Goal: Communication & Community: Answer question/provide support

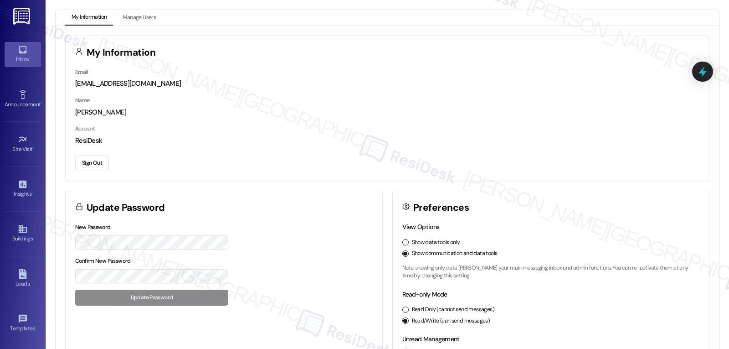
click at [26, 60] on div "Inbox" at bounding box center [23, 59] width 46 height 9
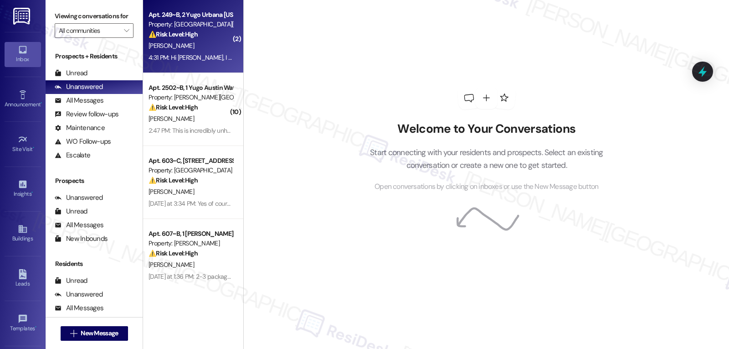
click at [207, 45] on div "W. Chang" at bounding box center [191, 45] width 86 height 11
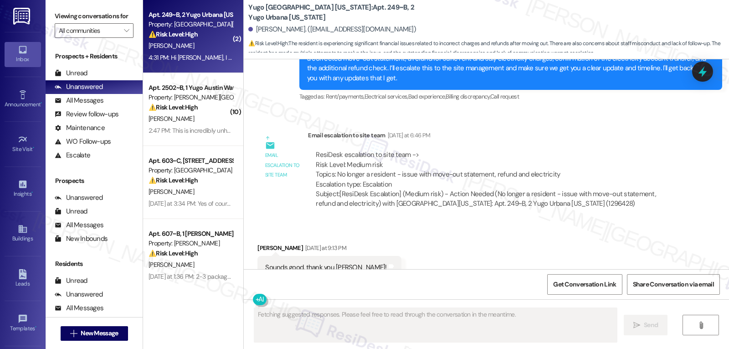
scroll to position [2288, 0]
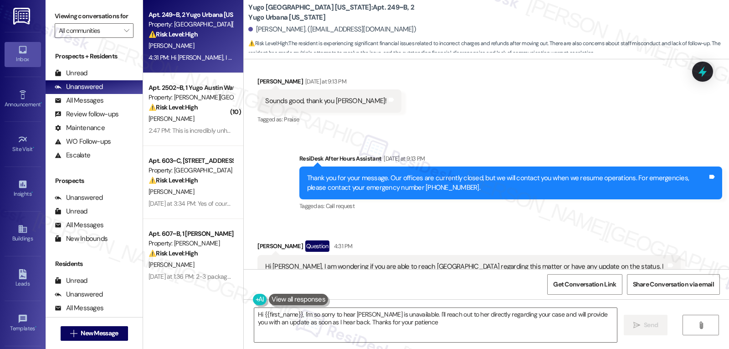
type textarea "Hi {{first_name}}, I'm so sorry to hear Sydney is unavailable. I'll reach out t…"
click at [125, 38] on button "" at bounding box center [126, 30] width 15 height 15
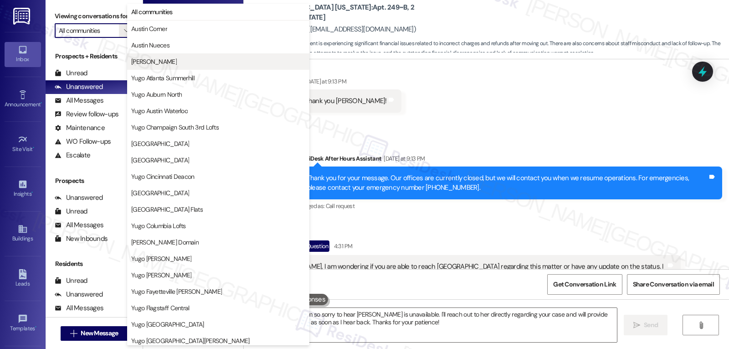
click at [153, 62] on span "[PERSON_NAME]" at bounding box center [154, 61] width 46 height 9
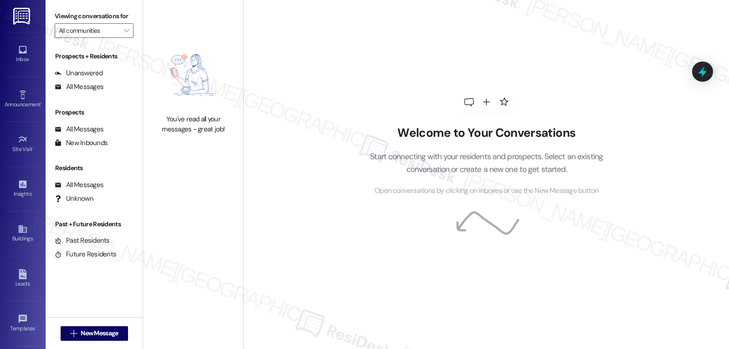
type input "[PERSON_NAME]"
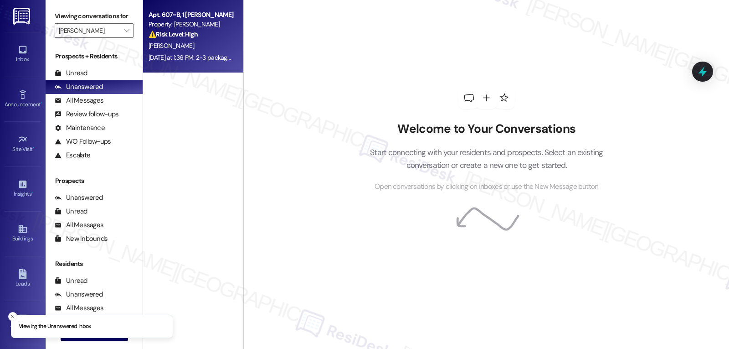
click at [211, 46] on div "Z. Hardie" at bounding box center [191, 45] width 86 height 11
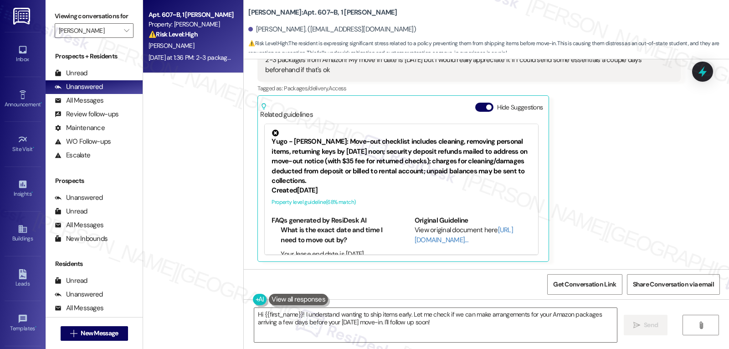
scroll to position [291, 0]
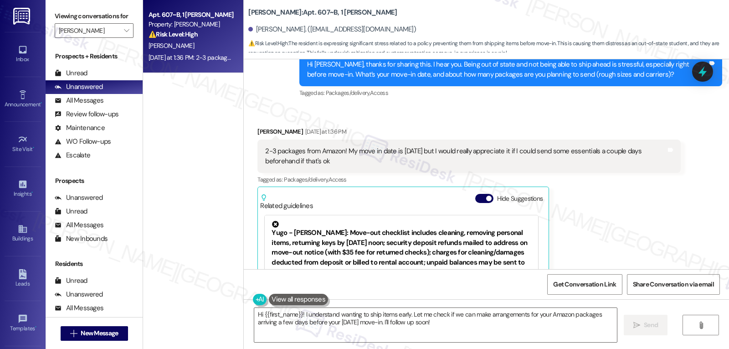
drag, startPoint x: 249, startPoint y: 130, endPoint x: 355, endPoint y: 167, distance: 112.7
click at [355, 167] on div "Received via SMS Zoe Hardie Yesterday at 1:36 PM 2-3 packages from Amazon! My m…" at bounding box center [469, 240] width 437 height 240
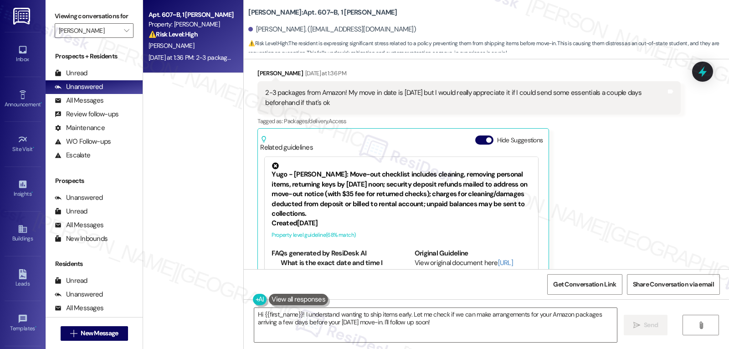
scroll to position [382, 0]
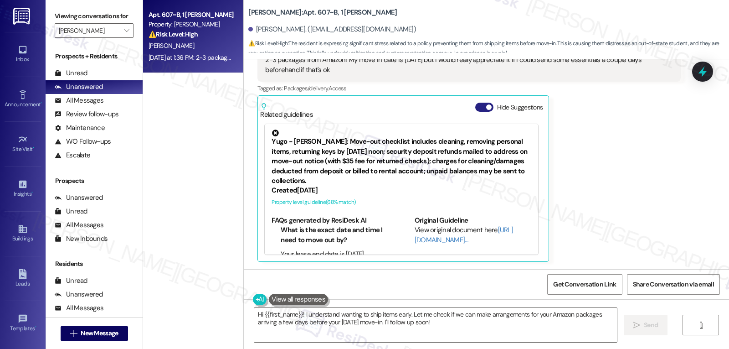
click at [475, 107] on button "Hide Suggestions" at bounding box center [484, 107] width 18 height 9
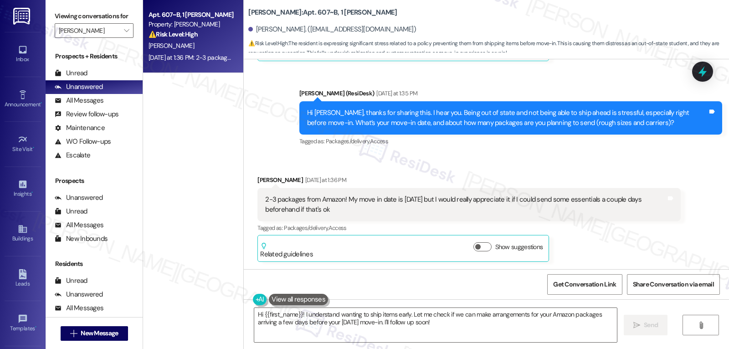
click at [405, 171] on div "Received via SMS Zoe Hardie Yesterday at 1:36 PM 2-3 packages from Amazon! My m…" at bounding box center [469, 218] width 437 height 100
drag, startPoint x: 249, startPoint y: 180, endPoint x: 349, endPoint y: 211, distance: 104.8
click at [349, 211] on div "Received via SMS Zoe Hardie Yesterday at 1:36 PM 2-3 packages from Amazon! My m…" at bounding box center [469, 218] width 437 height 100
copy div "Zoe Hardie Yesterday at 1:36 PM 2-3 packages from Amazon! My move in date is Au…"
click at [314, 335] on textarea "Hi {{first_name}}! I understand wanting to ship items early. Let me check if we…" at bounding box center [435, 325] width 363 height 34
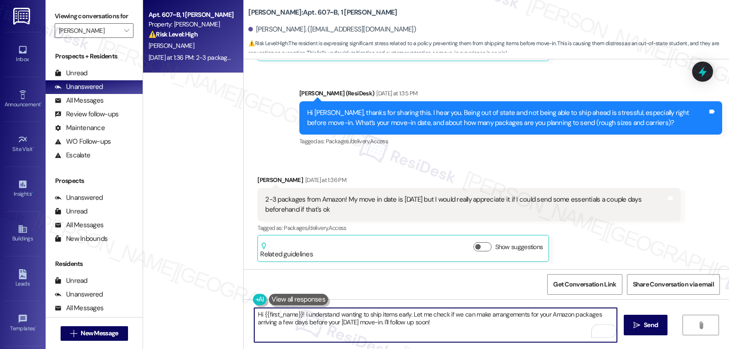
click at [432, 331] on textarea "Hi {{first_name}}! I understand wanting to ship items early. Let me check if we…" at bounding box center [435, 325] width 363 height 34
click at [451, 323] on textarea "Hi {{first_name}}! I understand wanting to ship items early. Let me check if we…" at bounding box center [435, 325] width 363 height 34
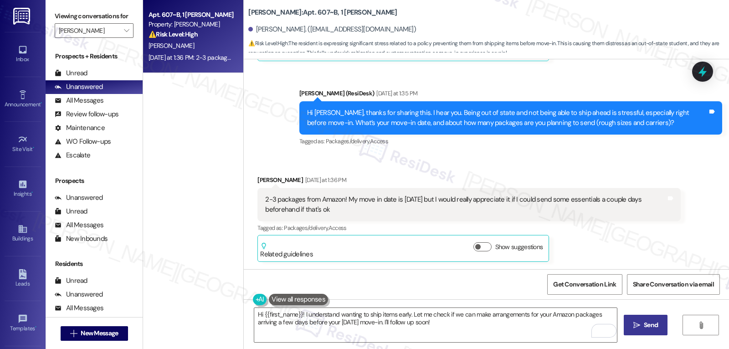
click at [640, 322] on span " Send" at bounding box center [646, 325] width 29 height 10
type textarea "Fetching suggested responses. Please feel free to read through the conversation…"
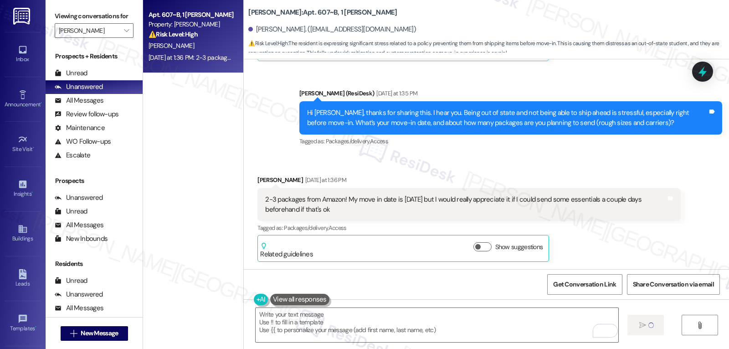
scroll to position [242, 0]
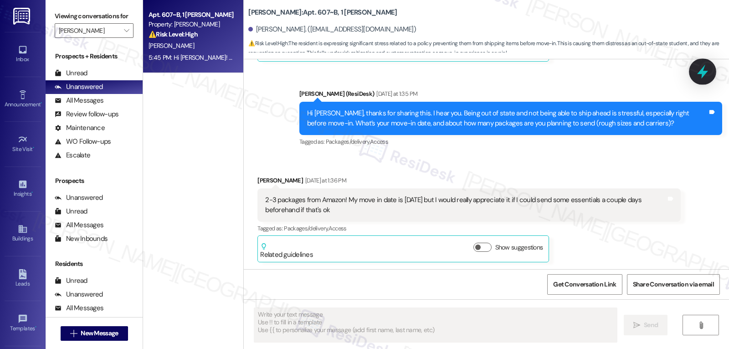
click at [705, 69] on icon at bounding box center [702, 71] width 15 height 15
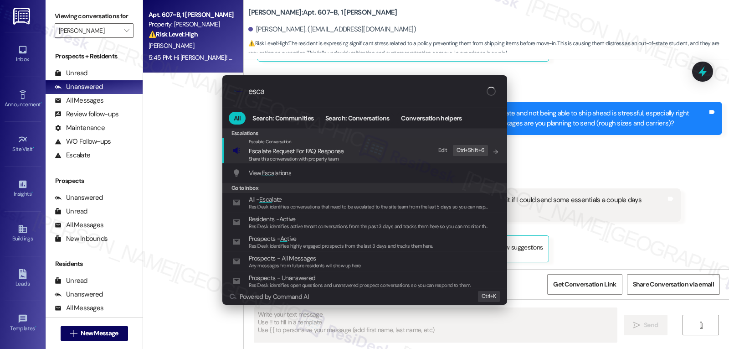
type input "escal"
type textarea "Updating..."
type input "escala"
type textarea "Hi"
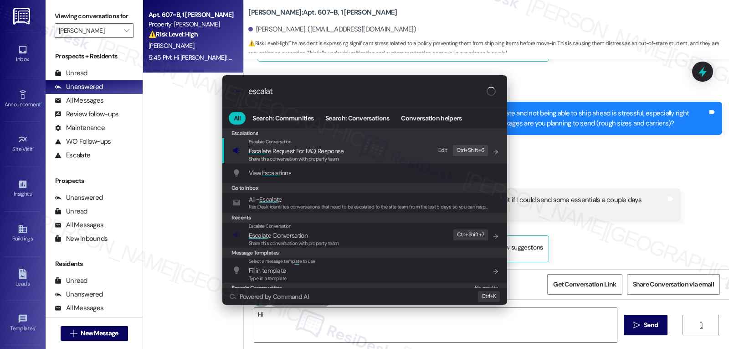
type input "escalate"
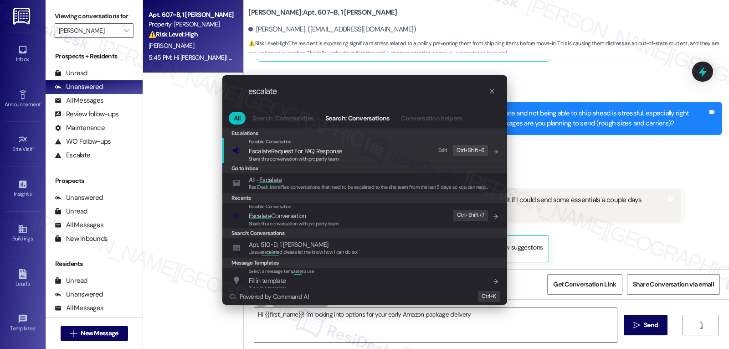
type textarea "Hi {{first_name}}! I'm looking into options for your early Amazon package deliv…"
type input "escalate"
click at [280, 225] on span "Share this conversation with property team" at bounding box center [294, 223] width 90 height 6
type textarea "Hi {{first_name}}! I'm looking into options for your early Amazon package deliv…"
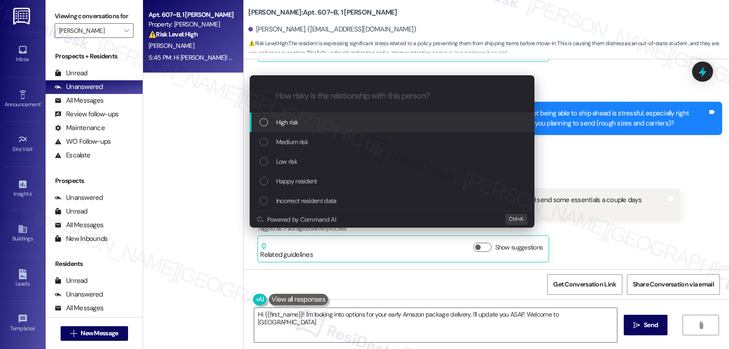
type textarea "Hi {{first_name}}! I'm looking into options for your early Amazon package deliv…"
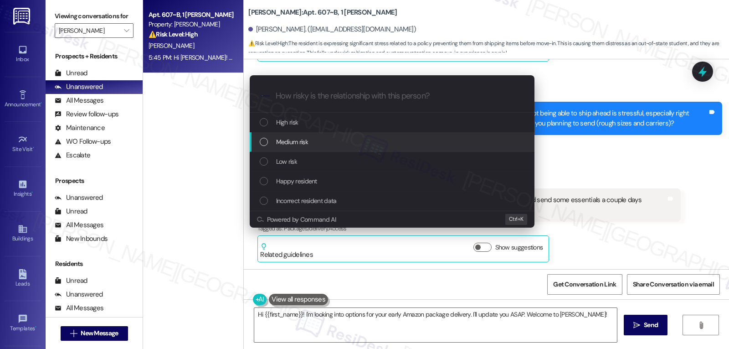
click at [298, 145] on span "Medium risk" at bounding box center [292, 142] width 32 height 10
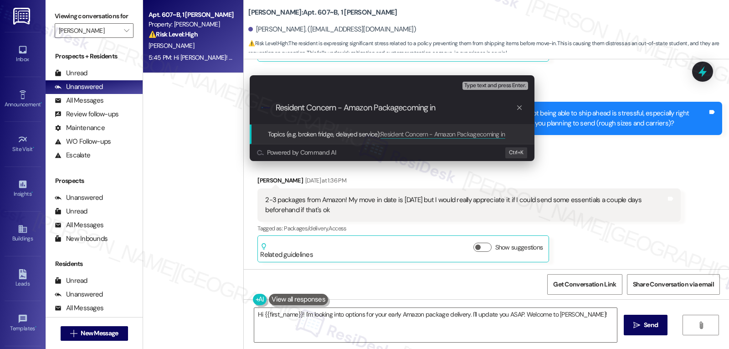
click at [404, 108] on input "Resident Concern - Amazon Packagecoming in" at bounding box center [396, 108] width 240 height 10
type input "Resident Concern - Amazon Package coming in"
click at [449, 111] on input "Resident Concern - Amazon Package coming in" at bounding box center [396, 108] width 240 height 10
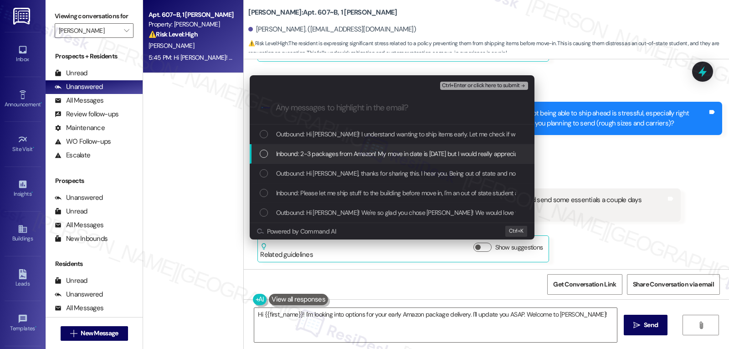
click at [283, 155] on span "Inbound: 2-3 packages from Amazon! My move in date is August 22nd but I would r…" at bounding box center [492, 154] width 433 height 10
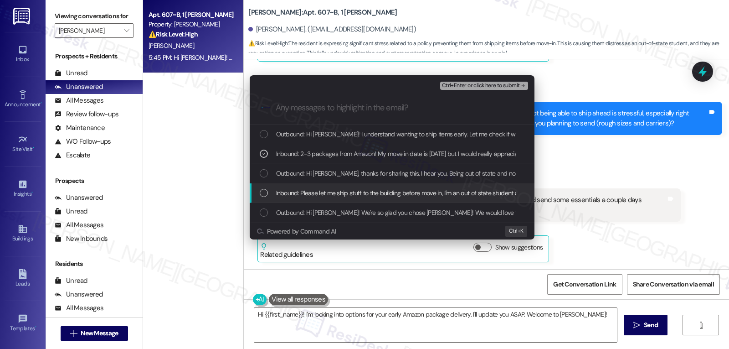
click at [315, 190] on span "Inbound: Please let me ship stuff to the building before move in, I'm an out of…" at bounding box center [454, 193] width 356 height 10
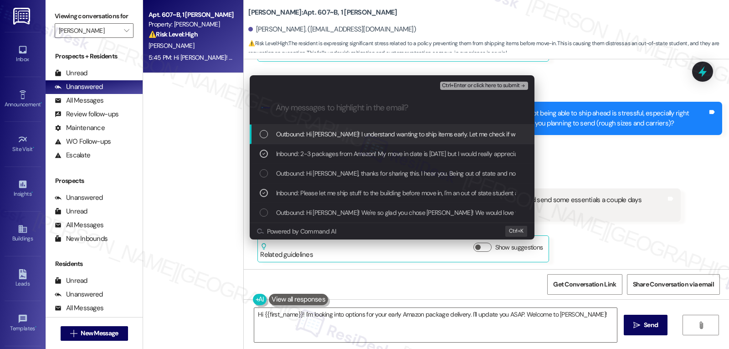
click at [498, 83] on span "Ctrl+Enter or click here to submit" at bounding box center [481, 85] width 78 height 6
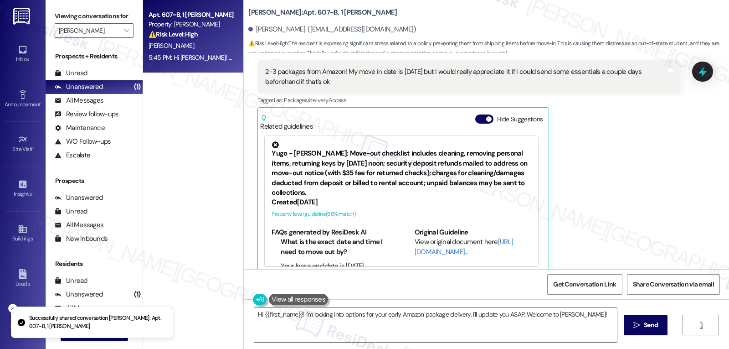
scroll to position [382, 0]
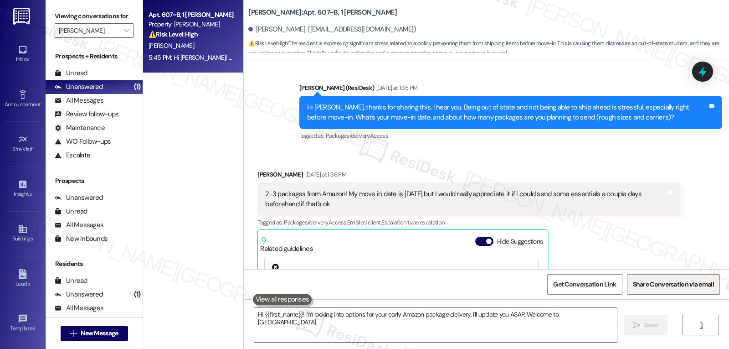
type textarea "Hi {{first_name}}! I'm looking into options for your early Amazon package deliv…"
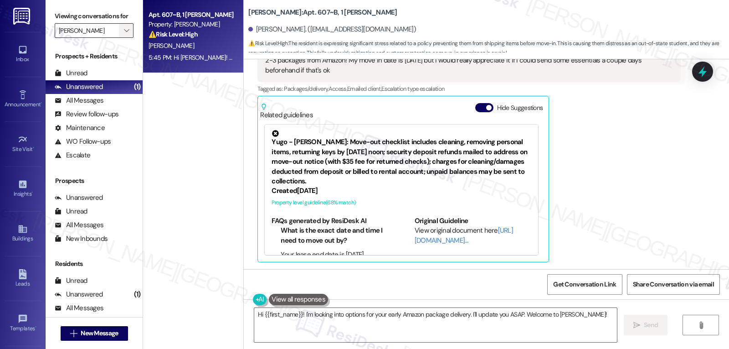
click at [124, 34] on icon "" at bounding box center [126, 30] width 5 height 7
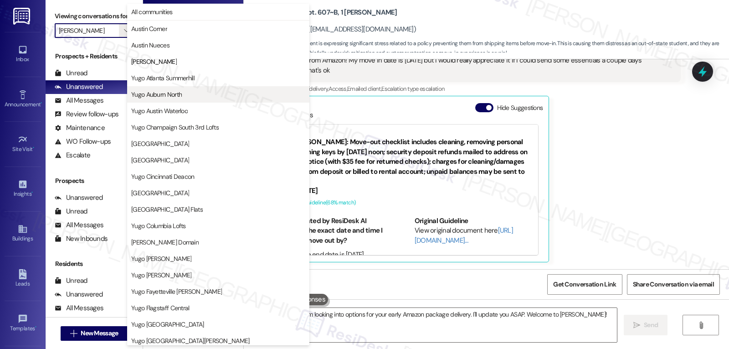
click at [184, 95] on span "Yugo Auburn North" at bounding box center [218, 94] width 174 height 9
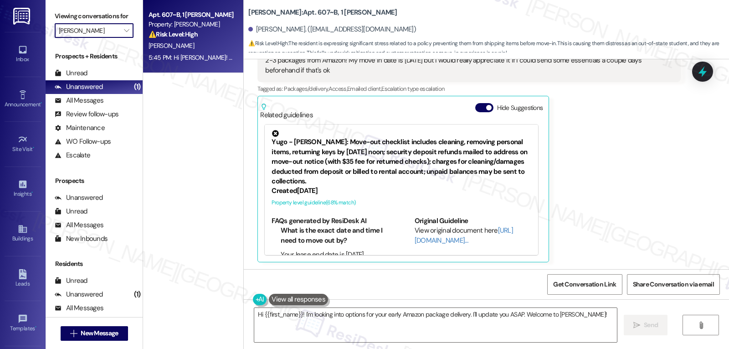
type input "Yugo Auburn North"
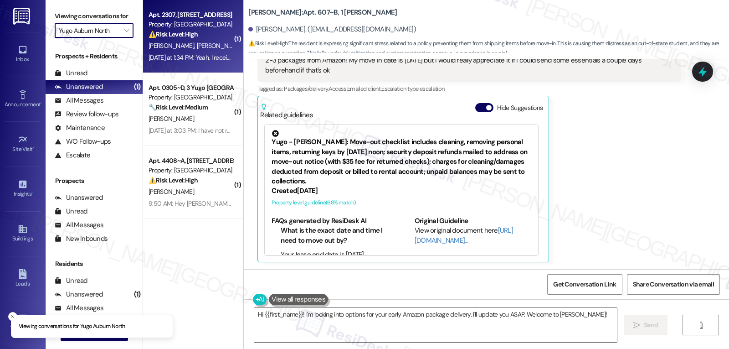
click at [199, 44] on div "D. Patel D. Patel" at bounding box center [191, 45] width 86 height 11
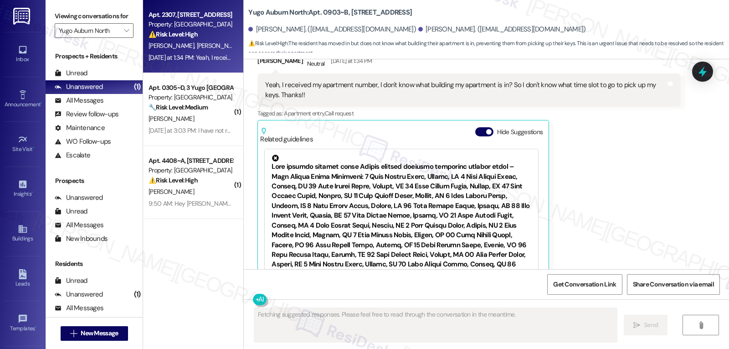
scroll to position [1589, 0]
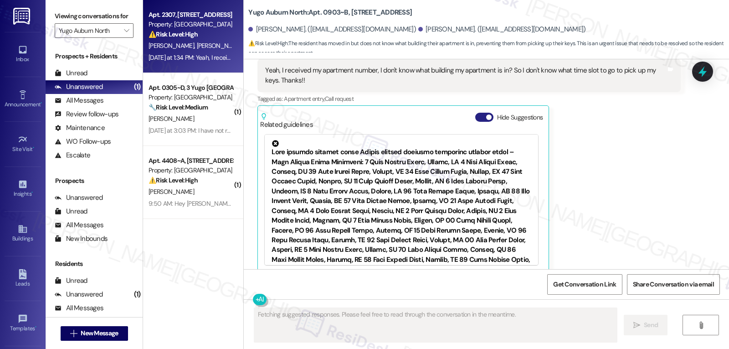
click at [475, 113] on button "Hide Suggestions" at bounding box center [484, 117] width 18 height 9
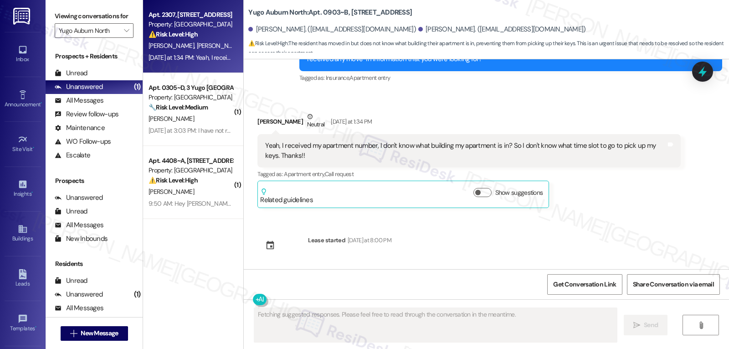
scroll to position [1504, 0]
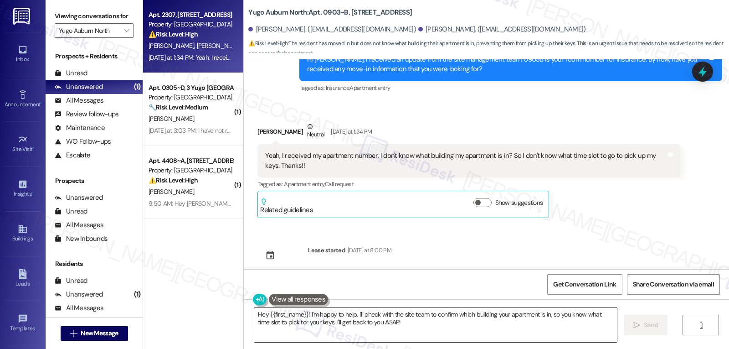
click at [298, 322] on textarea "Hey {{first_name}}! I'm happy to help. I'll check with the site team to confirm…" at bounding box center [435, 325] width 363 height 34
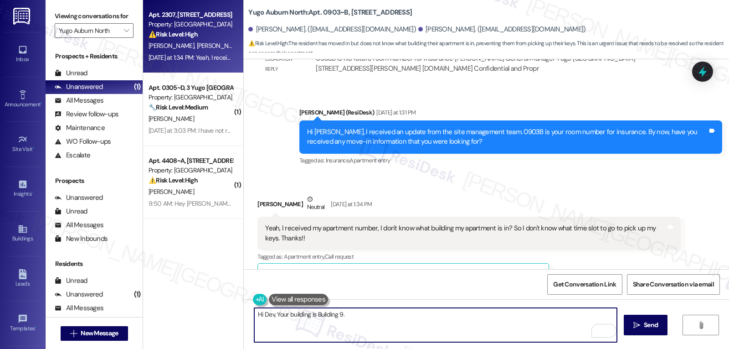
scroll to position [1413, 0]
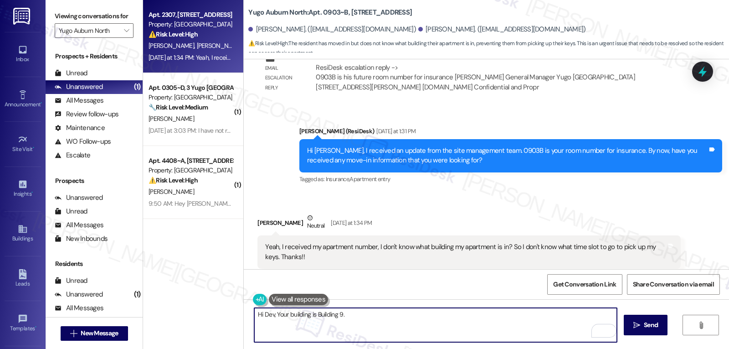
click at [401, 319] on textarea "Hi Dev, Your building is Building 9." at bounding box center [435, 325] width 363 height 34
paste textarea "f you ever have any questions or need anything, don’t hesitate to reach out. I’…"
click at [493, 330] on textarea "Hi Dev, Your building is Building 9. If you ever have any questions or need any…" at bounding box center [435, 325] width 363 height 34
type textarea "Hi Dev, Your building is Building 9. If you ever have any questions or need any…"
click at [648, 327] on span "Send" at bounding box center [651, 325] width 14 height 10
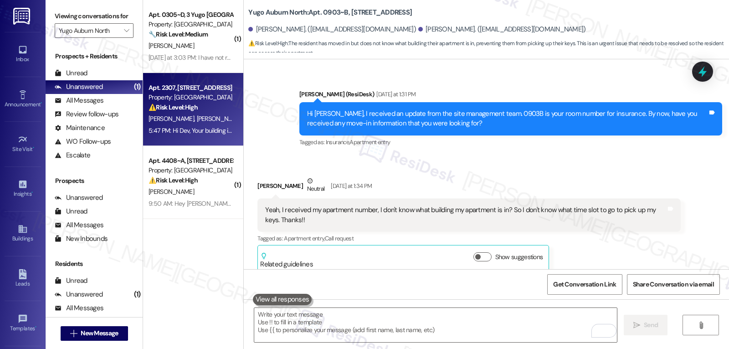
scroll to position [1568, 0]
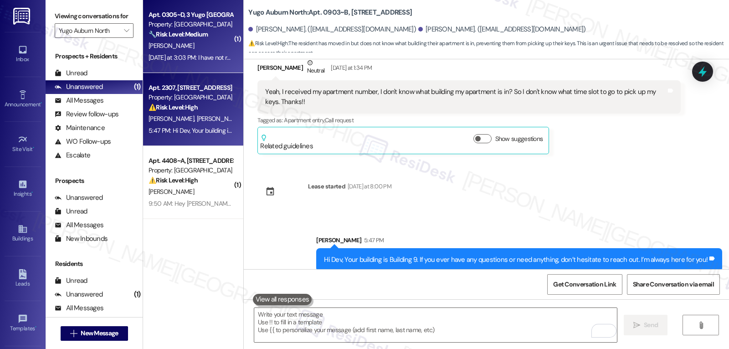
click at [177, 71] on div "Apt. 0305~D, 3 Yugo Auburn North Property: Yugo Auburn North 🔧 Risk Level: Medi…" at bounding box center [193, 36] width 100 height 73
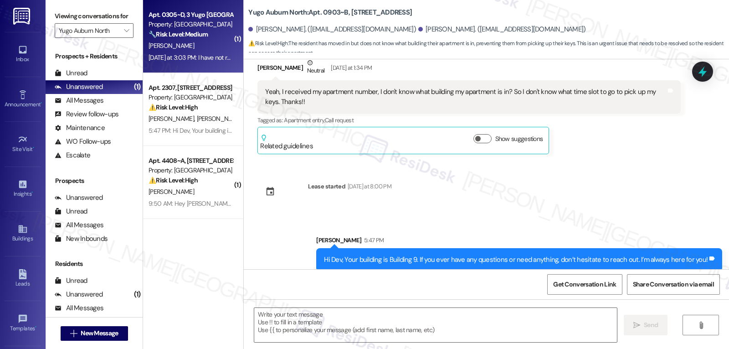
type textarea "Fetching suggested responses. Please feel free to read through the conversation…"
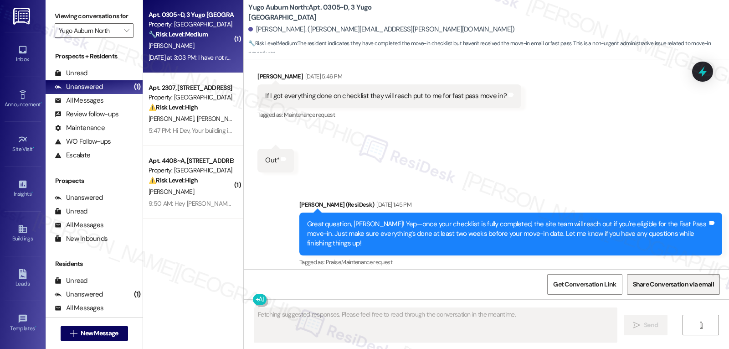
scroll to position [1162, 0]
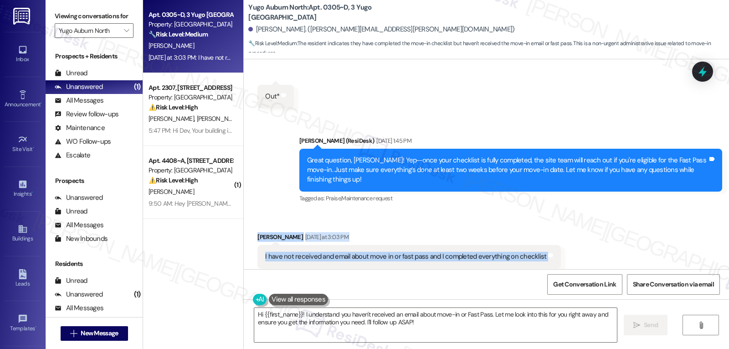
drag, startPoint x: 251, startPoint y: 219, endPoint x: 561, endPoint y: 246, distance: 311.1
click at [561, 246] on div "Received via SMS Jonathan Pranger Yesterday at 3:03 PM I have not received and …" at bounding box center [486, 249] width 485 height 77
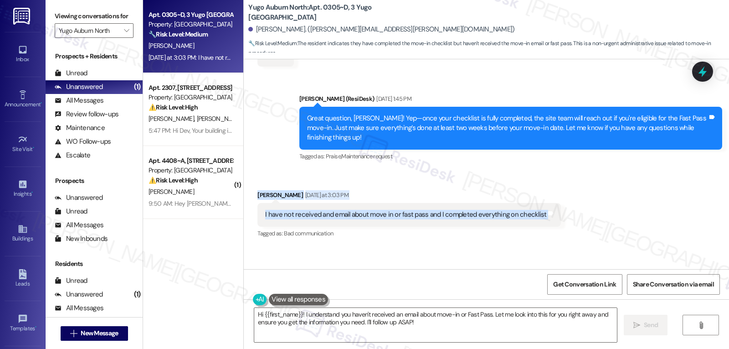
scroll to position [1216, 0]
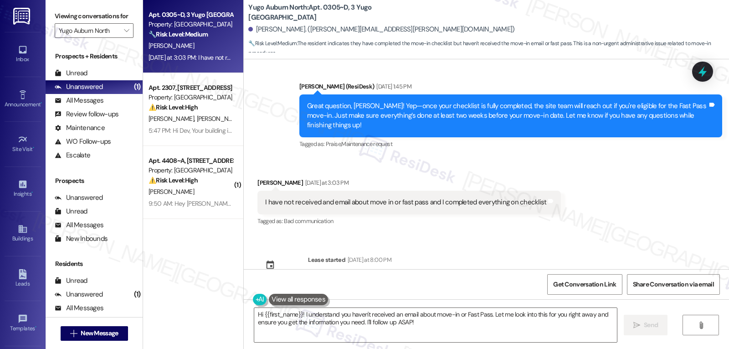
click at [574, 232] on div "Sent via SMS Sarah (ResiDesk) Jul 14, 2025 at 5:05 PM Hi Jonathan! We’re so exc…" at bounding box center [486, 164] width 485 height 210
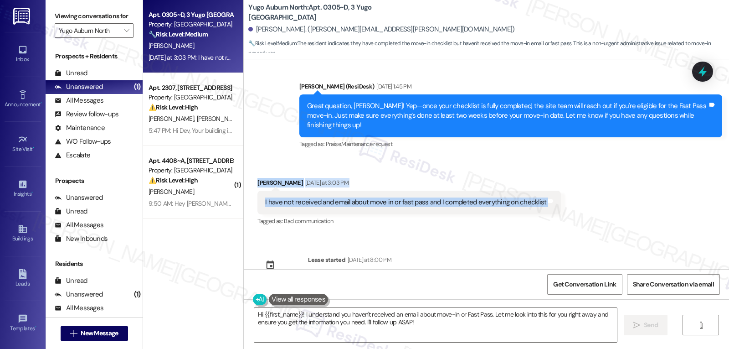
drag, startPoint x: 251, startPoint y: 164, endPoint x: 580, endPoint y: 193, distance: 329.9
click at [580, 193] on div "Received via SMS Jonathan Pranger Yesterday at 3:03 PM I have not received and …" at bounding box center [486, 195] width 485 height 77
copy div "Jonathan Pranger Yesterday at 3:03 PM I have not received and email about move …"
click at [314, 330] on textarea "Hi {{first_name}}! I understand you haven't received an email about move-in or …" at bounding box center [435, 325] width 363 height 34
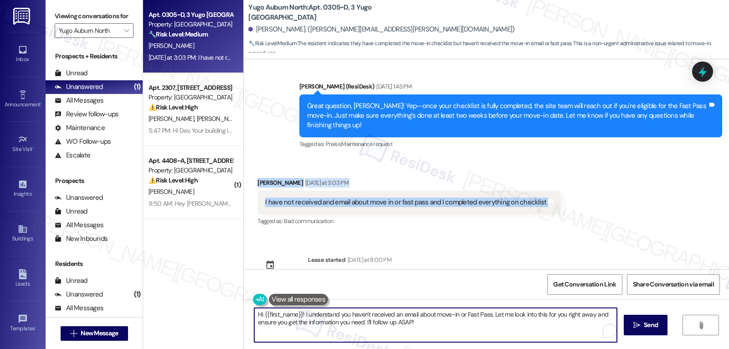
paste textarea "Jonathan — thanks for letting me know. I’m sorry you haven’t received your move…"
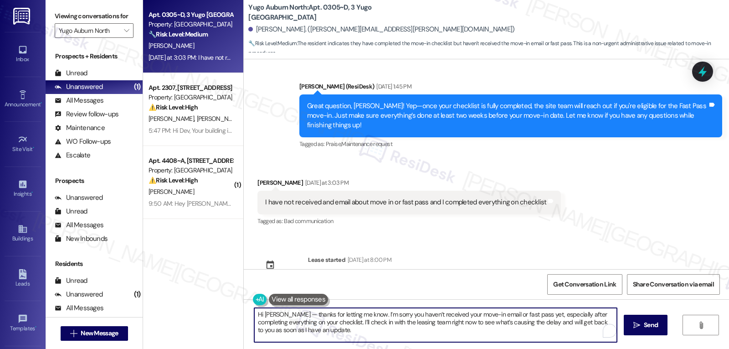
click at [291, 315] on textarea "Hi Jonathan — thanks for letting me know. I’m sorry you haven’t received your m…" at bounding box center [435, 325] width 363 height 34
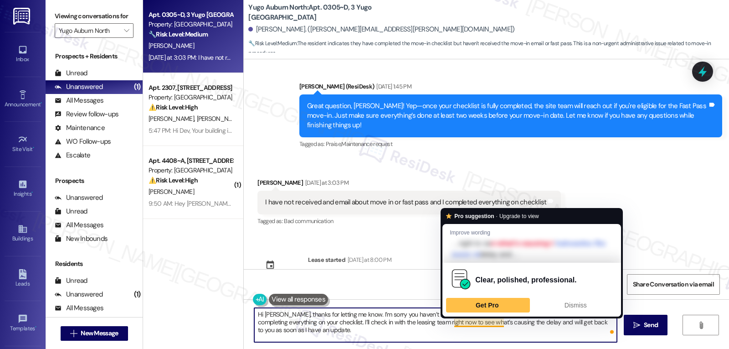
click at [472, 323] on textarea "Hi Jonathan, thanks for letting me know. I’m sorry you haven’t received your mo…" at bounding box center [435, 325] width 363 height 34
drag, startPoint x: 464, startPoint y: 335, endPoint x: 459, endPoint y: 335, distance: 5.0
click at [463, 335] on textarea "Hi Jonathan, thanks for letting me know. I’m sorry you haven’t received your mo…" at bounding box center [435, 325] width 363 height 34
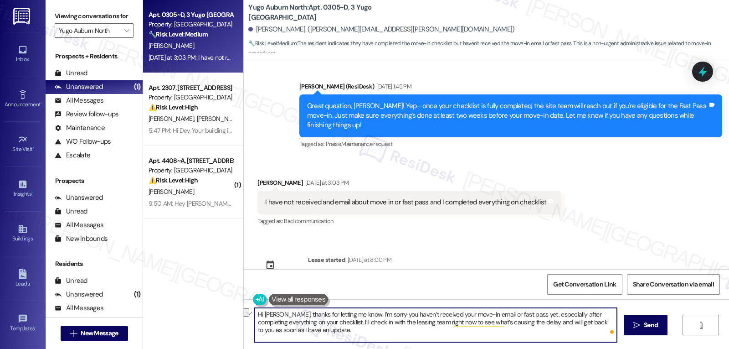
drag, startPoint x: 472, startPoint y: 323, endPoint x: 524, endPoint y: 323, distance: 51.5
click at [524, 323] on textarea "Hi Jonathan, thanks for letting me know. I’m sorry you haven’t received your mo…" at bounding box center [435, 325] width 363 height 34
click at [396, 330] on textarea "Hi Jonathan, thanks for letting me know. I’m sorry you haven’t received your mo…" at bounding box center [435, 325] width 363 height 34
type textarea "Hi Jonathan, thanks for letting me know. I’m sorry you haven’t received your mo…"
click at [637, 325] on icon "" at bounding box center [637, 324] width 7 height 7
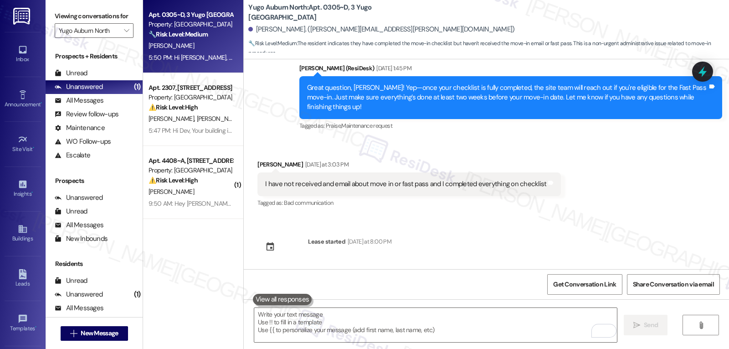
scroll to position [1299, 0]
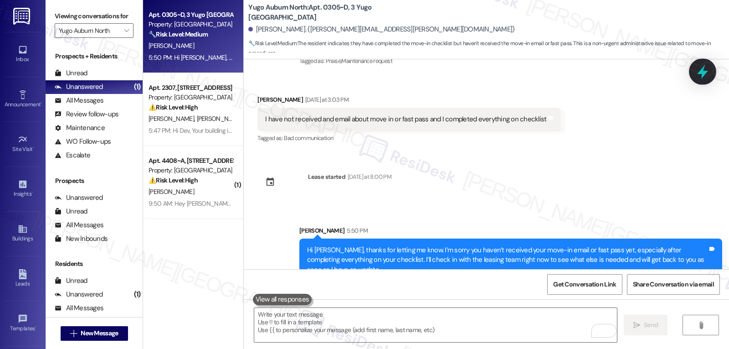
click at [707, 70] on icon at bounding box center [702, 71] width 15 height 15
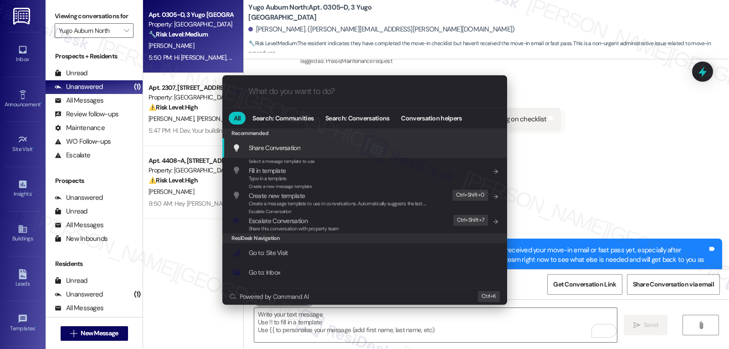
type input "s"
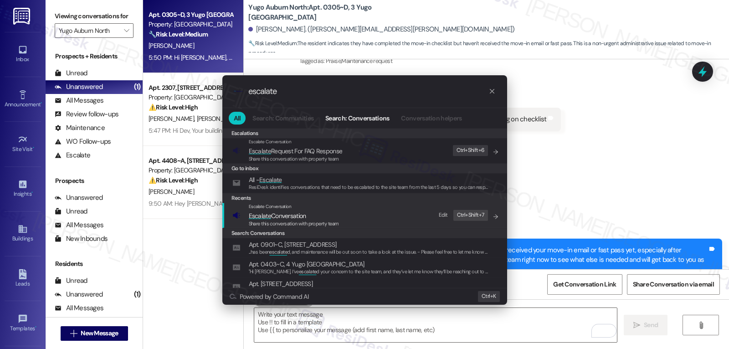
type input "escalate"
click at [273, 217] on span "Escalate Conversation" at bounding box center [277, 215] width 57 height 8
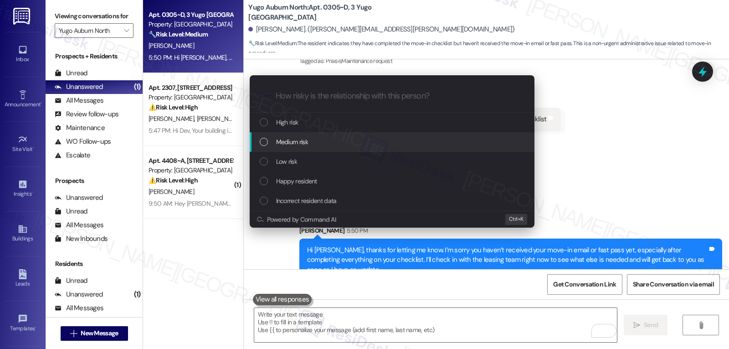
click at [314, 143] on div "Medium risk" at bounding box center [393, 142] width 267 height 10
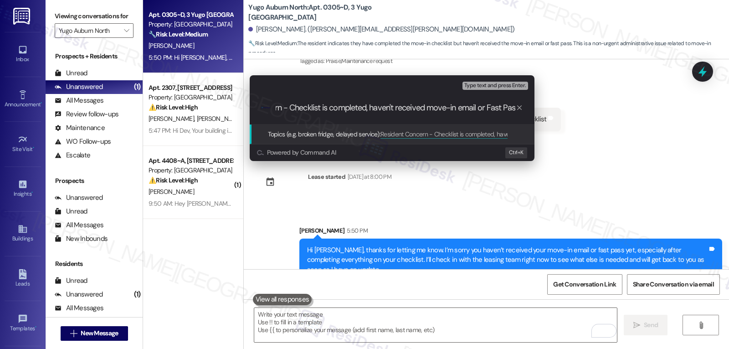
type input "Resident Concern - Checklist is completed, haven't received move-in email or Fa…"
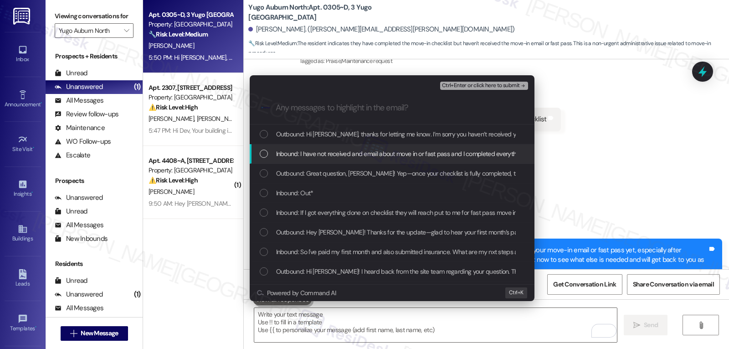
click at [277, 151] on span "Inbound: I have not received and email about move in or fast pass and I complet…" at bounding box center [416, 154] width 281 height 10
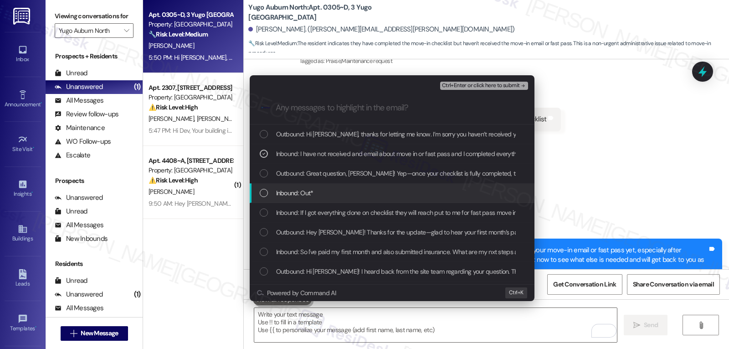
click at [263, 191] on div "List of options" at bounding box center [264, 193] width 8 height 8
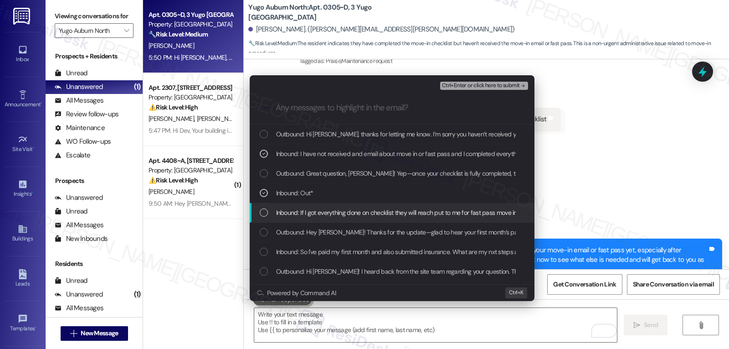
click at [263, 207] on div "Inbound: If I got everything done on checklist they will reach put to me for fa…" at bounding box center [393, 212] width 267 height 10
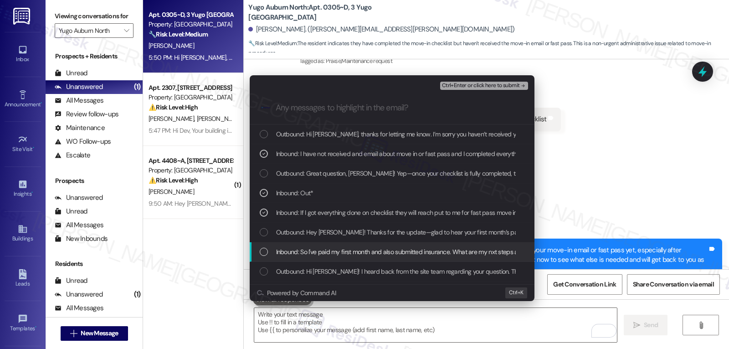
click at [263, 248] on div "List of options" at bounding box center [264, 251] width 8 height 8
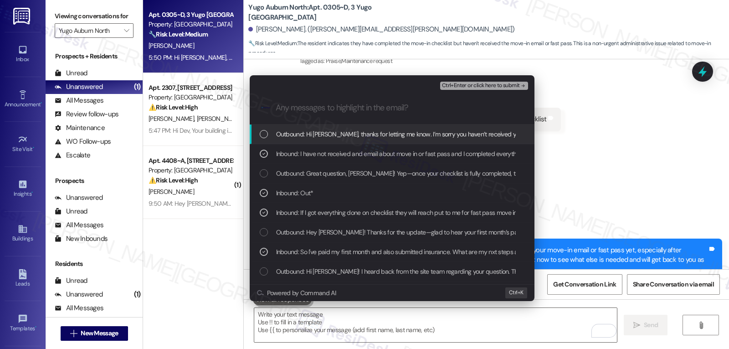
click at [493, 87] on span "Ctrl+Enter or click here to submit" at bounding box center [481, 85] width 78 height 6
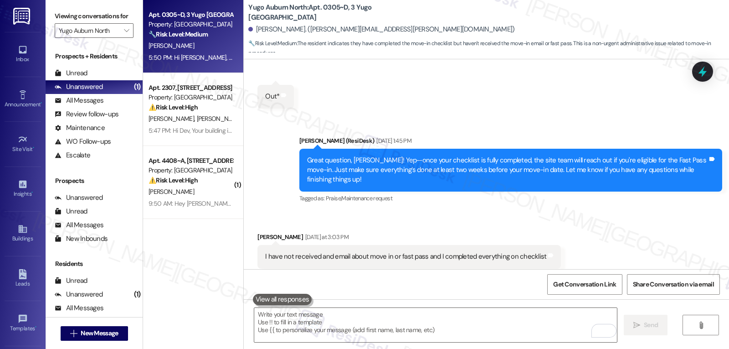
scroll to position [1313, 0]
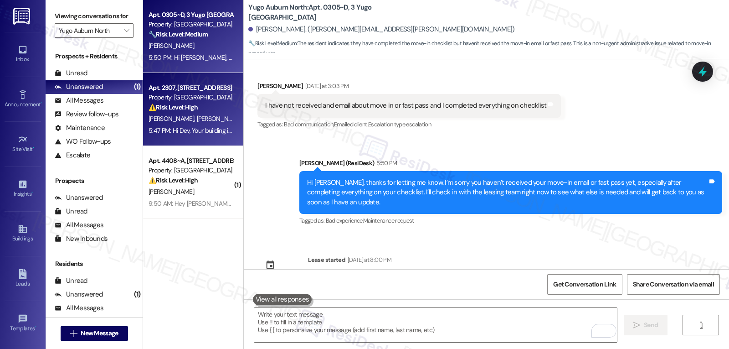
click at [179, 137] on div "Apt. 2307, 23 Yugo Auburn North Property: Yugo Auburn North ⚠️ Risk Level: High…" at bounding box center [193, 109] width 100 height 73
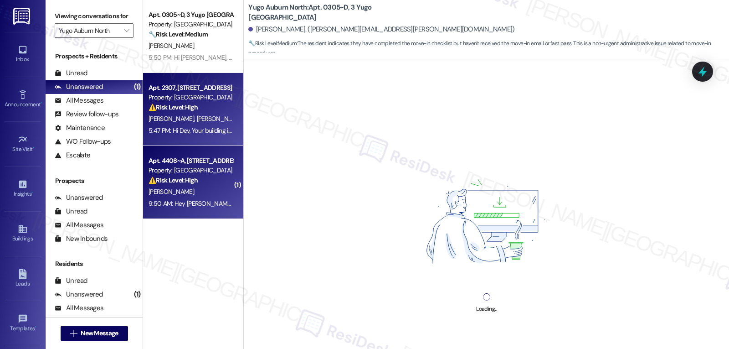
click at [180, 200] on div "9:50 AM: Hey Calvin, we appreciate your text! We'll be back at 11AM to help you…" at bounding box center [342, 203] width 386 height 8
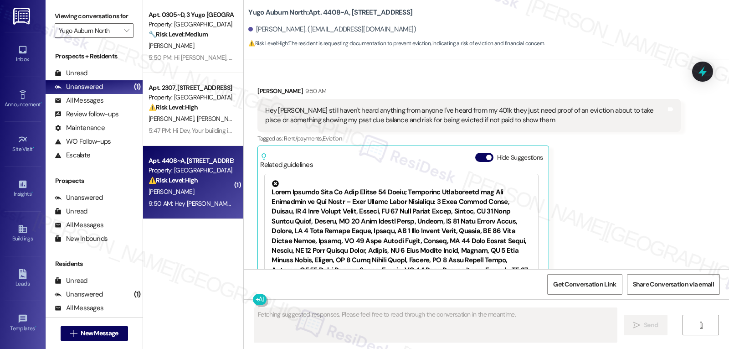
scroll to position [1096, 0]
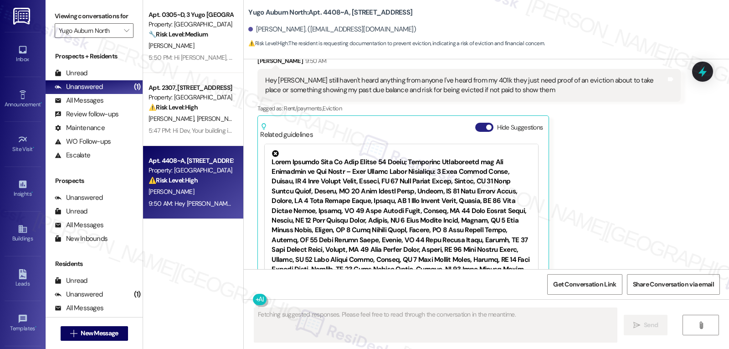
click at [486, 124] on span "button" at bounding box center [488, 126] width 5 height 5
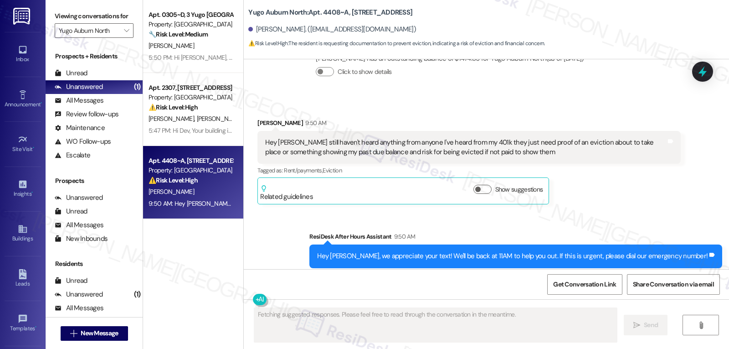
scroll to position [943, 0]
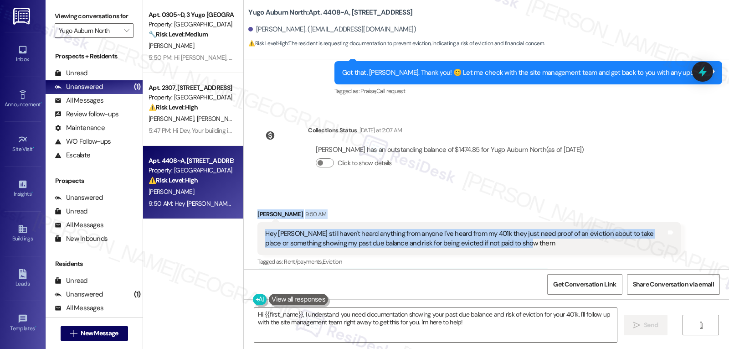
drag, startPoint x: 247, startPoint y: 192, endPoint x: 551, endPoint y: 223, distance: 305.1
click at [551, 223] on div "Received via SMS Calvin Jackson 9:50 AM Hey Sarah I still haven't heard anythin…" at bounding box center [469, 252] width 437 height 100
copy div "Calvin Jackson 9:50 AM Hey Sarah I still haven't heard anything from anyone I'v…"
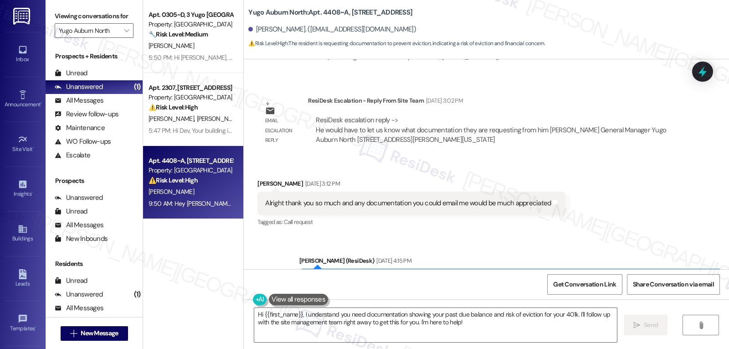
scroll to position [487, 0]
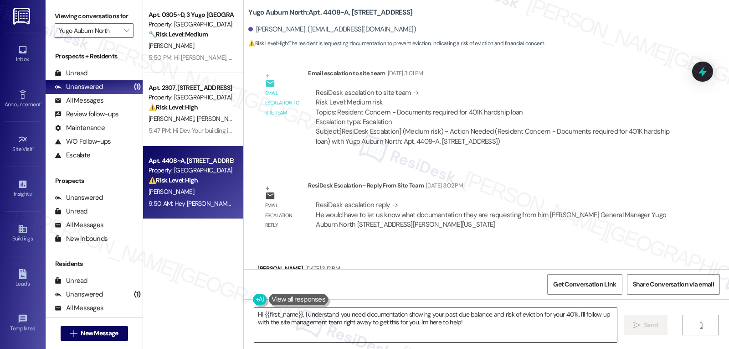
click at [328, 327] on textarea "Hi {{first_name}}, I understand you need documentation showing your past due ba…" at bounding box center [435, 325] width 363 height 34
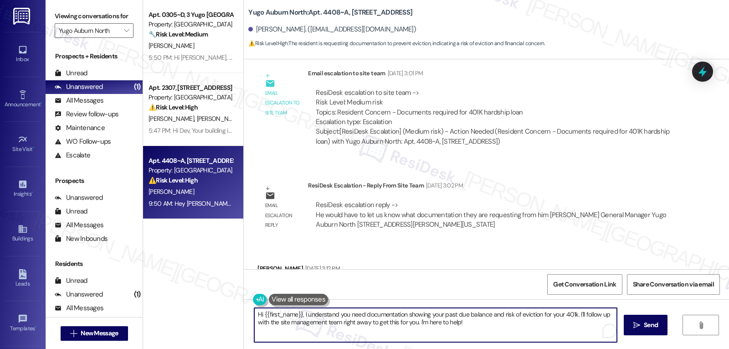
paste textarea "Calvin — I understand how important this is for you right now. I’ll reach out t…"
click at [277, 314] on textarea "Hi Calvin — I understand how important this is for you right now. I’ll reach ou…" at bounding box center [435, 325] width 363 height 34
click at [464, 314] on textarea "Hi Calvin, I understand how important this is for you right now. I’ll reach out…" at bounding box center [435, 325] width 363 height 34
drag, startPoint x: 528, startPoint y: 310, endPoint x: 554, endPoint y: 314, distance: 26.8
click at [554, 314] on textarea "Hi Calvin, I understand how important this is for you right now. I’ll reach out…" at bounding box center [435, 325] width 363 height 34
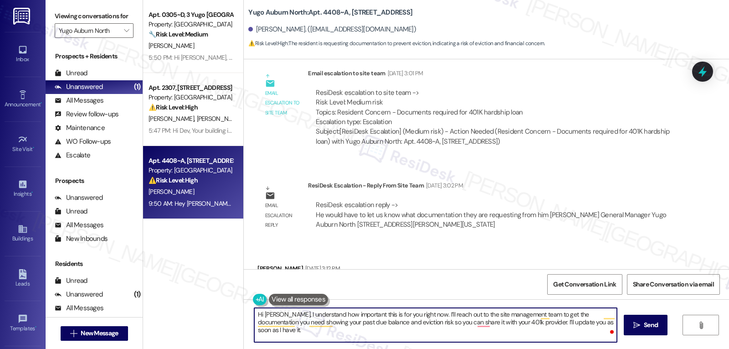
click at [598, 323] on textarea "Hi Calvin, I understand how important this is for you right now. I’ll reach out…" at bounding box center [435, 325] width 363 height 34
type textarea "Hi Calvin, I understand how important this is for you right now. I’ll reach out…"
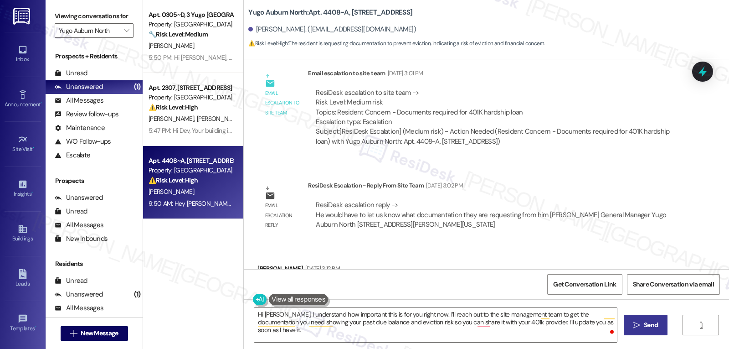
click at [659, 330] on button " Send" at bounding box center [646, 324] width 44 height 21
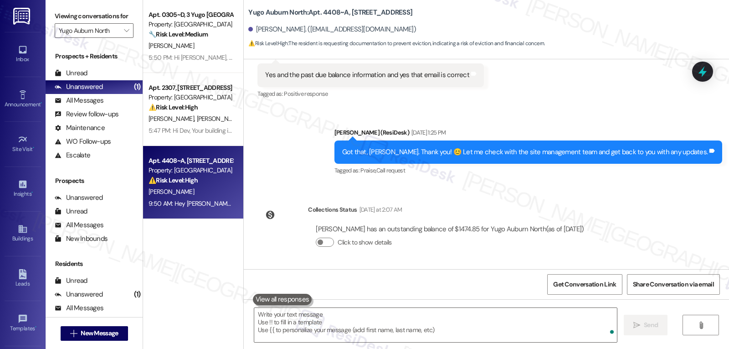
scroll to position [1034, 0]
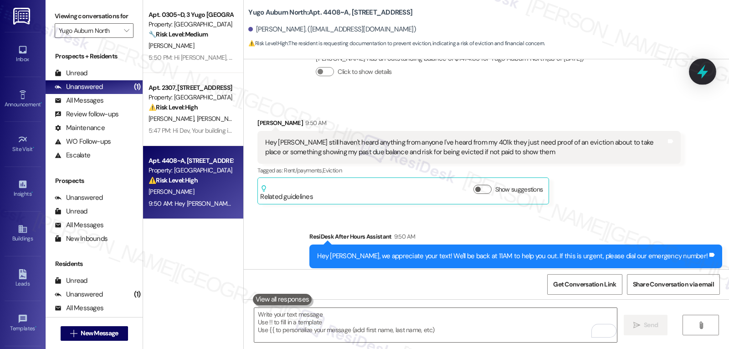
click at [706, 73] on icon at bounding box center [702, 72] width 11 height 14
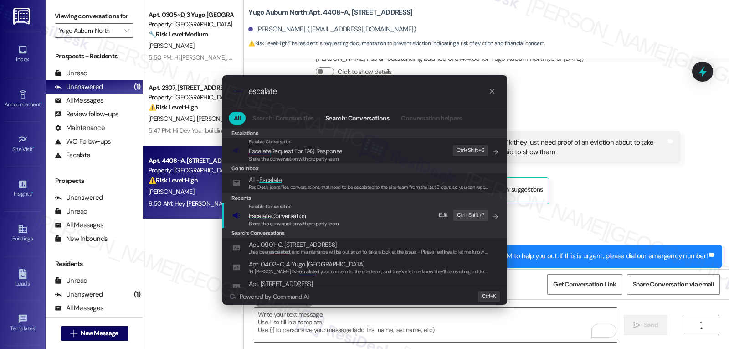
type input "escalate"
click at [273, 220] on span "Share this conversation with property team" at bounding box center [294, 223] width 90 height 6
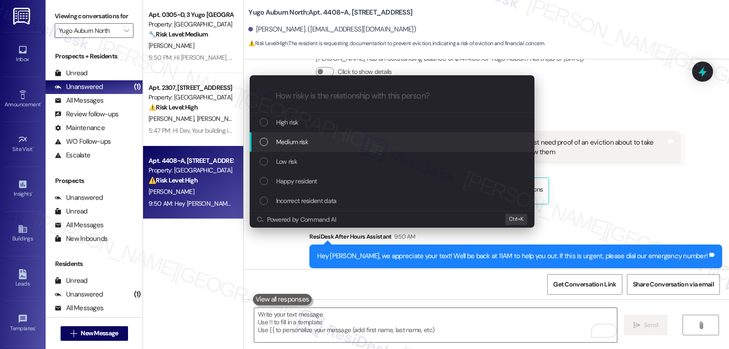
click at [328, 145] on div "Medium risk" at bounding box center [393, 142] width 267 height 10
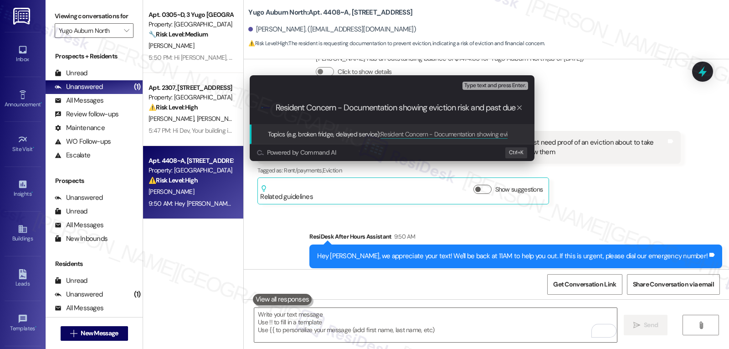
scroll to position [0, 5]
type input "Resident Concern - Documentation showing eviction risk and past due balance"
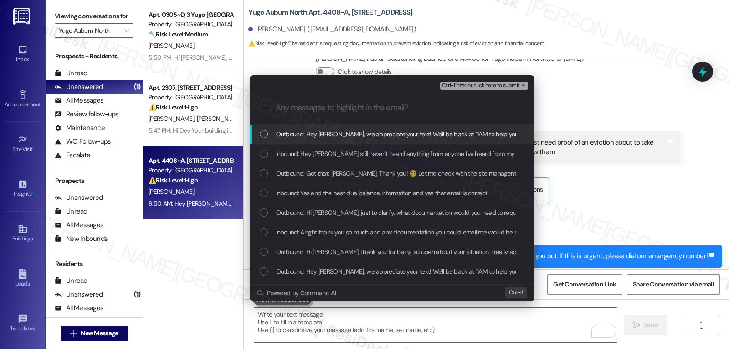
scroll to position [0, 0]
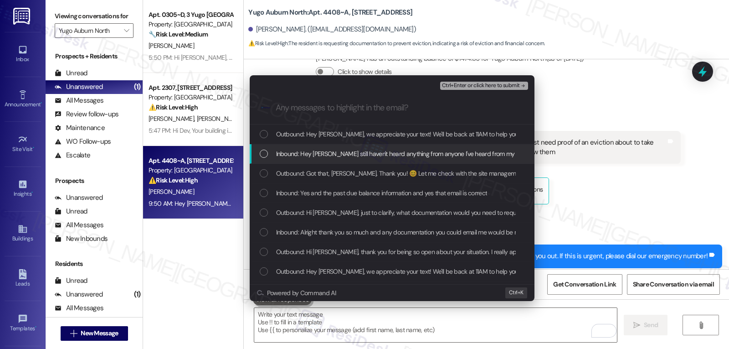
click at [320, 148] on div "Inbound: Hey Sarah I still haven't heard anything from anyone I've heard from m…" at bounding box center [392, 154] width 285 height 20
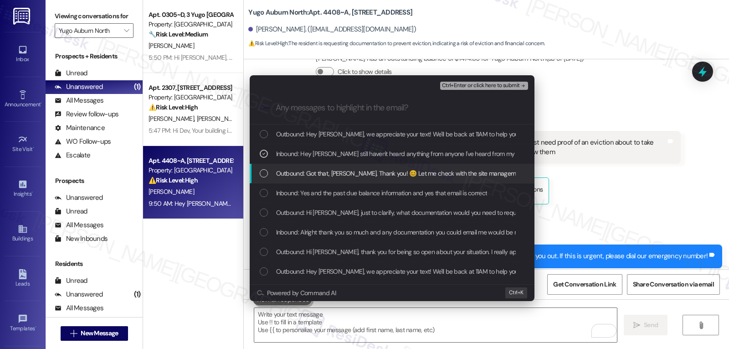
click at [313, 183] on div "Outbound: Got that, Calvin. Thank you! 😊 Let me check with the site management …" at bounding box center [392, 174] width 285 height 20
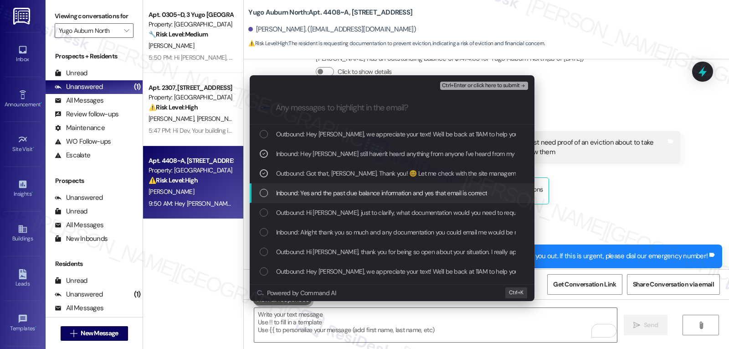
click at [308, 195] on span "Inbound: Yes and the past due balance information and yes that email is correct" at bounding box center [381, 193] width 211 height 10
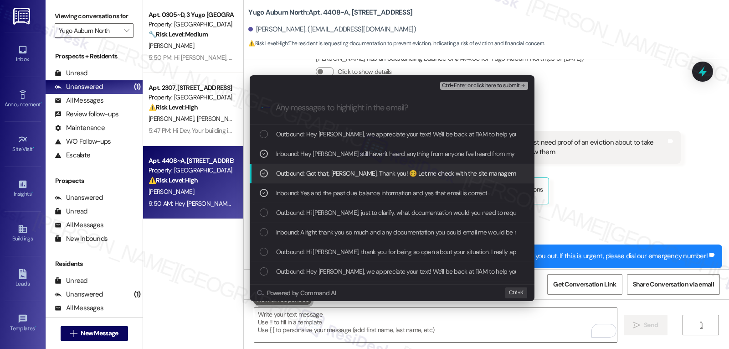
click at [267, 171] on div "List of options" at bounding box center [264, 173] width 8 height 8
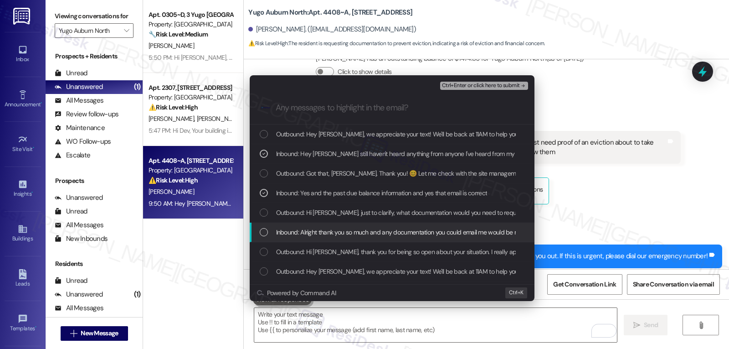
click at [270, 230] on div "Inbound: Alright thank you so much and any documentation you could email me wou…" at bounding box center [393, 232] width 267 height 10
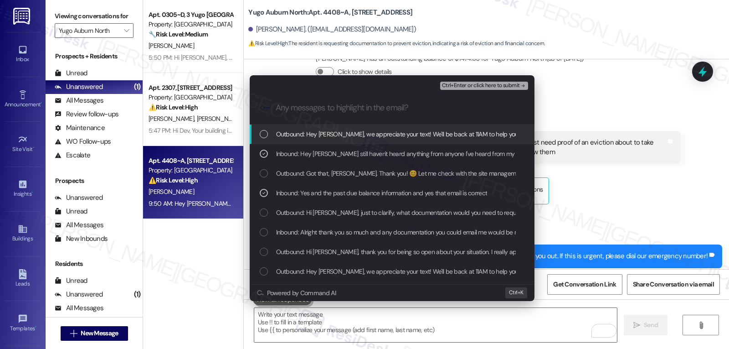
click at [510, 84] on span "Ctrl+Enter or click here to submit" at bounding box center [481, 85] width 78 height 6
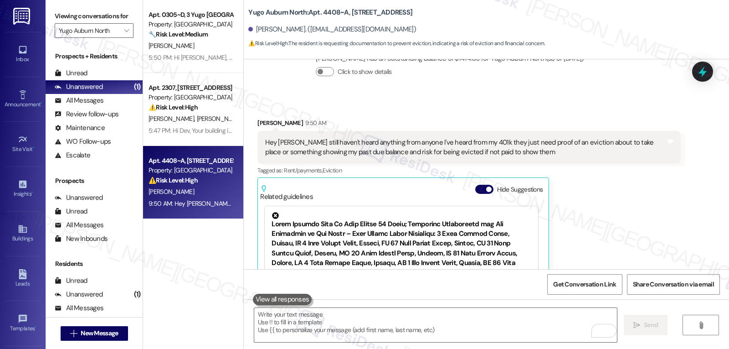
scroll to position [1096, 0]
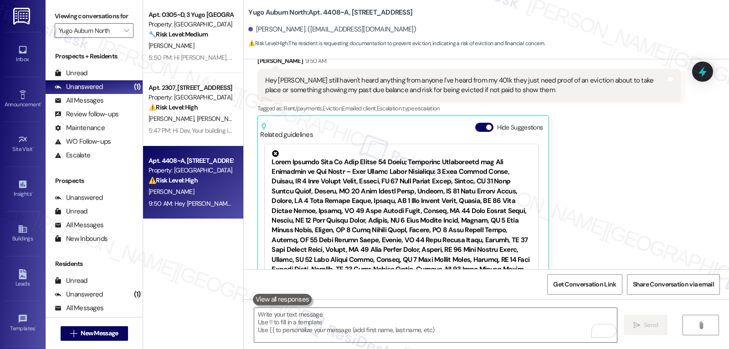
drag, startPoint x: 487, startPoint y: 98, endPoint x: 484, endPoint y: 105, distance: 7.3
click at [484, 118] on div "Related guidelines Hide Suggestions" at bounding box center [403, 128] width 286 height 21
click at [479, 123] on div "Hide Suggestions" at bounding box center [511, 131] width 72 height 17
click at [479, 123] on button "Hide Suggestions" at bounding box center [484, 127] width 18 height 9
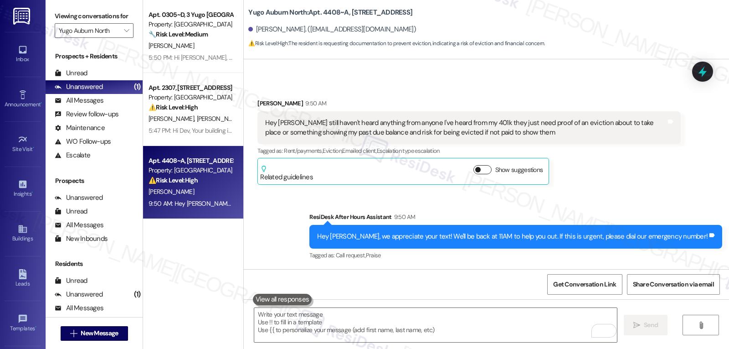
scroll to position [1034, 0]
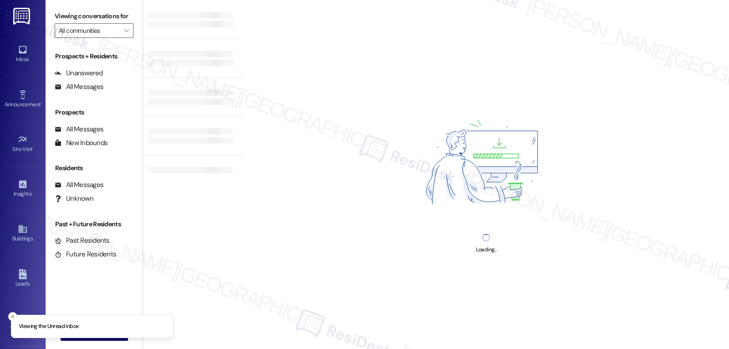
type input "Yugo Auburn North"
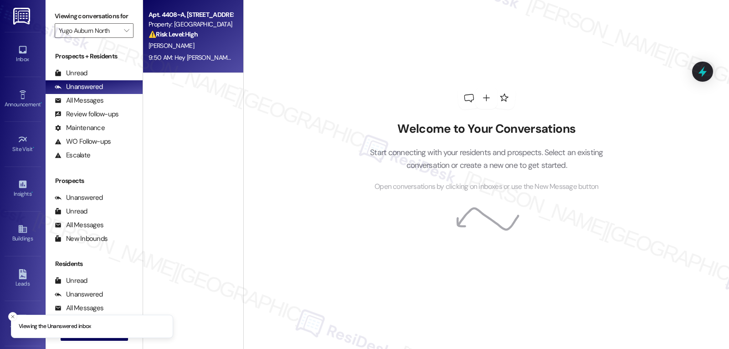
click at [193, 72] on div "Apt. 4408~A, 44 Yugo Auburn North Property: Yugo Auburn North ⚠️ Risk Level: Hi…" at bounding box center [193, 36] width 100 height 73
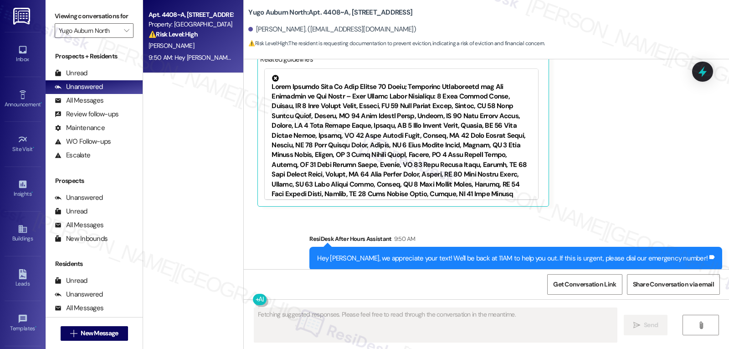
scroll to position [1104, 0]
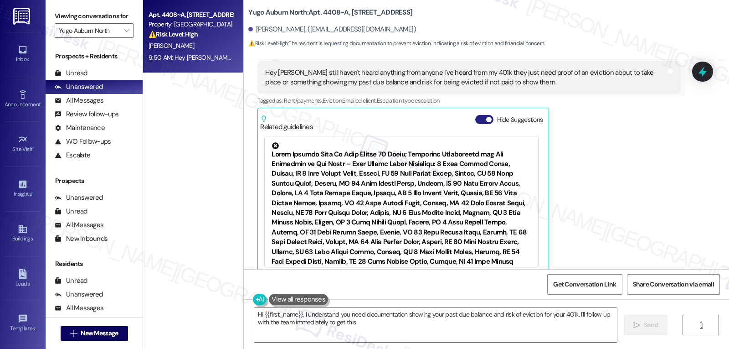
click at [486, 117] on span "button" at bounding box center [488, 119] width 5 height 5
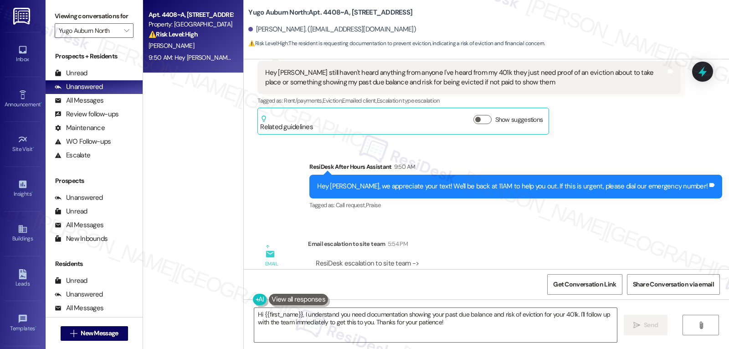
scroll to position [1147, 0]
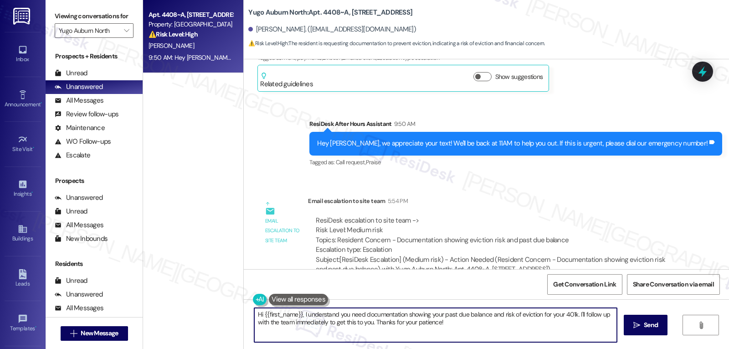
click at [371, 327] on textarea "Hi {{first_name}}, I understand you need documentation showing your past due ba…" at bounding box center [435, 325] width 363 height 34
paste textarea "Calvin — I understand how important this is for you right now. I’ll reach out t…"
click at [276, 314] on textarea "Hi Calvin — I understand how important this is for you right now. I’ll reach ou…" at bounding box center [435, 325] width 363 height 34
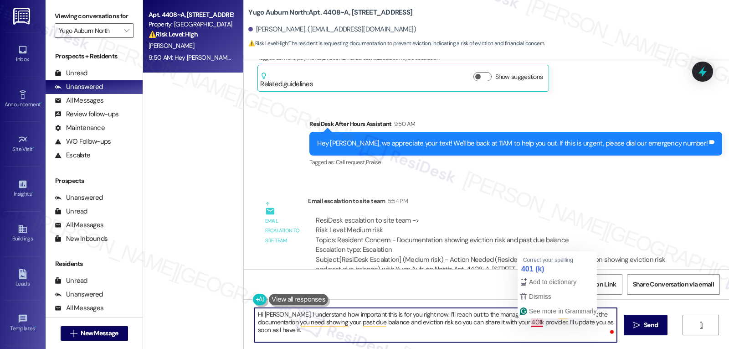
click at [502, 339] on textarea "Hi Calvin, I understand how important this is for you right now. I’ll reach out…" at bounding box center [435, 325] width 363 height 34
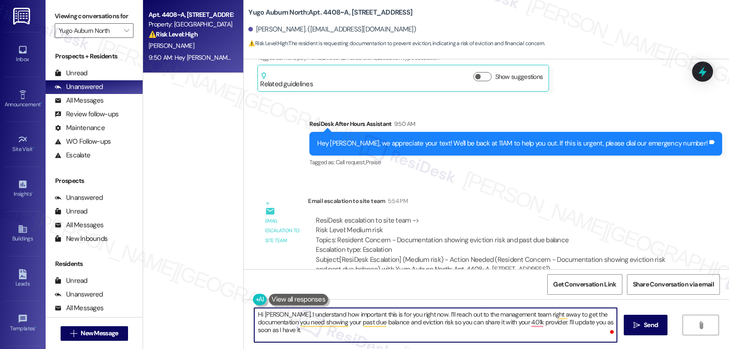
click at [465, 314] on textarea "Hi Calvin, I understand how important this is for you right now. I’ll reach out…" at bounding box center [435, 325] width 363 height 34
click at [526, 313] on textarea "Hi Calvin, I understand how important this is for you right now. I’ll reach out…" at bounding box center [435, 325] width 363 height 34
click at [601, 325] on textarea "Hi Calvin, I understand how important this is for you right now. I’ll reach out…" at bounding box center [435, 325] width 363 height 34
type textarea "Hi Calvin, I understand how important this is for you right now. I’ll reach out…"
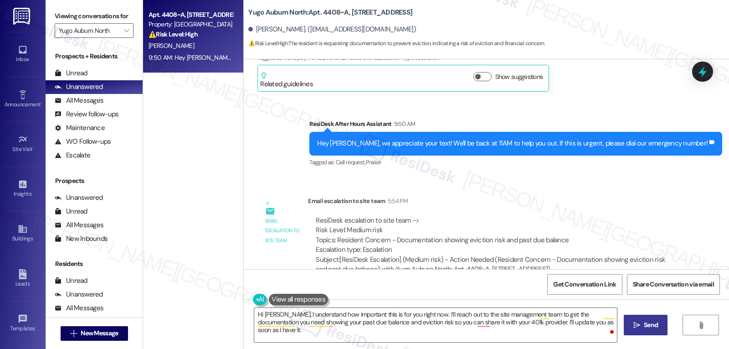
click at [655, 326] on span "Send" at bounding box center [651, 325] width 14 height 10
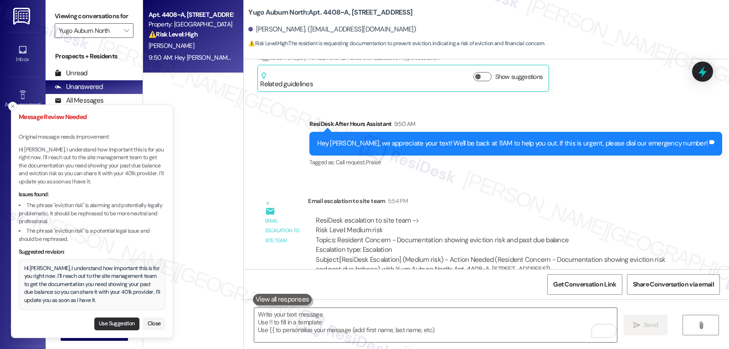
click at [130, 322] on button "Use Suggestion" at bounding box center [116, 323] width 45 height 13
type textarea "Hi Calvin, I understand how important this is for you right now. I’ll reach out…"
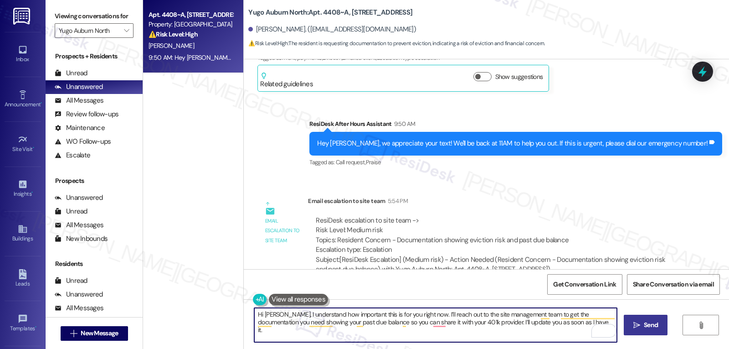
click at [562, 326] on textarea "Hi Calvin, I understand how important this is for you right now. I’ll reach out…" at bounding box center [435, 325] width 363 height 34
click at [658, 330] on span "Send" at bounding box center [651, 325] width 18 height 10
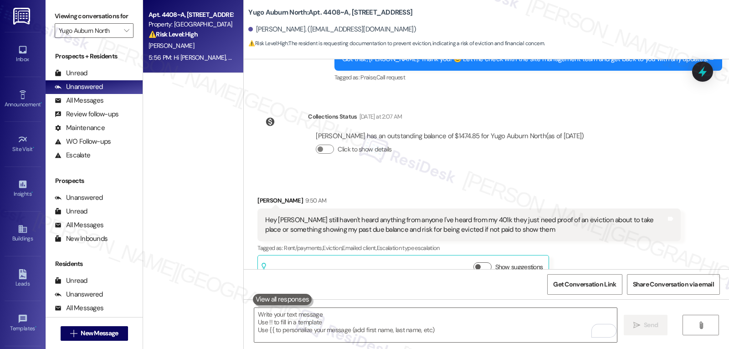
scroll to position [1220, 0]
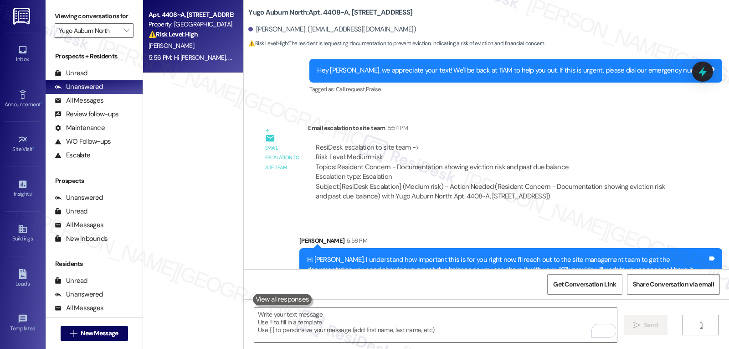
click at [129, 42] on div "Viewing conversations for Yugo Auburn North " at bounding box center [94, 23] width 97 height 47
click at [124, 34] on icon "" at bounding box center [126, 30] width 5 height 7
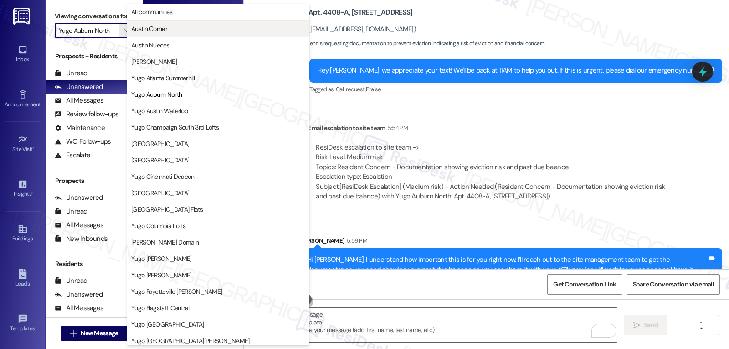
click at [173, 27] on span "Austin Corner" at bounding box center [218, 28] width 174 height 9
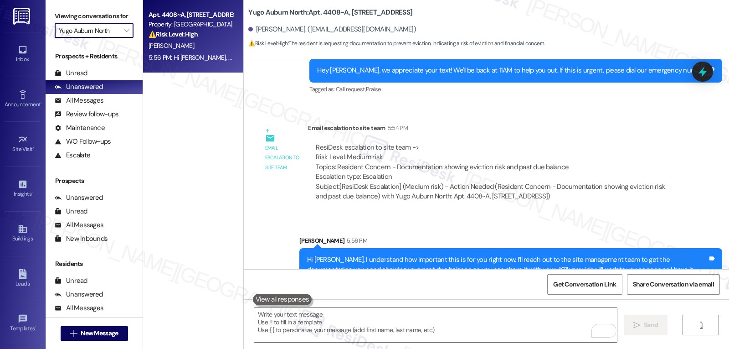
type input "Austin Corner"
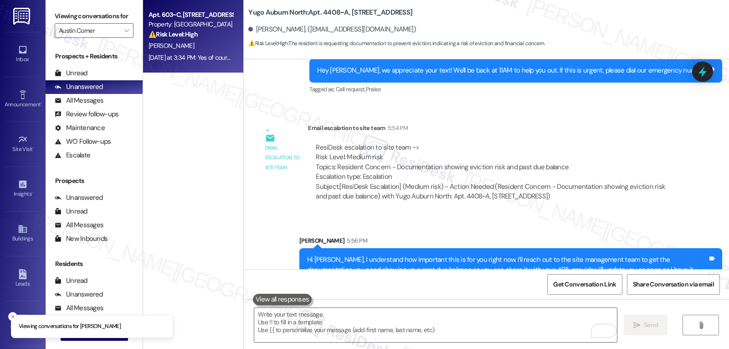
click at [166, 46] on span "H. Bennett" at bounding box center [172, 45] width 46 height 8
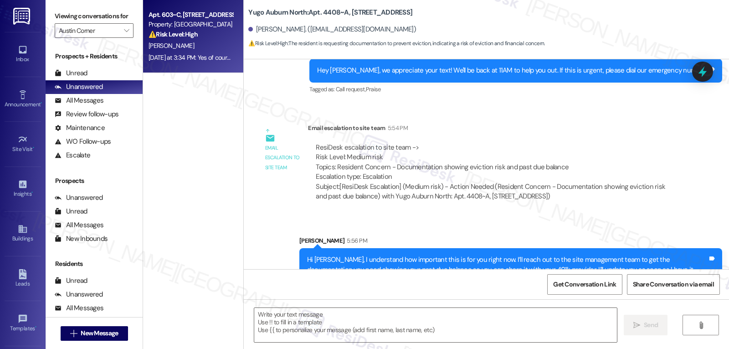
type textarea "Fetching suggested responses. Please feel free to read through the conversation…"
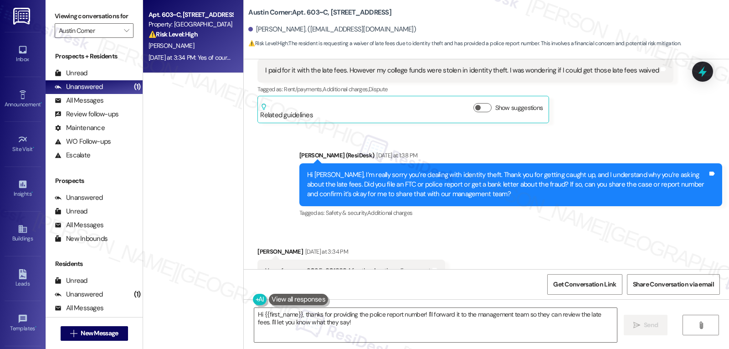
scroll to position [2533, 0]
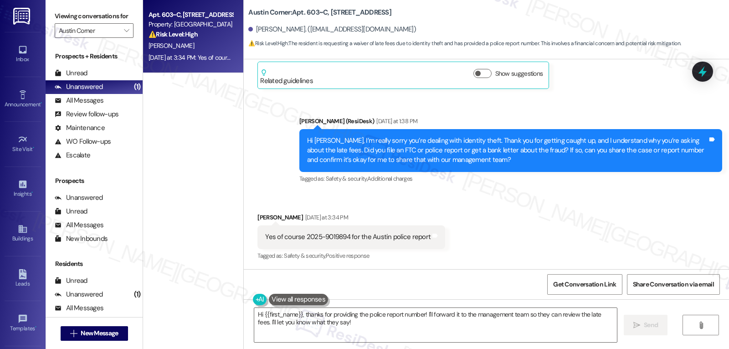
click at [260, 218] on div "Hudson Bennett Yesterday at 3:34 PM" at bounding box center [352, 218] width 188 height 13
copy div "Hudson"
click at [366, 337] on textarea "Hi {{first_name}}, thanks for providing the police report number! I'll forward …" at bounding box center [435, 325] width 363 height 34
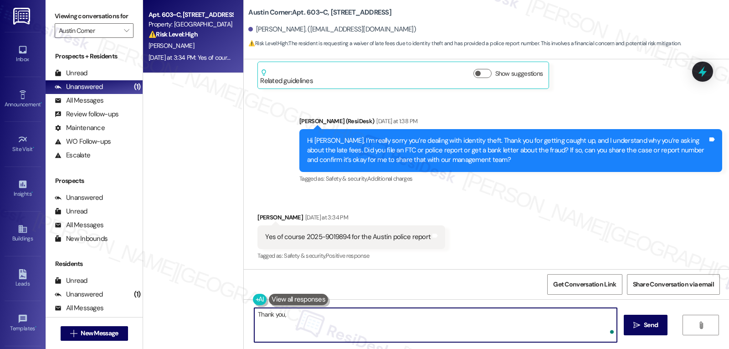
paste textarea "Hudson"
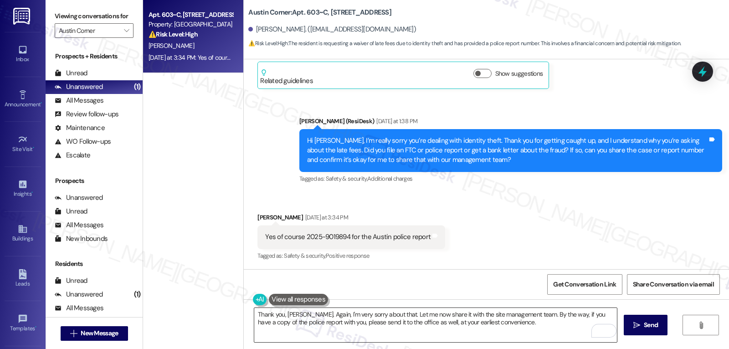
click at [516, 326] on textarea "Thank you, Hudson. Again, I'm very sorry about that. Let me now share it with t…" at bounding box center [435, 325] width 363 height 34
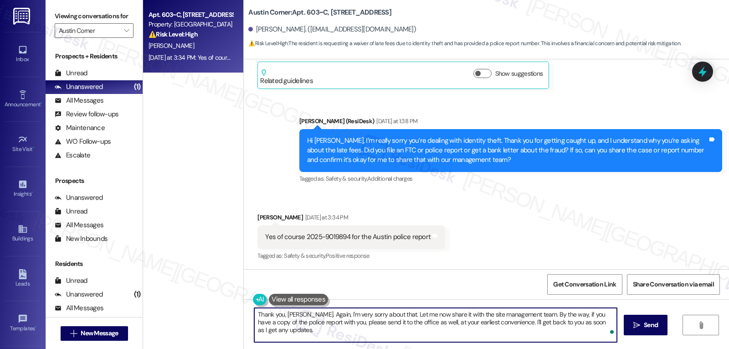
click at [541, 336] on textarea "Thank you, Hudson. Again, I'm very sorry about that. Let me now share it with t…" at bounding box center [435, 325] width 363 height 34
type textarea "Thank you, Hudson. Again, I'm very sorry about that. Let me now share it with t…"
click at [640, 323] on span " Send" at bounding box center [646, 325] width 29 height 10
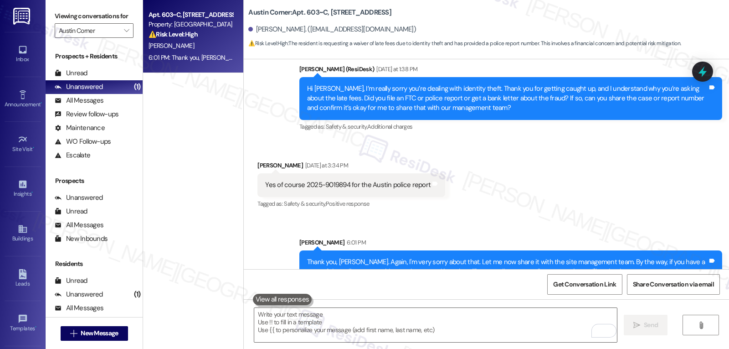
scroll to position [2607, 0]
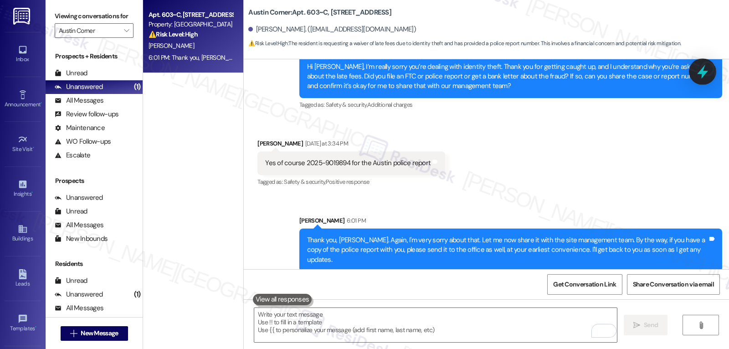
click at [702, 73] on icon at bounding box center [702, 72] width 11 height 14
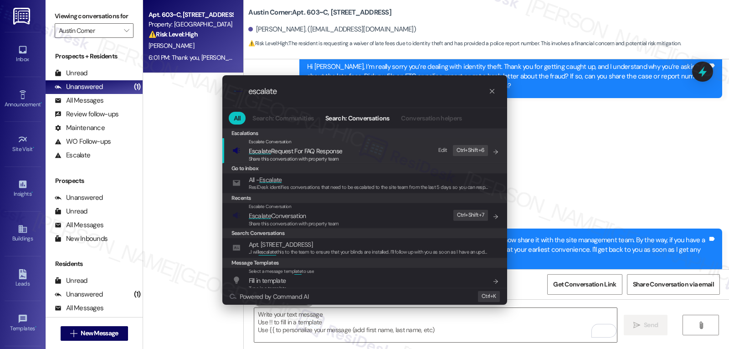
click at [601, 161] on div ".cls-1{fill:#0a055f;}.cls-2{fill:#0cc4c4;} resideskLogoBlueOrange escalate All …" at bounding box center [364, 174] width 729 height 349
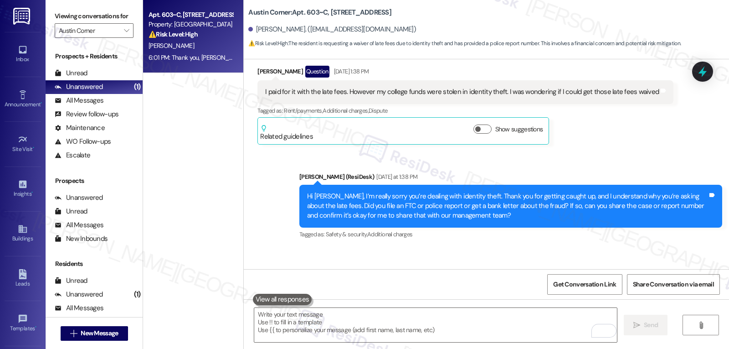
scroll to position [2425, 0]
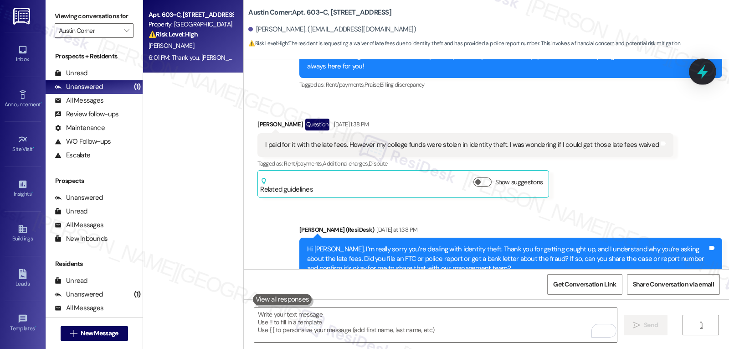
click at [699, 75] on icon at bounding box center [702, 71] width 15 height 15
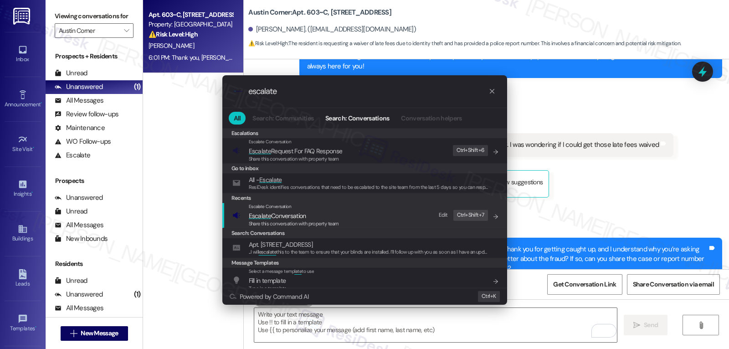
type input "escalate"
click at [270, 217] on span "Escalate" at bounding box center [260, 215] width 22 height 8
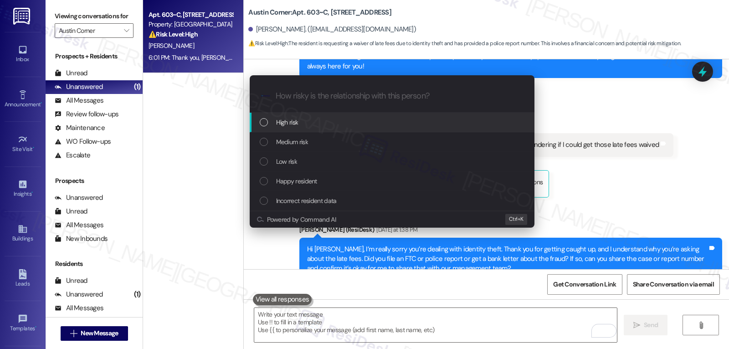
click at [308, 124] on div "High risk" at bounding box center [393, 122] width 267 height 10
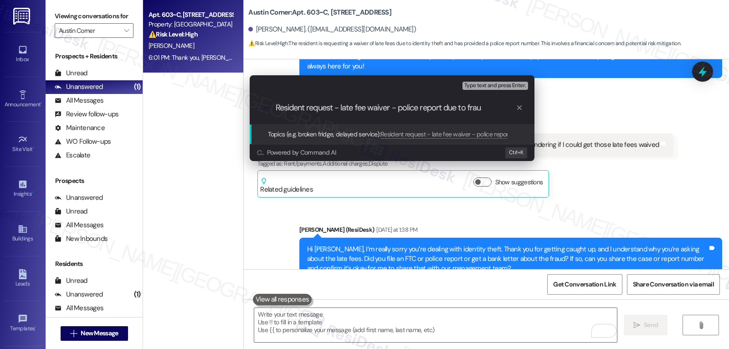
type input "Resident request - late fee waiver - police report due to fraud"
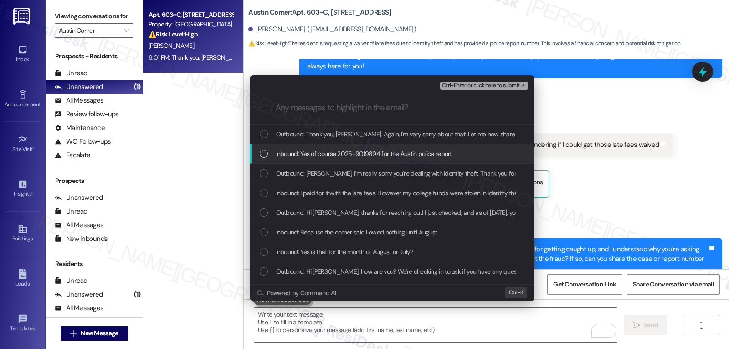
click at [267, 155] on div "List of options" at bounding box center [264, 153] width 8 height 8
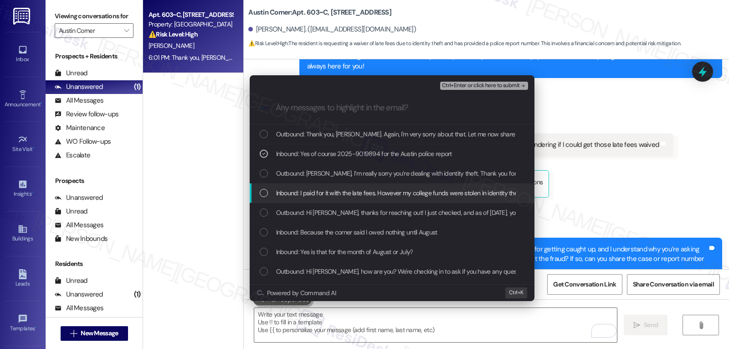
click at [267, 192] on div "List of options" at bounding box center [264, 193] width 8 height 8
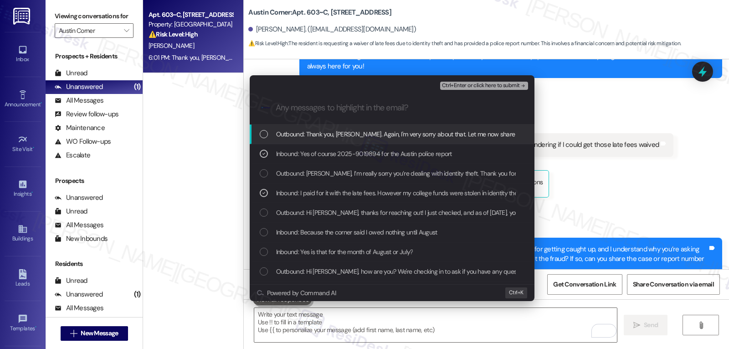
click at [490, 86] on span "Ctrl+Enter or click here to submit" at bounding box center [481, 85] width 78 height 6
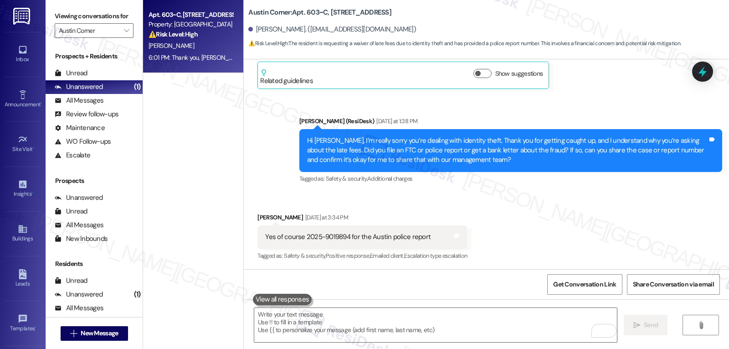
scroll to position [2620, 0]
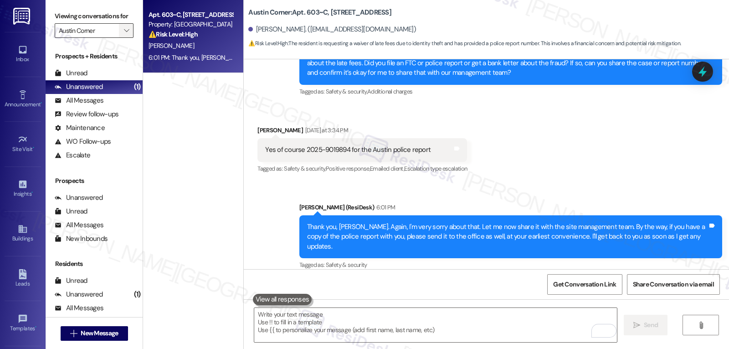
click at [122, 38] on span "" at bounding box center [126, 30] width 9 height 15
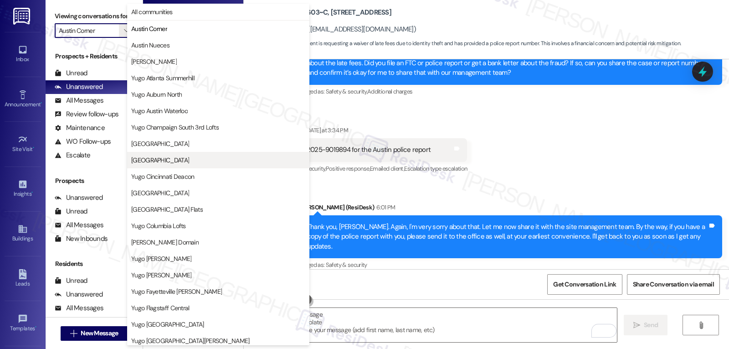
click at [174, 161] on span "Yugo Charlotte College Downs" at bounding box center [160, 159] width 58 height 9
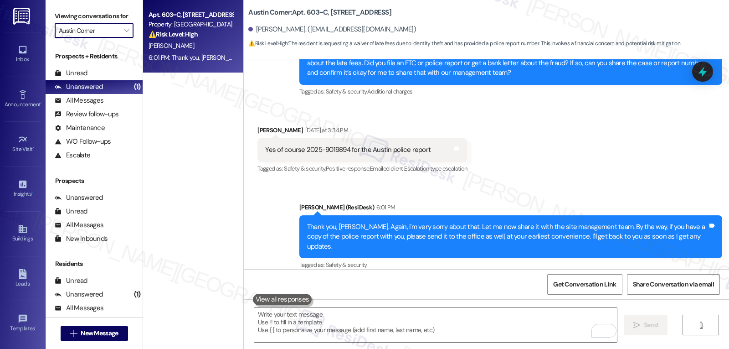
type input "Yugo Charlotte College Downs"
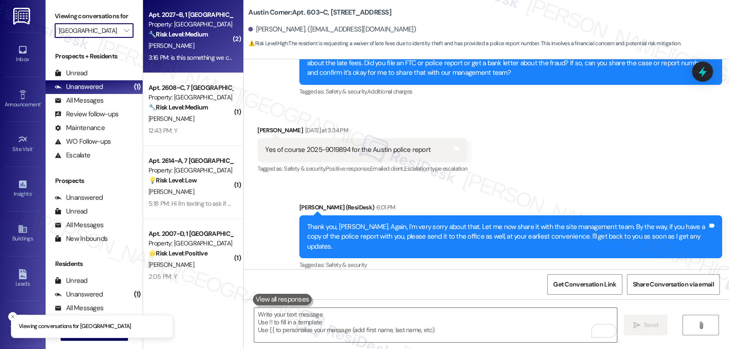
click at [168, 49] on span "S. Huneycutt" at bounding box center [172, 45] width 46 height 8
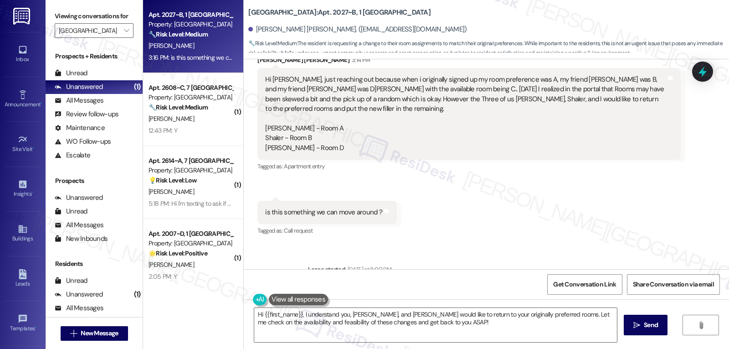
scroll to position [1125, 0]
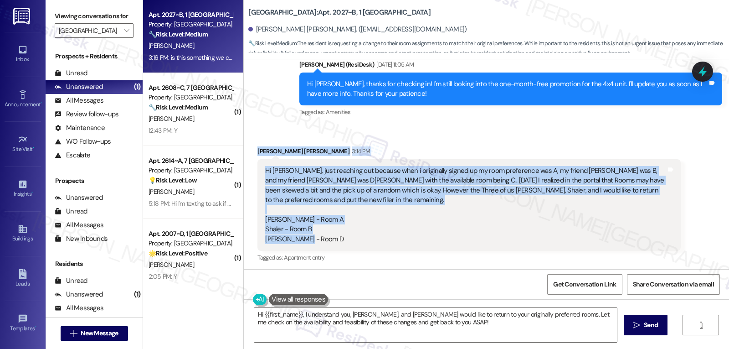
drag, startPoint x: 250, startPoint y: 130, endPoint x: 423, endPoint y: 207, distance: 190.1
click at [423, 207] on div "Received via SMS Smith Huneycutt 3:14 PM Hi Sarah, just reaching out because wh…" at bounding box center [469, 205] width 437 height 132
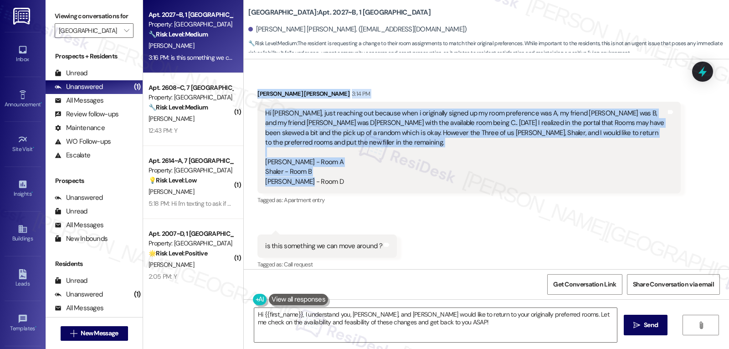
scroll to position [1216, 0]
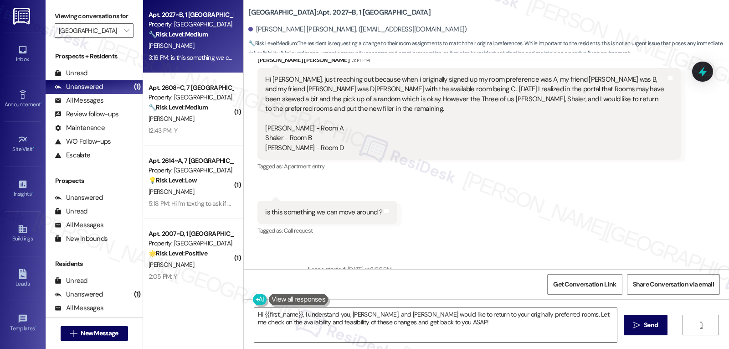
click at [453, 211] on div "Received via SMS Smith Huneycutt 3:14 PM Hi Sarah, just reaching out because wh…" at bounding box center [486, 140] width 485 height 210
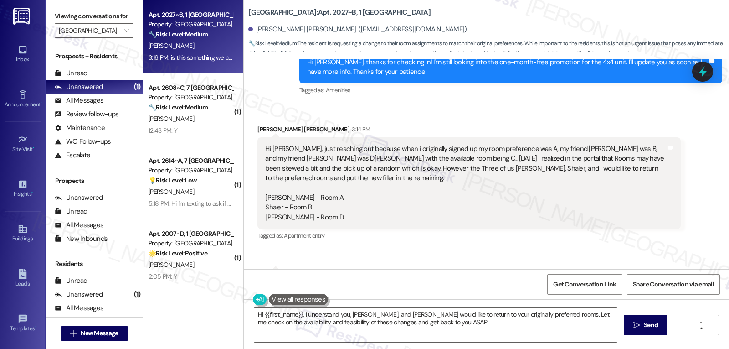
scroll to position [1125, 0]
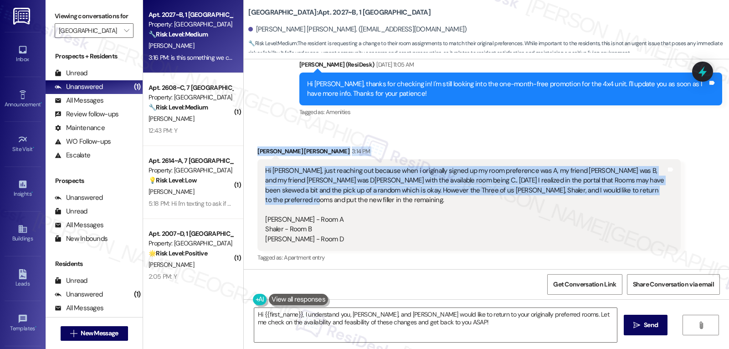
drag, startPoint x: 642, startPoint y: 171, endPoint x: 250, endPoint y: 132, distance: 393.9
click at [251, 139] on div "Received via SMS Smith Huneycutt 3:14 PM Hi Sarah, just reaching out because wh…" at bounding box center [469, 205] width 437 height 132
copy div "Smith Huneycutt 3:14 PM Hi Sarah, just reaching out because when i originally s…"
click at [294, 313] on textarea "Hi {{first_name}}, I understand you, Shaler, and Nash would like to return to y…" at bounding box center [435, 325] width 363 height 34
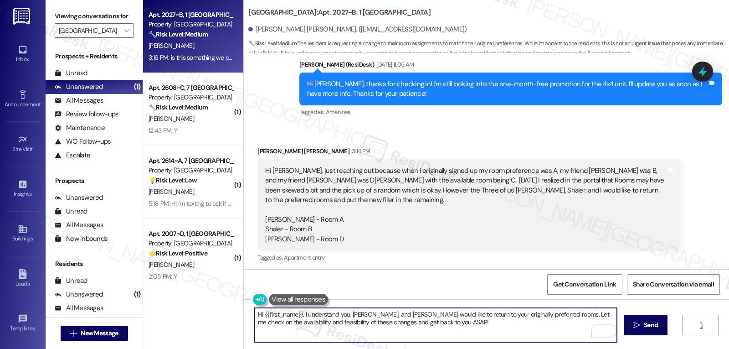
paste textarea "Smith — thanks for reaching out and explaining the situation. I understand you,…"
click at [278, 314] on textarea "Hi Smith — thanks for reaching out and explaining the situation. I understand y…" at bounding box center [435, 325] width 363 height 34
click at [443, 336] on textarea "Hi Smith, thanks for reaching out and explaining the situation. I understand yo…" at bounding box center [435, 325] width 363 height 34
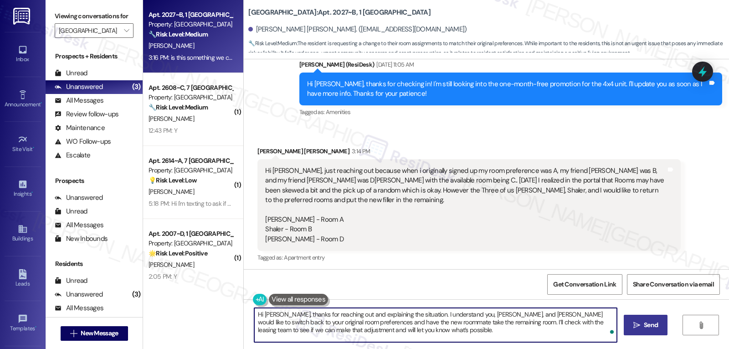
type textarea "Hi Smith, thanks for reaching out and explaining the situation. I understand yo…"
click at [638, 325] on icon "" at bounding box center [637, 324] width 7 height 7
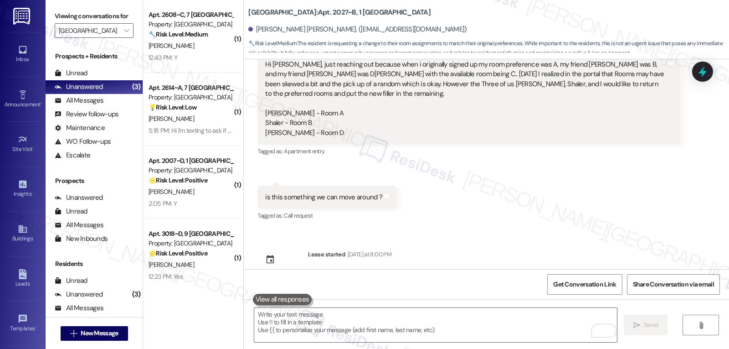
scroll to position [1299, 0]
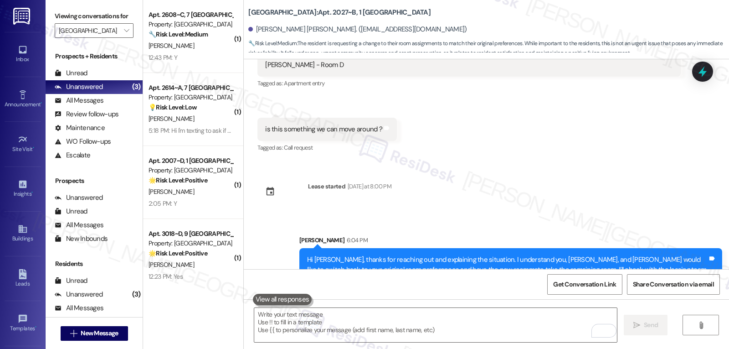
click at [704, 73] on icon at bounding box center [703, 71] width 8 height 11
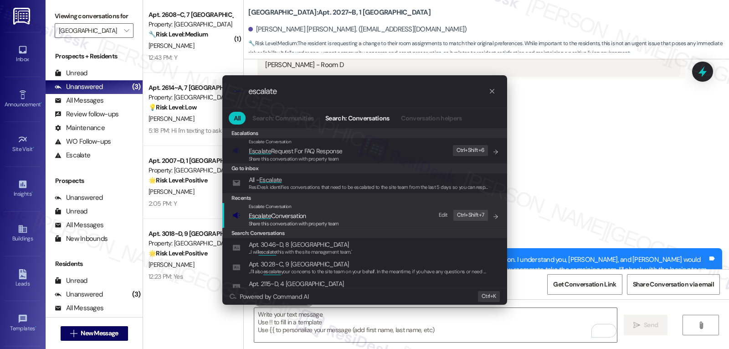
type input "escalate"
click at [286, 221] on span "Share this conversation with property team" at bounding box center [294, 223] width 90 height 6
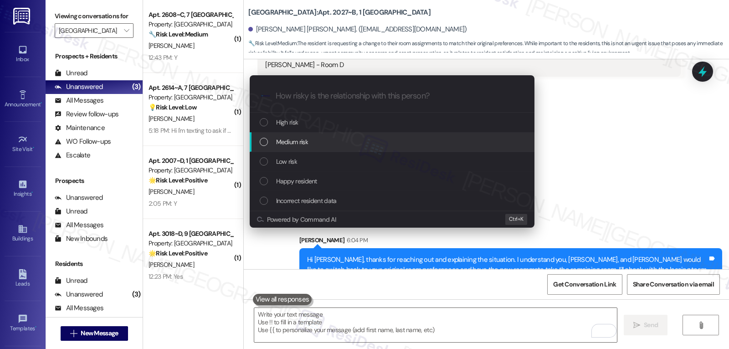
click at [318, 144] on div "Medium risk" at bounding box center [393, 142] width 267 height 10
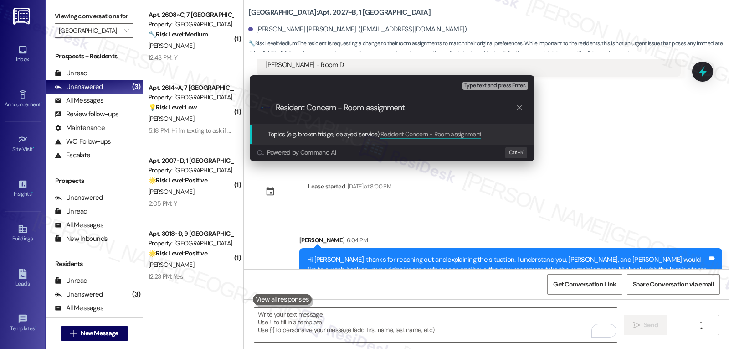
type input "Resident Concern - Room assignments"
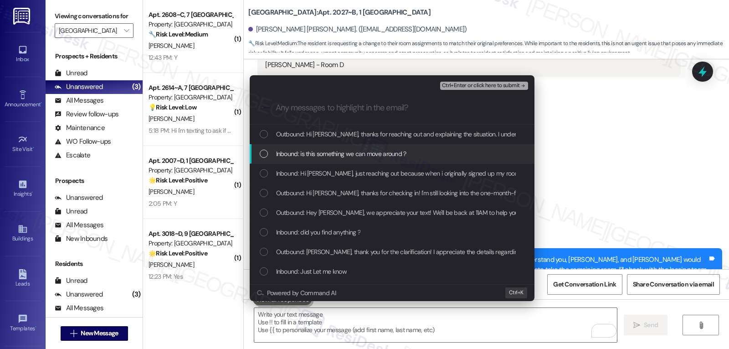
click at [352, 154] on span "Inbound: is this something we can move around ?" at bounding box center [341, 154] width 130 height 10
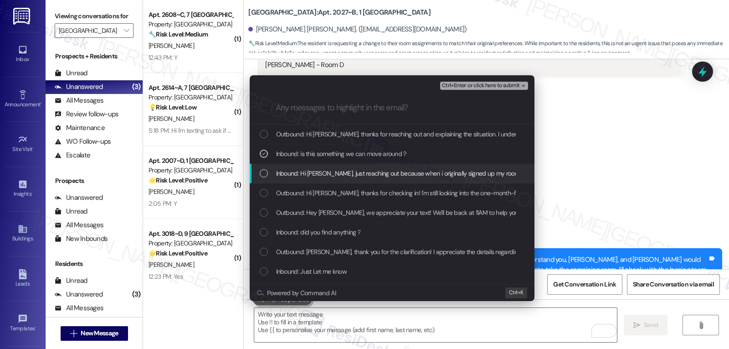
click at [266, 175] on div "List of options" at bounding box center [264, 173] width 8 height 8
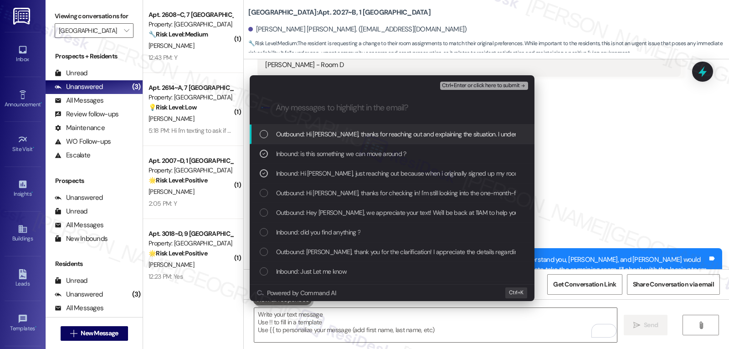
click at [499, 85] on span "Ctrl+Enter or click here to submit" at bounding box center [481, 85] width 78 height 6
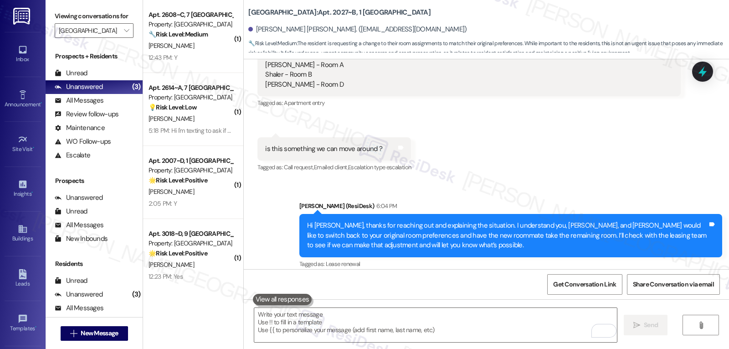
scroll to position [1313, 0]
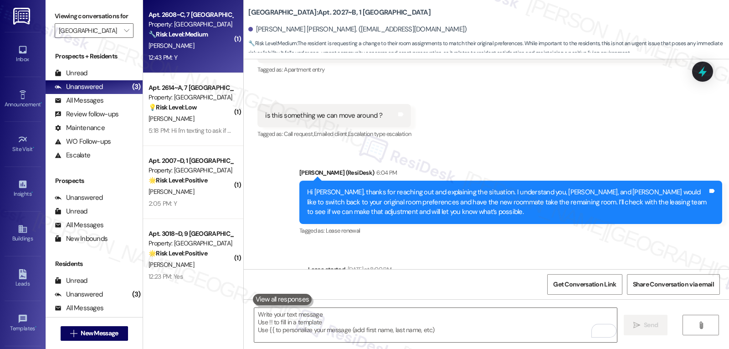
click at [190, 52] on div "12:43 PM: Y 12:43 PM: Y" at bounding box center [191, 57] width 86 height 11
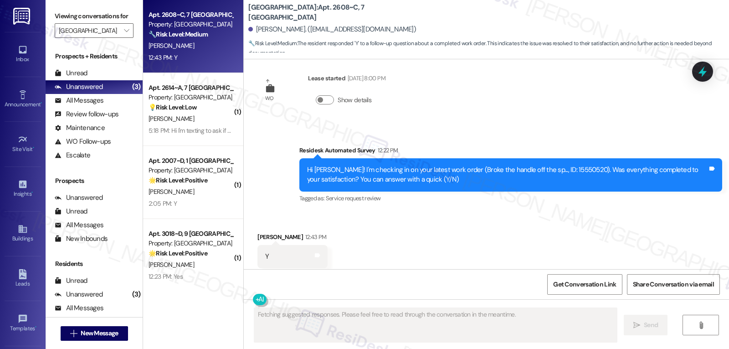
scroll to position [2429, 0]
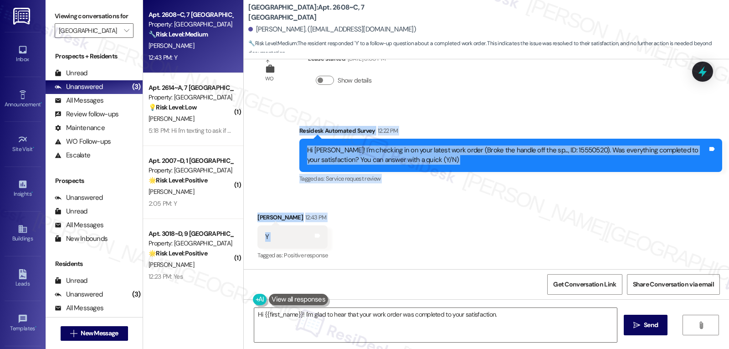
drag, startPoint x: 294, startPoint y: 128, endPoint x: 336, endPoint y: 240, distance: 119.4
click at [336, 240] on div "Survey, sent via SMS Residesk Automated Survey Oct 29, 2024 at 12:22 PM Hi Etha…" at bounding box center [486, 164] width 485 height 210
copy div "Residesk Automated Survey 12:22 PM Hi Ethan! I'm checking in on your latest wor…"
click at [417, 325] on textarea "Hi {{first_name}}! I'm glad to hear that your work order was completed to your …" at bounding box center [435, 325] width 363 height 34
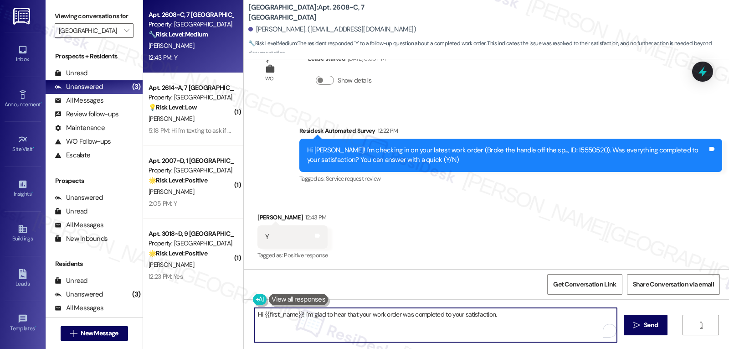
paste textarea "Thanks for letting me know, Ethan! I’m glad to hear it’s all taken care of. If …"
click at [313, 326] on textarea "Hi {{first_name}}! I'm glad to hear that your work order was completed to your …" at bounding box center [435, 325] width 363 height 34
drag, startPoint x: 298, startPoint y: 316, endPoint x: 755, endPoint y: 326, distance: 456.8
click at [729, 326] on html "Inbox Go to Inbox Announcement • Send A Text Announcement Site Visit • Go to Si…" at bounding box center [364, 174] width 729 height 349
paste textarea "Thanks for letting me know, Ethan! I’m glad to hear it’s all taken care of. If …"
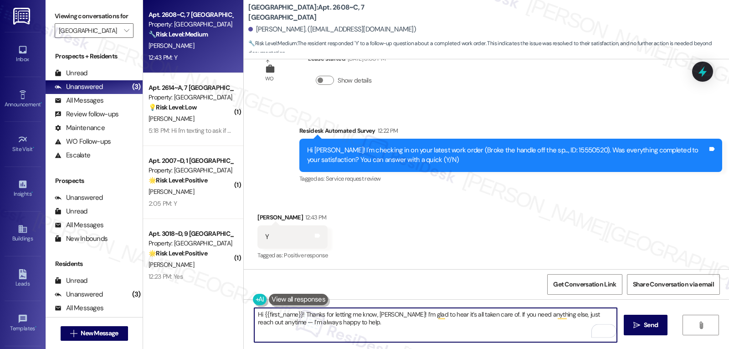
paste textarea "To enrich screen reader interactions, please activate Accessibility in Grammarl…"
click at [567, 314] on textarea "Thanks for letting me know, Ethan! I’m glad to hear it’s all taken care of. If …" at bounding box center [435, 325] width 363 height 34
click at [380, 327] on textarea "Thanks for letting me know, Ethan! I’m glad to hear it’s all taken care of. If …" at bounding box center [435, 325] width 363 height 34
click at [381, 326] on textarea "Thanks for letting me know, Ethan! I’m glad to hear it’s all taken care of. If …" at bounding box center [435, 325] width 363 height 34
type textarea "Thanks for letting me know, Ethan! I’m glad to hear it’s all taken care of. If …"
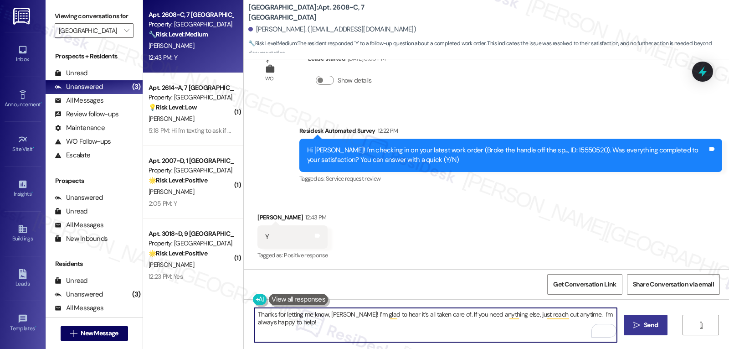
click at [642, 330] on button " Send" at bounding box center [646, 324] width 44 height 21
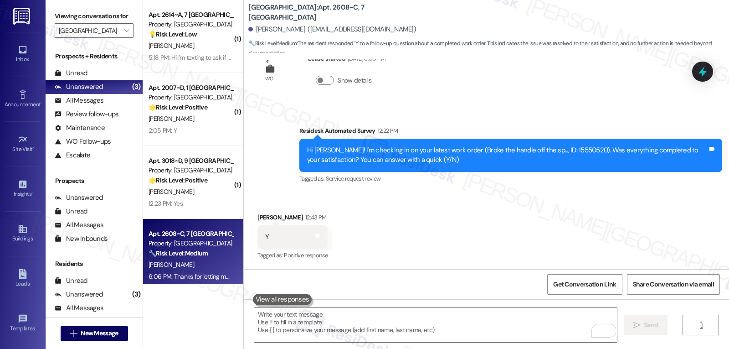
scroll to position [2503, 0]
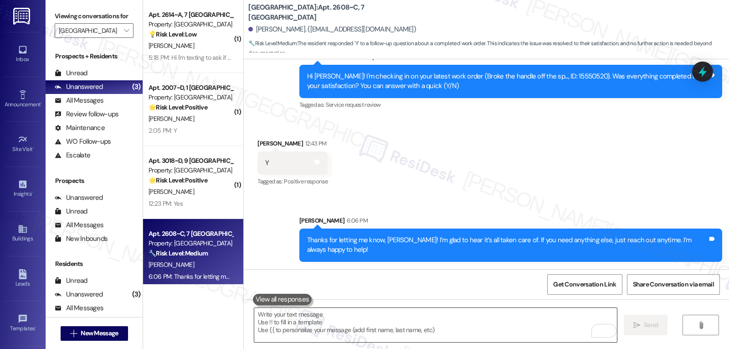
click at [326, 320] on textarea "To enrich screen reader interactions, please activate Accessibility in Grammarl…" at bounding box center [435, 325] width 363 height 34
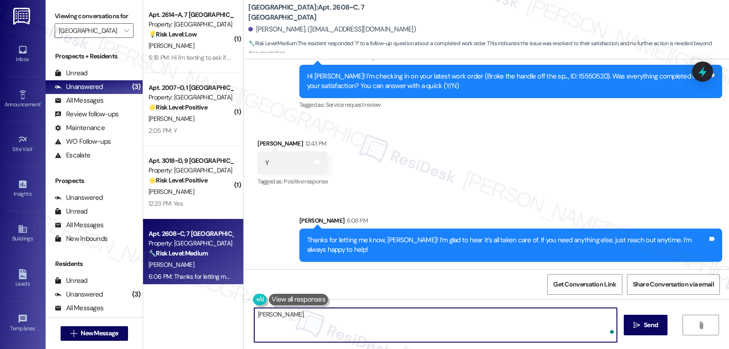
paste textarea "I hope you’re enjoying your time at {{property}}! Has it been meeting your expe…"
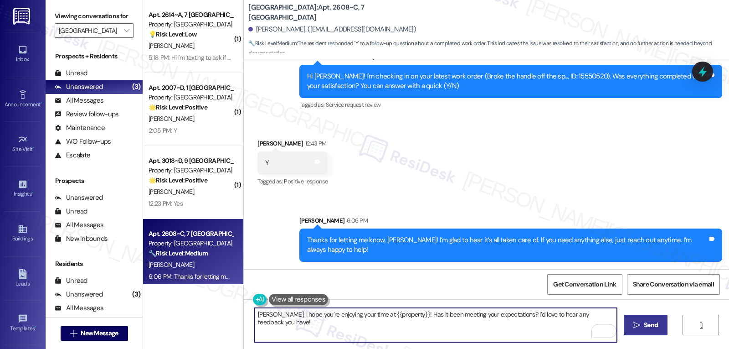
type textarea "Ethan, I hope you’re enjoying your time at {{property}}! Has it been meeting yo…"
click at [646, 330] on button " Send" at bounding box center [646, 324] width 44 height 21
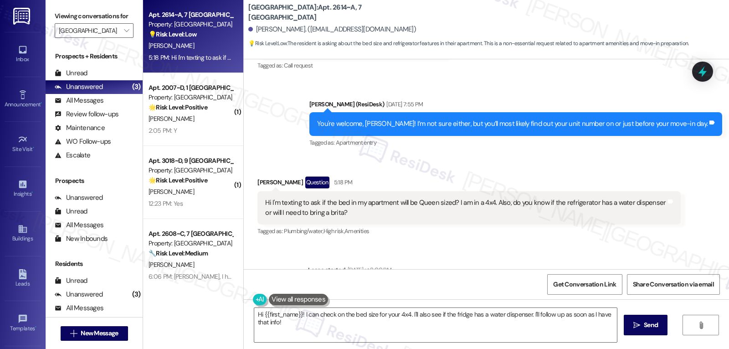
scroll to position [665, 0]
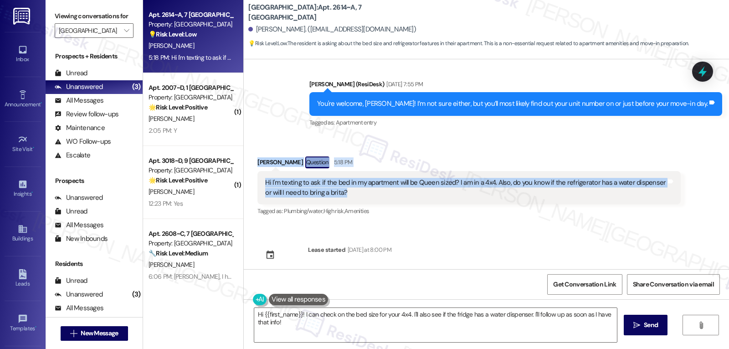
drag, startPoint x: 248, startPoint y: 154, endPoint x: 340, endPoint y: 187, distance: 98.0
click at [340, 187] on div "Received via SMS Adam Barnes Question 5:18 PM Hi I'm texting to ask if the bed …" at bounding box center [469, 186] width 437 height 75
copy div "Adam Barnes Question 5:18 PM Hi I'm texting to ask if the bed in my apartment w…"
click at [393, 328] on textarea "Hi {{first_name}}! I can check on the bed size for your 4x4. I'll also see if t…" at bounding box center [435, 325] width 363 height 34
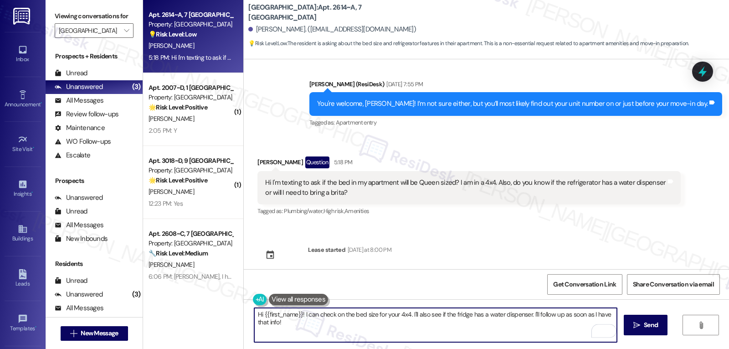
paste textarea "Adam — I can check on that for you. I’ll confirm if your bed will be a queen si…"
click at [275, 314] on textarea "Hi Adam — I can check on that for you. I’ll confirm if your bed will be a queen…" at bounding box center [435, 325] width 363 height 34
click at [476, 333] on textarea "Hi Adam, I can check on that for you. I’ll confirm if your bed will be a queen …" at bounding box center [435, 325] width 363 height 34
click at [570, 324] on textarea "Hi Adam, I can check on that for you. I’ll confirm if your bed will be a queen …" at bounding box center [435, 325] width 363 height 34
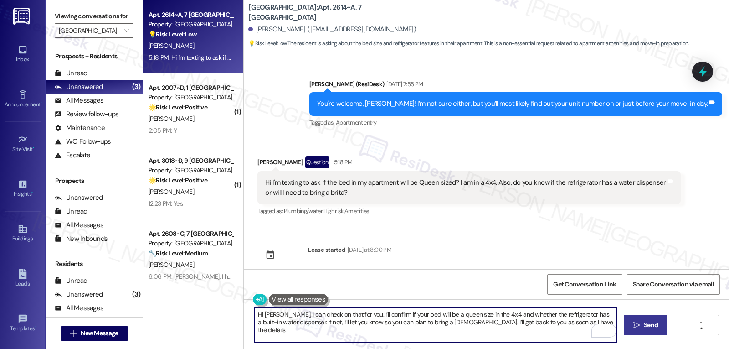
type textarea "Hi Adam, I can check on that for you. I’ll confirm if your bed will be a queen …"
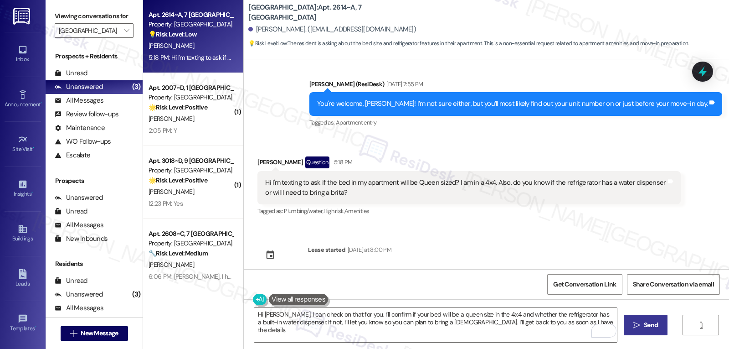
click at [634, 333] on button " Send" at bounding box center [646, 324] width 44 height 21
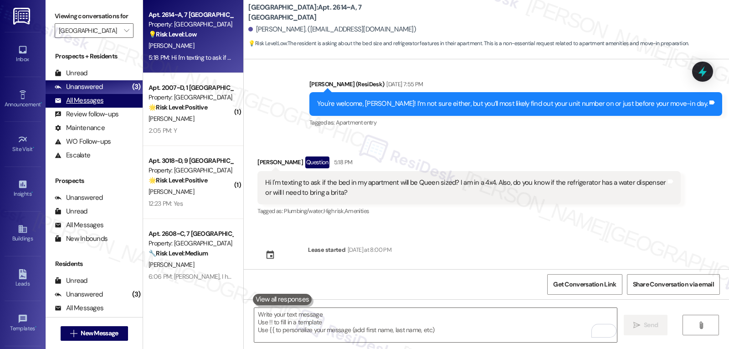
click at [83, 105] on div "All Messages" at bounding box center [79, 101] width 49 height 10
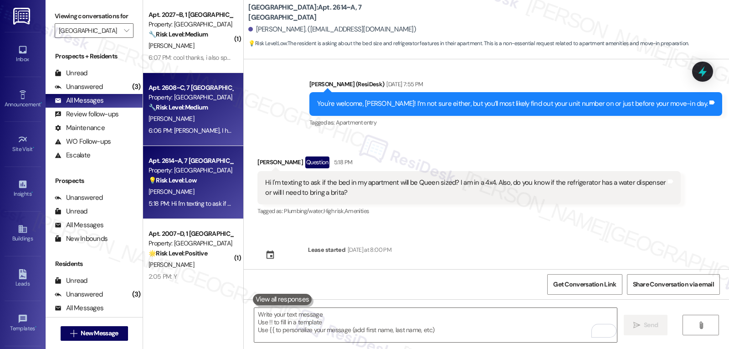
click at [188, 123] on div "E. Davis" at bounding box center [191, 118] width 86 height 11
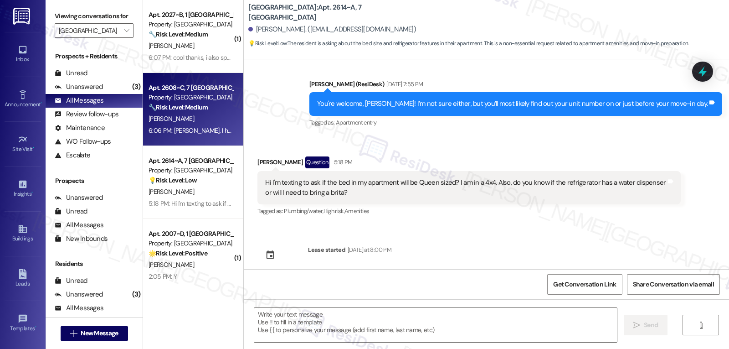
type textarea "Fetching suggested responses. Please feel free to read through the conversation…"
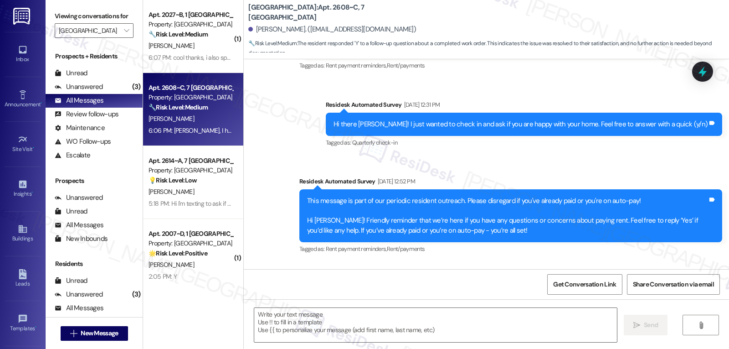
type textarea "Fetching suggested responses. Please feel free to read through the conversation…"
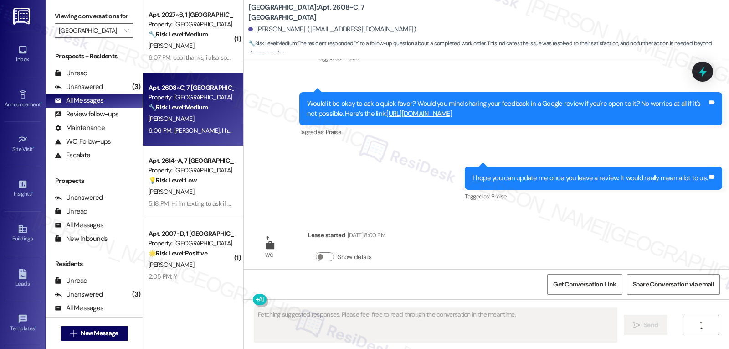
scroll to position [2429, 0]
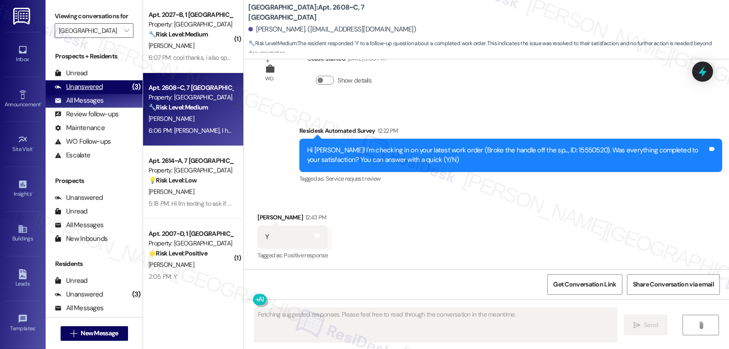
click at [94, 92] on div "Unanswered" at bounding box center [79, 87] width 48 height 10
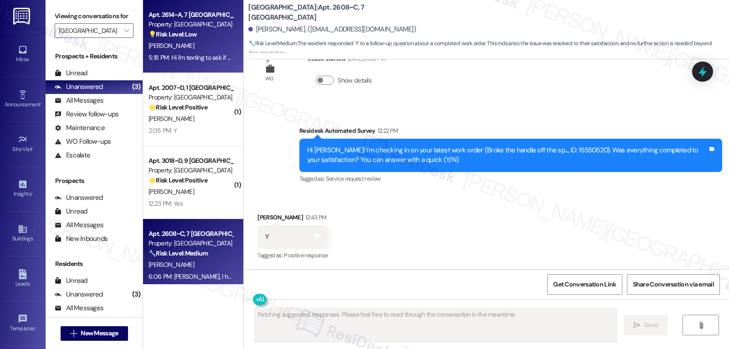
click at [188, 58] on div "5:18 PM: Hi I'm texting to ask if the bed in my apartment will be Queen sized? …" at bounding box center [383, 57] width 469 height 8
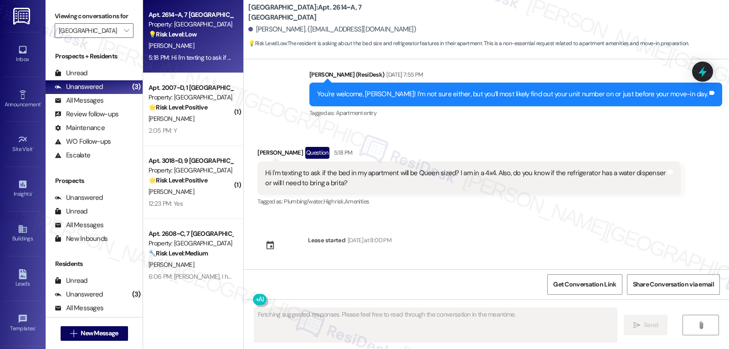
scroll to position [665, 0]
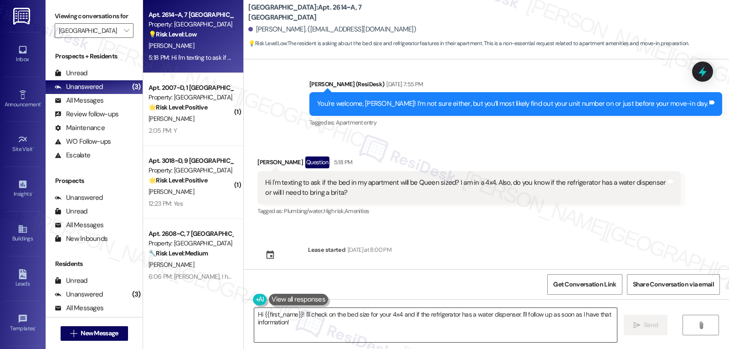
click at [395, 325] on textarea "Hi {{first_name}}! I'll check on the bed size for your 4x4 and if the refrigera…" at bounding box center [435, 325] width 363 height 34
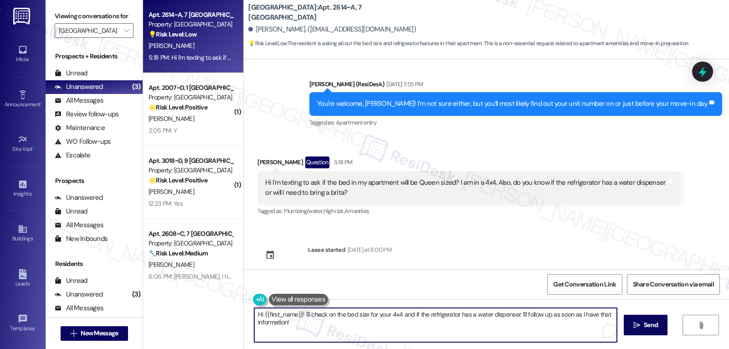
paste textarea "Adam — I can check on that for you. I’ll confirm if your bed will be a queen si…"
click at [283, 319] on textarea "Hi Adam — I can check on that for you. I’ll confirm if your bed will be a queen…" at bounding box center [435, 325] width 363 height 34
click at [283, 314] on textarea "Hi Adam — I can check on that for you. I’ll confirm if your bed will be a queen…" at bounding box center [435, 325] width 363 height 34
click at [563, 326] on textarea "Hi Adam, I can check on that for you. I’ll confirm if your bed will be a queen …" at bounding box center [435, 325] width 363 height 34
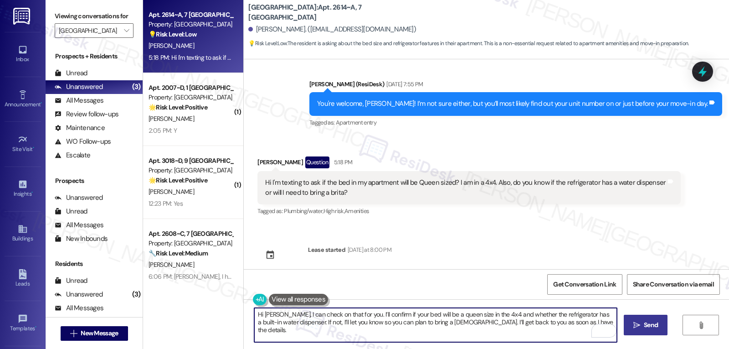
type textarea "Hi Adam, I can check on that for you. I’ll confirm if your bed will be a queen …"
click at [638, 326] on icon "" at bounding box center [637, 324] width 7 height 7
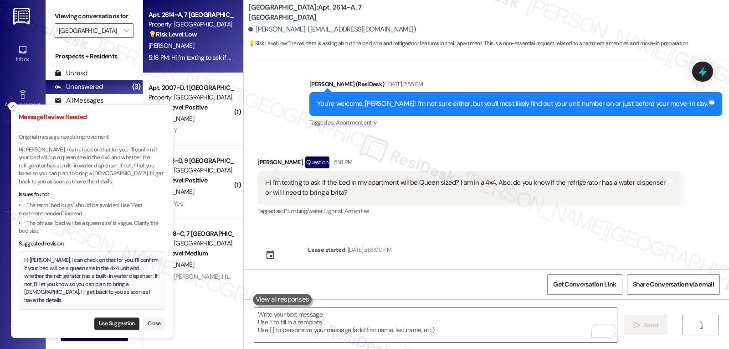
click at [130, 321] on button "Use Suggestion" at bounding box center [116, 323] width 45 height 13
type textarea "Hi Adam, I can check on that for you. I’ll confirm if your bed will be a queen …"
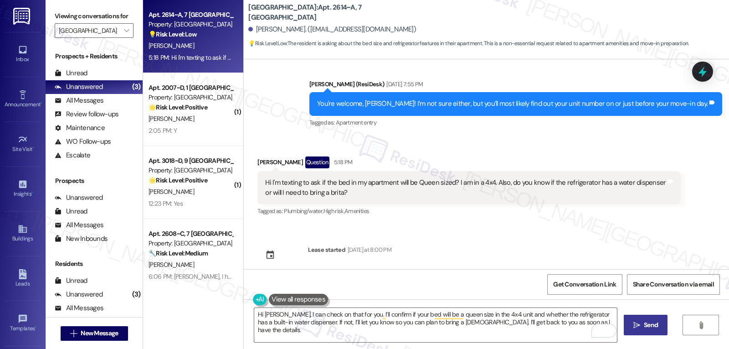
click at [650, 328] on span "Send" at bounding box center [651, 325] width 14 height 10
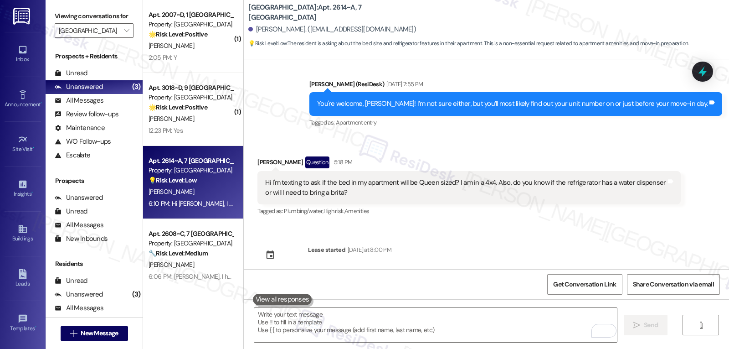
scroll to position [738, 0]
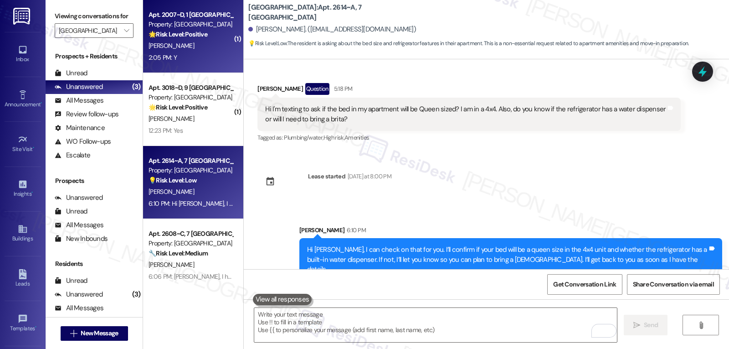
click at [201, 54] on div "2:05 PM: Y 2:05 PM: Y" at bounding box center [191, 57] width 86 height 11
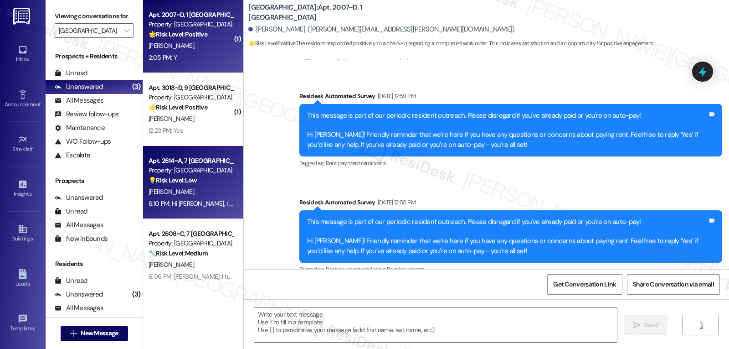
type textarea "Fetching suggested responses. Please feel free to read through the conversation…"
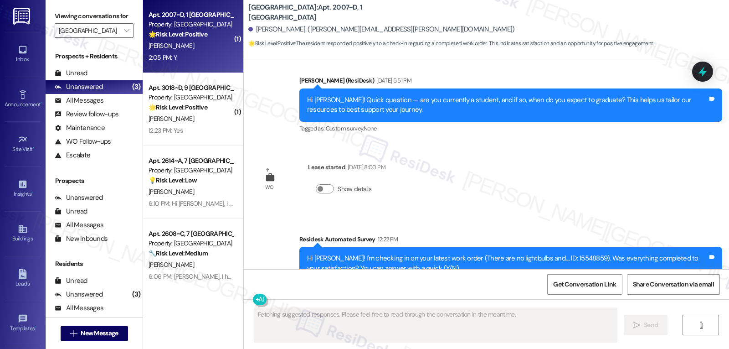
click at [170, 195] on div "A. Barnes" at bounding box center [191, 191] width 86 height 11
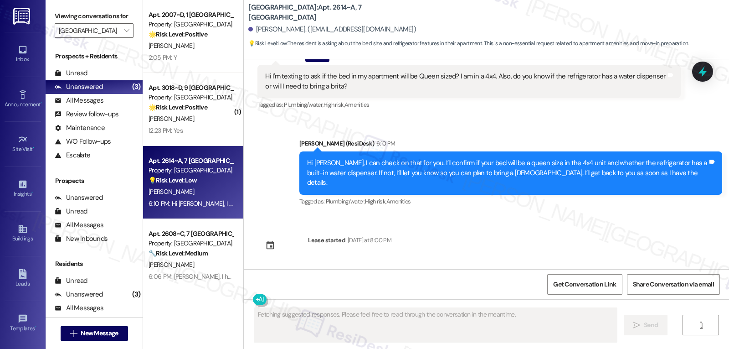
scroll to position [752, 0]
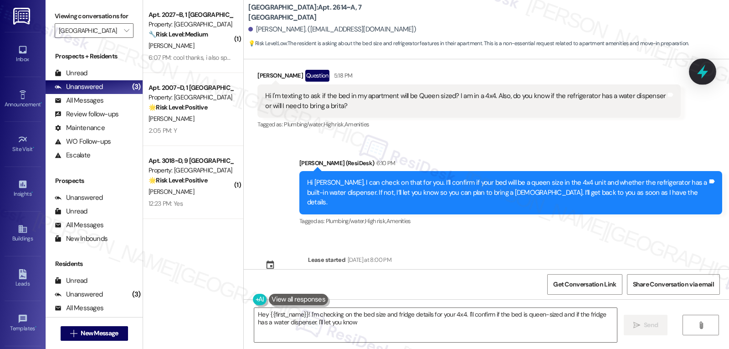
click at [702, 76] on icon at bounding box center [702, 72] width 11 height 14
type textarea "Hey {{first_name}}! I'm checking on the bed size and fridge details for your 4x…"
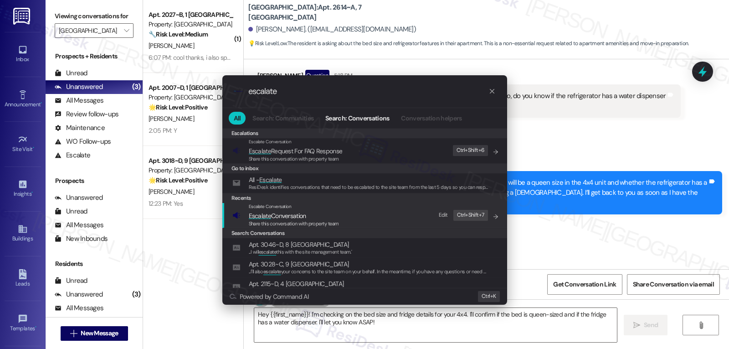
type input "escalate"
click at [299, 220] on span "Share this conversation with property team" at bounding box center [294, 223] width 90 height 6
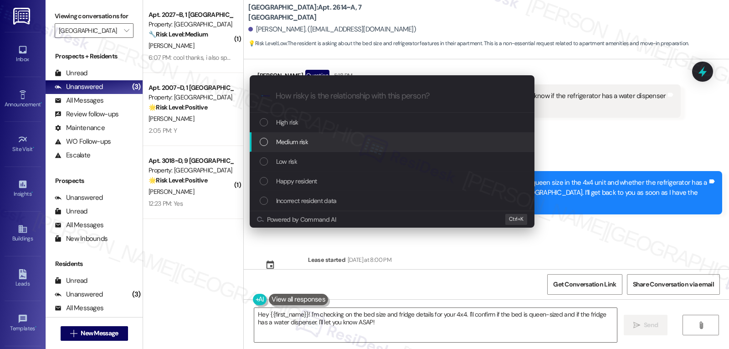
click at [302, 139] on span "Medium risk" at bounding box center [292, 142] width 32 height 10
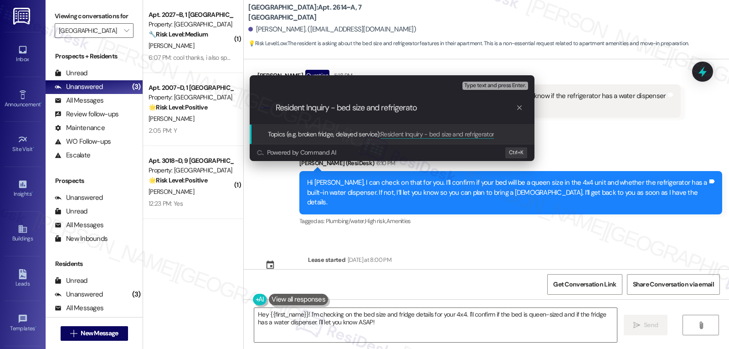
type input "Resident Inquiry - bed size and refrigerator"
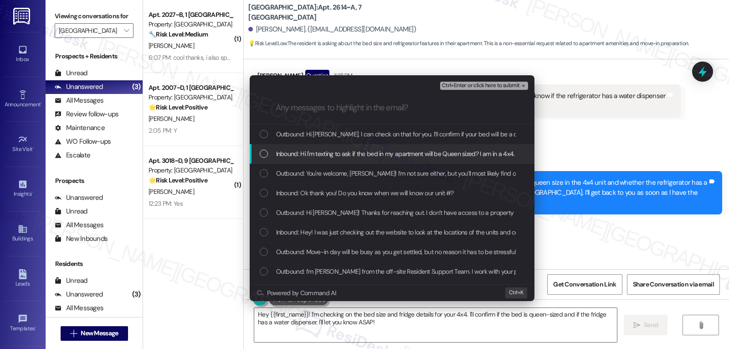
click at [273, 153] on div "Inbound: Hi I'm texting to ask if the bed in my apartment will be Queen sized? …" at bounding box center [393, 154] width 267 height 10
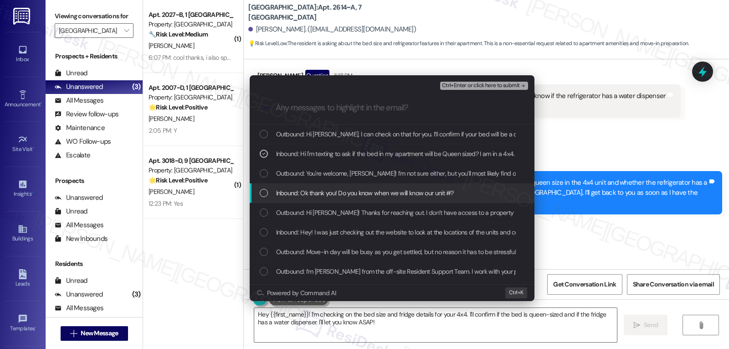
click at [272, 184] on div "Inbound: Ok thank you! Do you know when we will know our unit #?" at bounding box center [392, 193] width 285 height 20
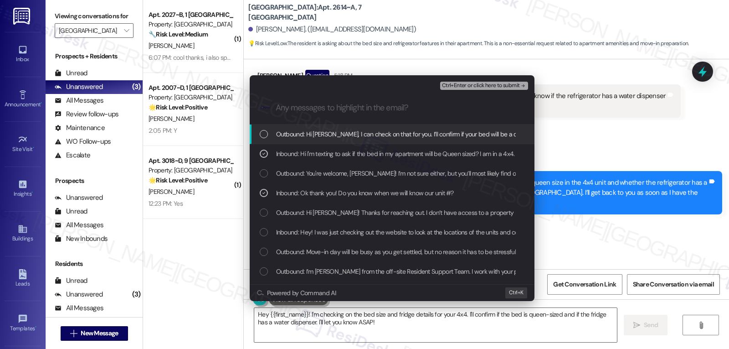
click at [489, 87] on span "Ctrl+Enter or click here to submit" at bounding box center [481, 85] width 78 height 6
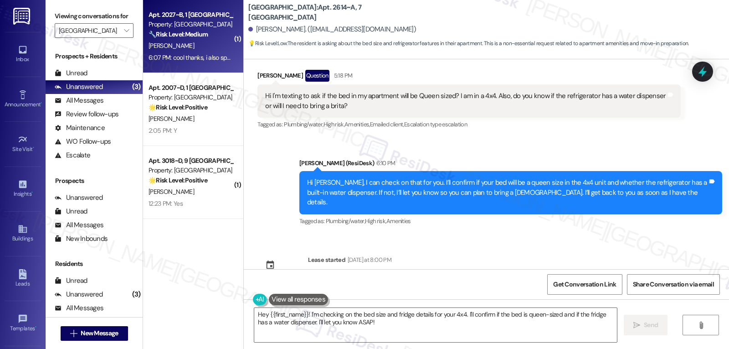
click at [168, 49] on span "S. Huneycutt" at bounding box center [172, 45] width 46 height 8
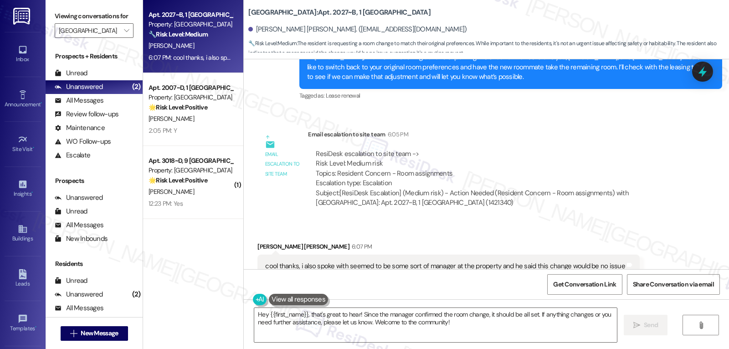
scroll to position [1502, 0]
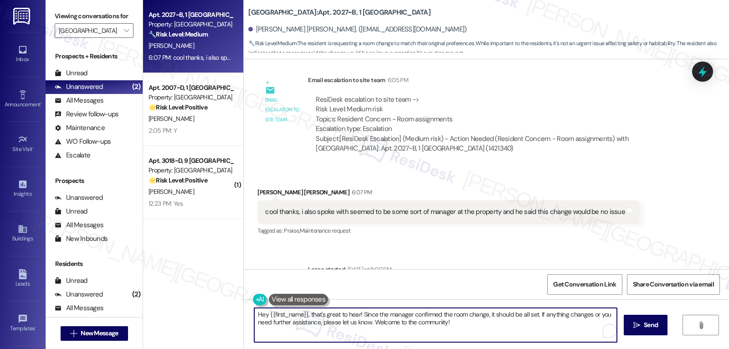
drag, startPoint x: 305, startPoint y: 313, endPoint x: 245, endPoint y: 313, distance: 60.2
click at [249, 313] on div "Hey {{first_name}}, that's great to hear! Since the manager confirmed the room …" at bounding box center [431, 324] width 364 height 35
click at [301, 314] on textarea "That's great to hear! Since the manager confirmed the room change, it should be…" at bounding box center [435, 325] width 363 height 34
click at [442, 328] on textarea "That's great to hear, Smith! Since the manager confirmed the room change, it sh…" at bounding box center [435, 325] width 363 height 34
click at [439, 325] on textarea "That's great to hear, Smith! Since the manager confirmed the room change, it sh…" at bounding box center [435, 325] width 363 height 34
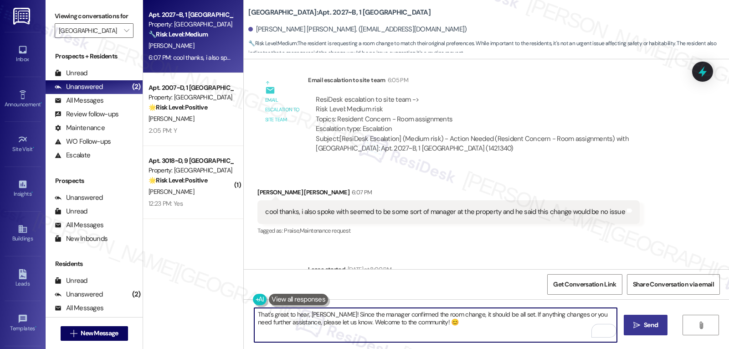
type textarea "That's great to hear, Smith! Since the manager confirmed the room change, it sh…"
click at [648, 327] on span "Send" at bounding box center [651, 325] width 14 height 10
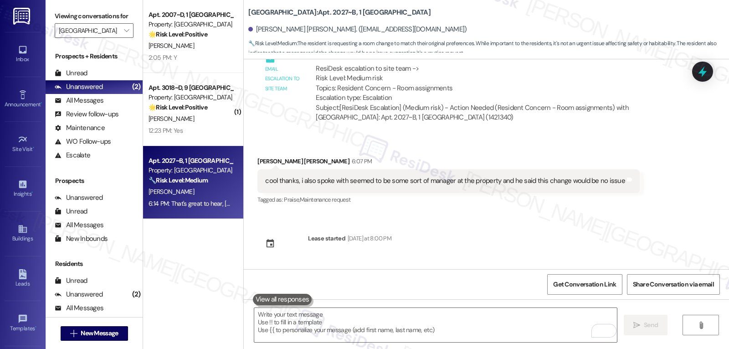
scroll to position [1576, 0]
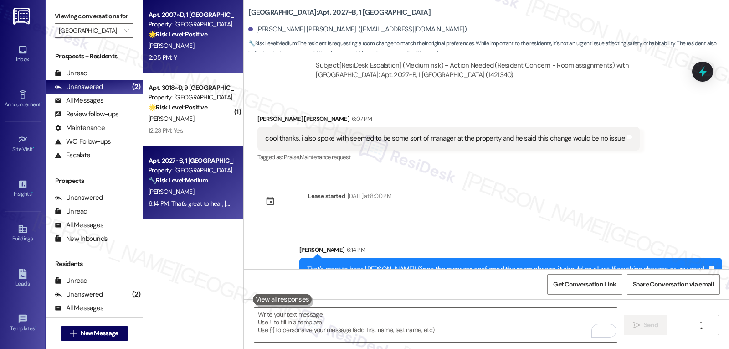
click at [187, 57] on div "2:05 PM: Y 2:05 PM: Y" at bounding box center [191, 57] width 86 height 11
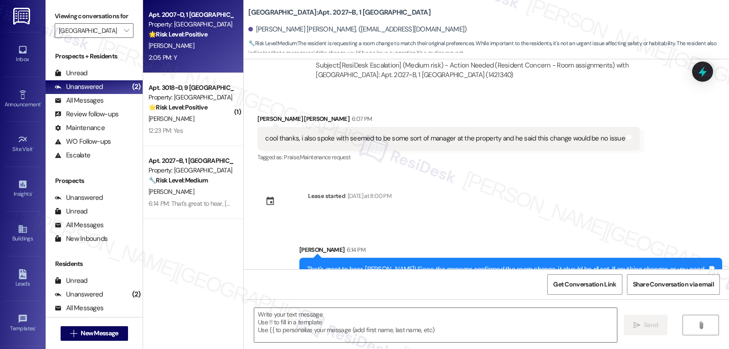
type textarea "Fetching suggested responses. Please feel free to read through the conversation…"
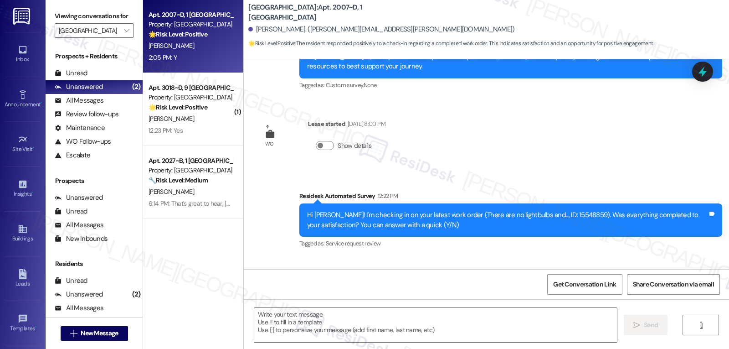
scroll to position [1558, 0]
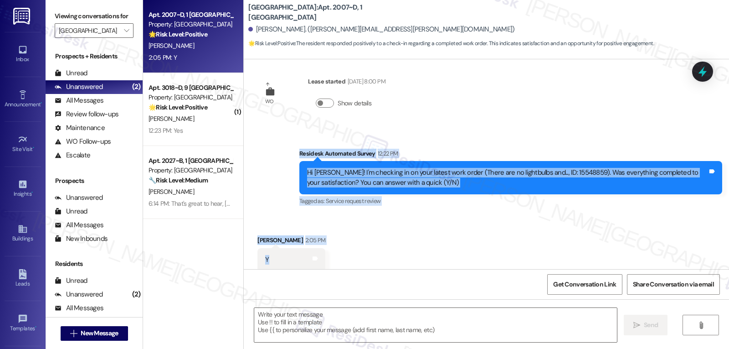
drag, startPoint x: 292, startPoint y: 145, endPoint x: 339, endPoint y: 260, distance: 123.7
click at [339, 260] on div "Survey, sent via SMS Residesk Automated Survey Oct 29, 2024 at 12:30 PM Hi Jona…" at bounding box center [486, 164] width 485 height 210
copy div "Residesk Automated Survey 12:22 PM Hi Jonathan! I'm checking in on your latest …"
click at [433, 331] on textarea at bounding box center [435, 325] width 363 height 34
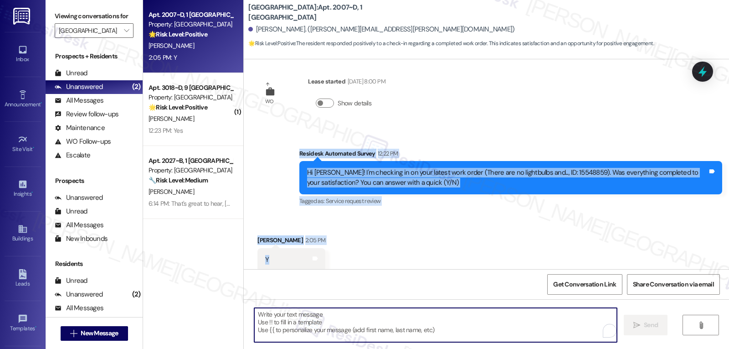
paste textarea "Thanks for letting me know, Jonathan! I’m glad everything’s all set. If you eve…"
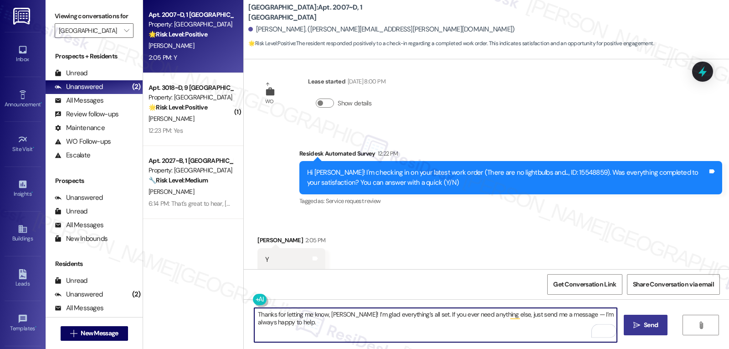
click at [569, 314] on textarea "Thanks for letting me know, Jonathan! I’m glad everything’s all set. If you eve…" at bounding box center [435, 325] width 363 height 34
type textarea "Thanks for letting me know, Jonathan! I’m glad everything’s all set. If you eve…"
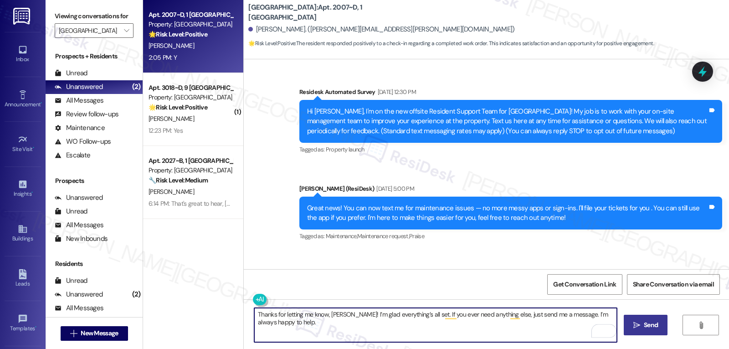
scroll to position [1558, 0]
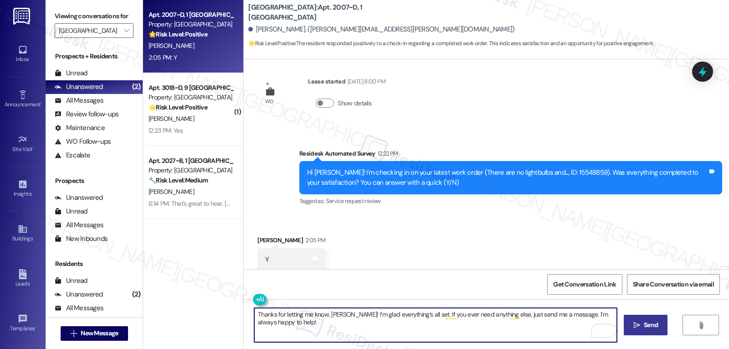
type textarea "Thanks for letting me know, Jonathan! I’m glad everything’s all set. If you eve…"
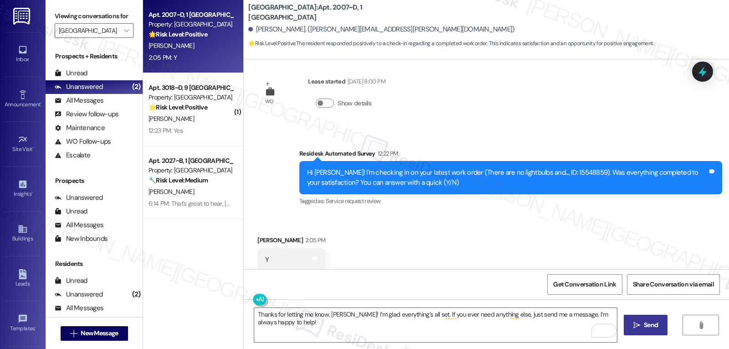
click at [635, 326] on icon "" at bounding box center [637, 324] width 7 height 7
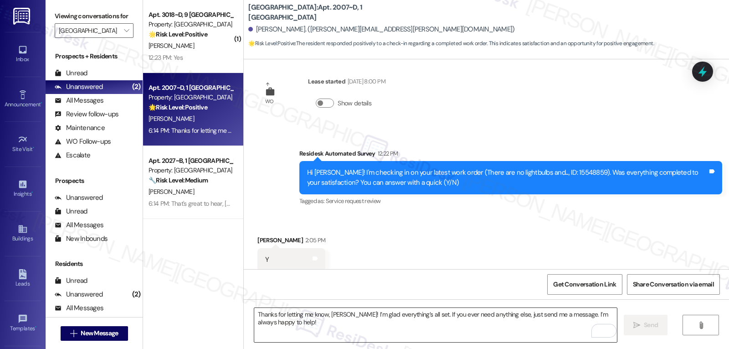
click at [340, 325] on textarea "Thanks for letting me know, Jonathan! I’m glad everything’s all set. If you eve…" at bounding box center [435, 325] width 363 height 34
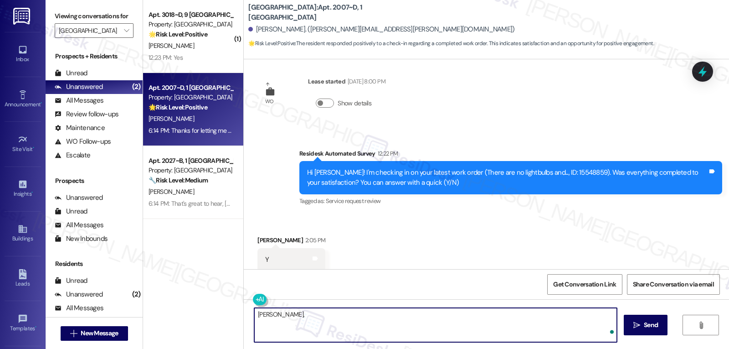
paste textarea "I’d love to know—has your experience at {{property}} been what you expected? Yo…"
click at [319, 318] on textarea "Jonathan, I’d love to know—has your experience at {{property}} been what you ex…" at bounding box center [435, 325] width 363 height 34
type textarea "Jonathan, I’d love to know—has your experience at {{property}} been what you ex…"
click at [650, 329] on span "Send" at bounding box center [651, 325] width 14 height 10
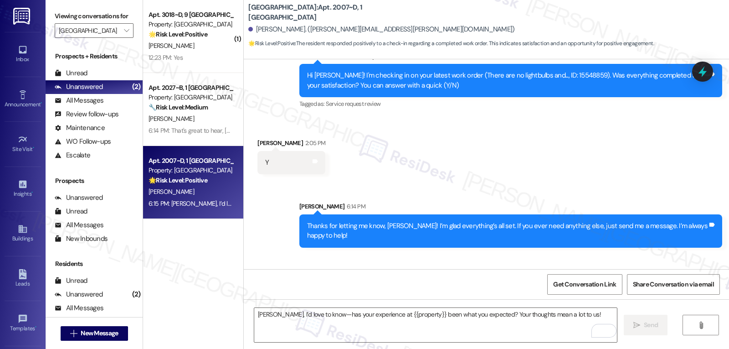
scroll to position [1695, 0]
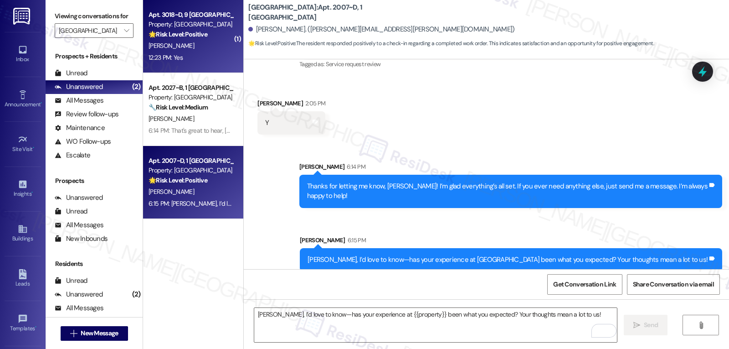
click at [201, 58] on div "12:23 PM: Yes 12:23 PM: Yes" at bounding box center [191, 57] width 86 height 11
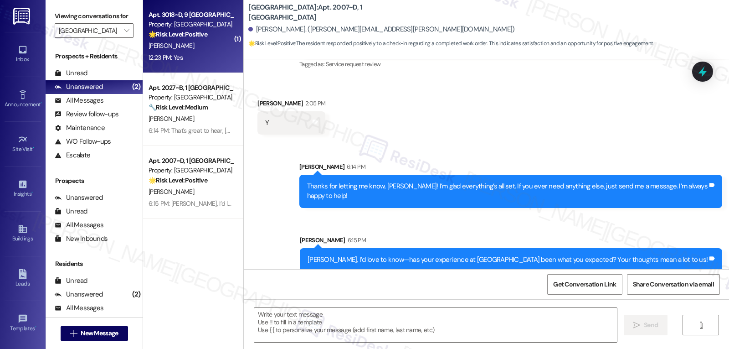
type textarea "Fetching suggested responses. Please feel free to read through the conversation…"
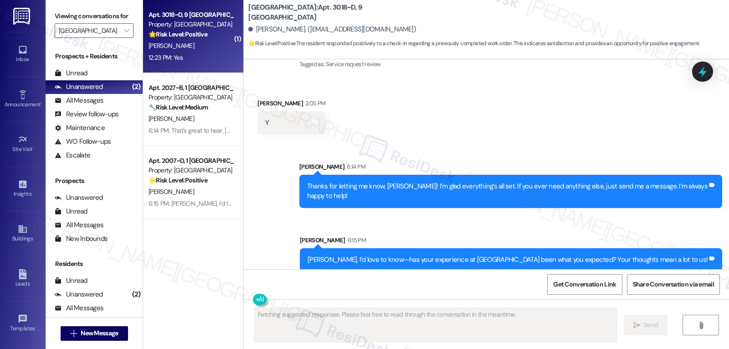
scroll to position [467, 0]
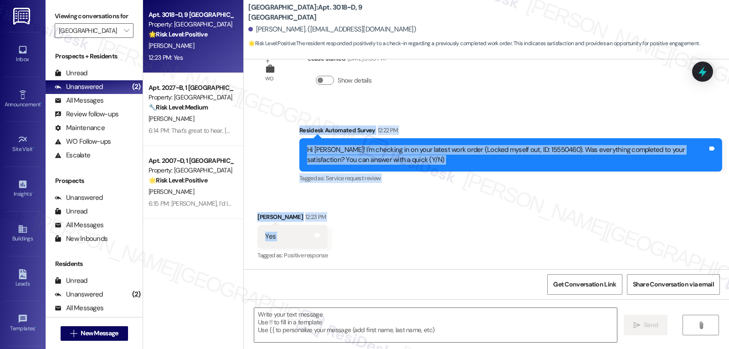
drag, startPoint x: 294, startPoint y: 132, endPoint x: 335, endPoint y: 242, distance: 116.9
click at [335, 242] on div "Announcement, sent via SMS Sarah (ResiDesk) May 22, 2025 at 2:37 PM Hi Amaya! W…" at bounding box center [486, 164] width 485 height 210
copy div "Residesk Automated Survey 12:22 PM Hi Amaya! I'm checking in on your latest wor…"
click at [429, 329] on textarea at bounding box center [435, 325] width 363 height 34
paste textarea "Thanks for letting me know, Amaya! I’m glad that’s all taken care of. If you ev…"
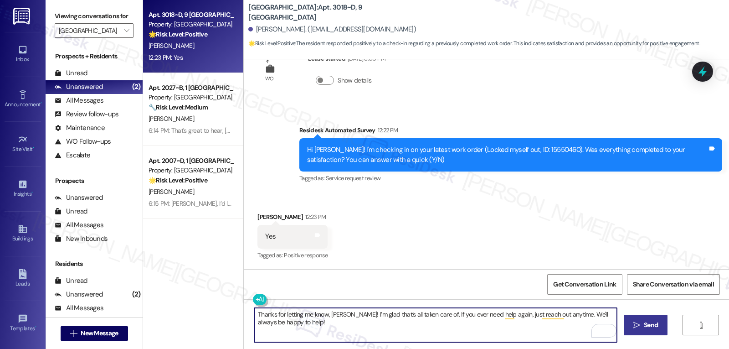
type textarea "Thanks for letting me know, Amaya! I’m glad that’s all taken care of. If you ev…"
click at [632, 327] on span " Send" at bounding box center [646, 325] width 29 height 10
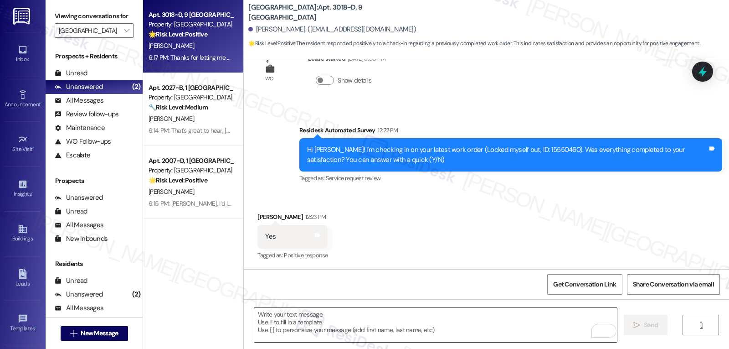
click at [355, 326] on textarea "To enrich screen reader interactions, please activate Accessibility in Grammarl…" at bounding box center [435, 325] width 363 height 34
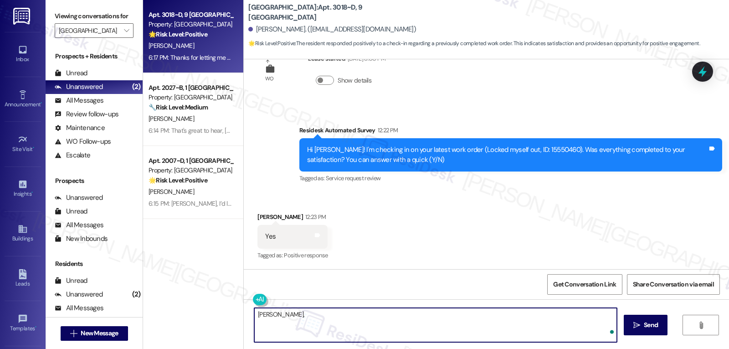
paste textarea "how are things going at {{property}}? Has it been everything you were looking f…"
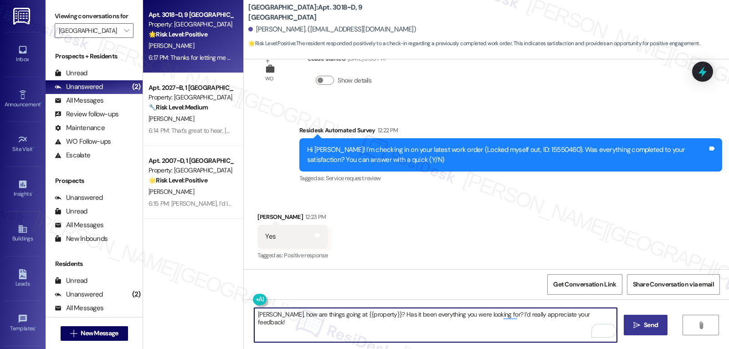
type textarea "Amaya, how are things going at {{property}}? Has it been everything you were lo…"
click at [638, 328] on icon "" at bounding box center [637, 324] width 7 height 7
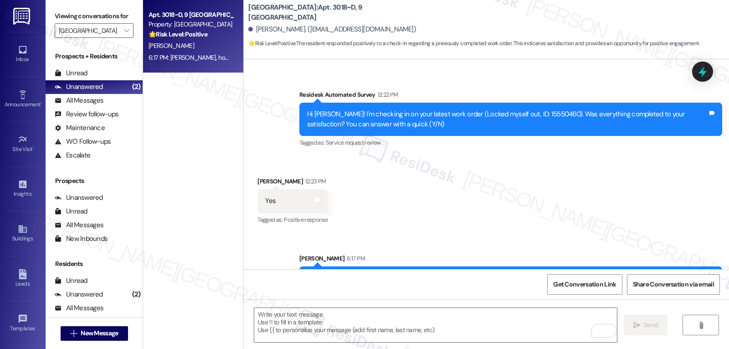
scroll to position [613, 0]
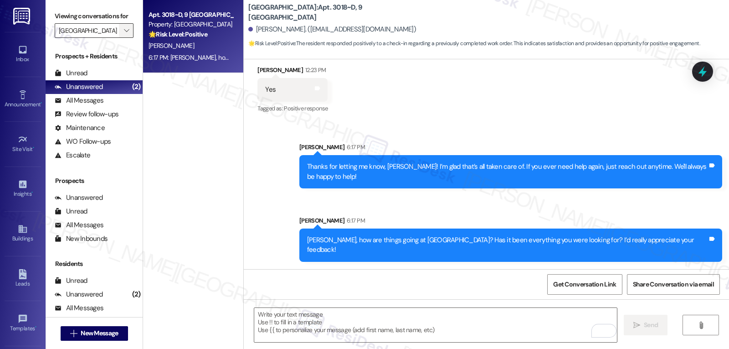
click at [123, 38] on span "" at bounding box center [126, 30] width 9 height 15
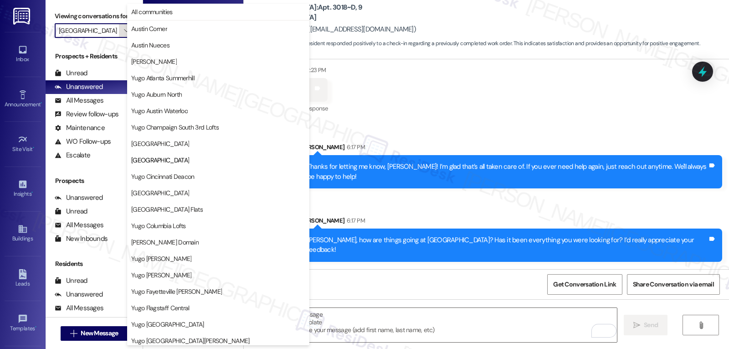
scroll to position [148, 0]
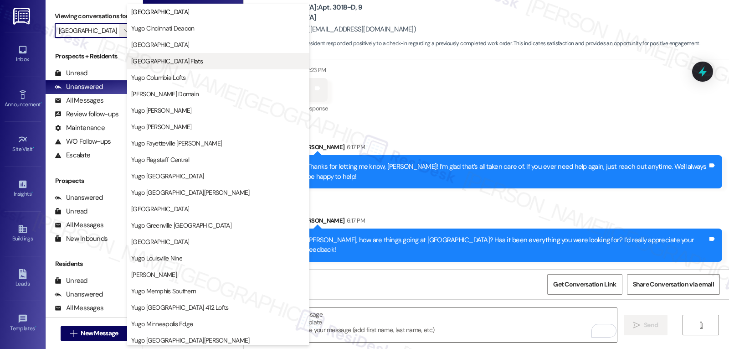
click at [160, 62] on span "Yugo Columbia District Flats" at bounding box center [167, 61] width 72 height 9
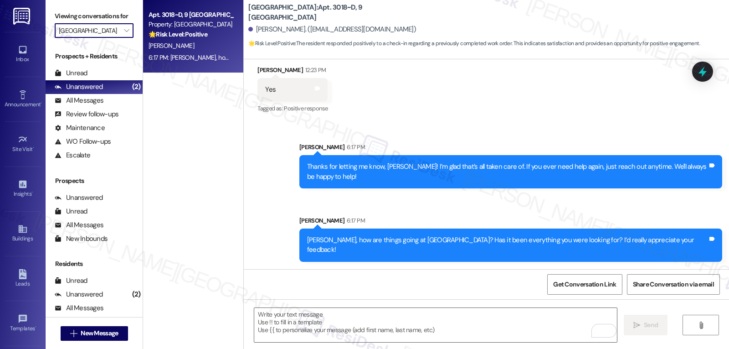
type input "Yugo Columbia District Flats"
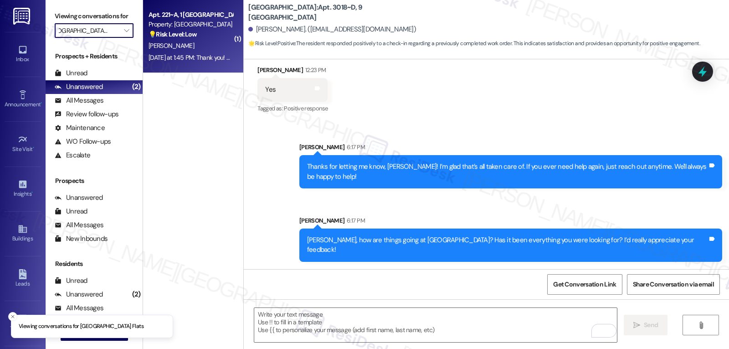
click at [188, 52] on div "Yesterday at 1:45 PM: Thank you! No worries:) Yesterday at 1:45 PM: Thank you! …" at bounding box center [191, 57] width 86 height 11
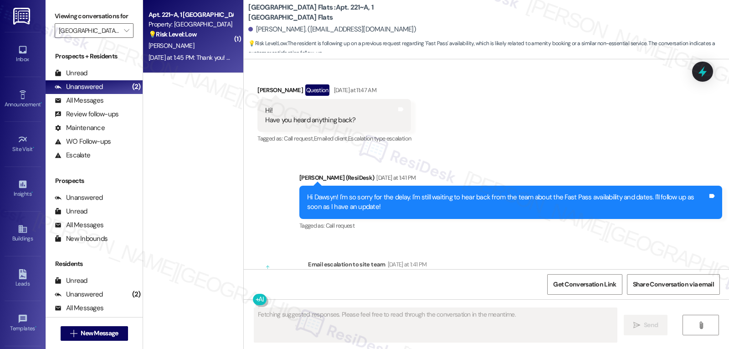
scroll to position [820, 0]
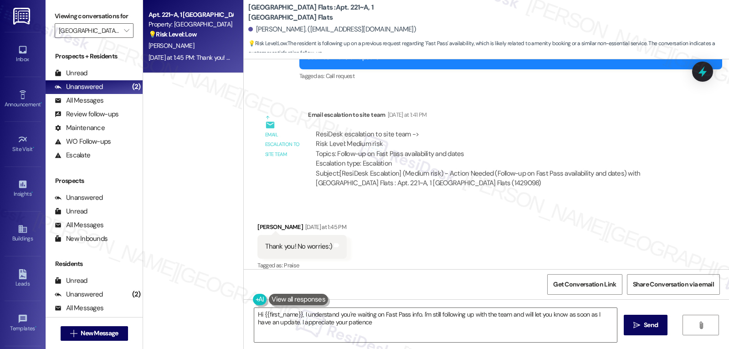
type textarea "Hi {{first_name}}, I understand you're waiting on Fast Pass info. I'm still fol…"
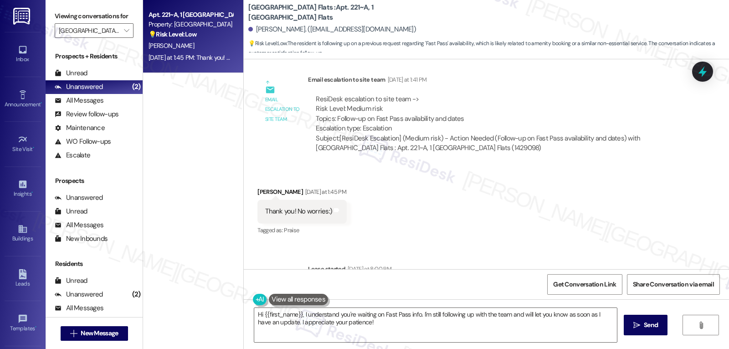
scroll to position [875, 0]
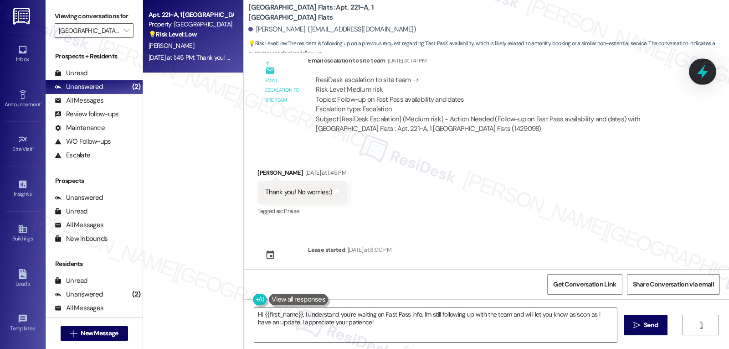
click at [704, 75] on icon at bounding box center [702, 72] width 11 height 14
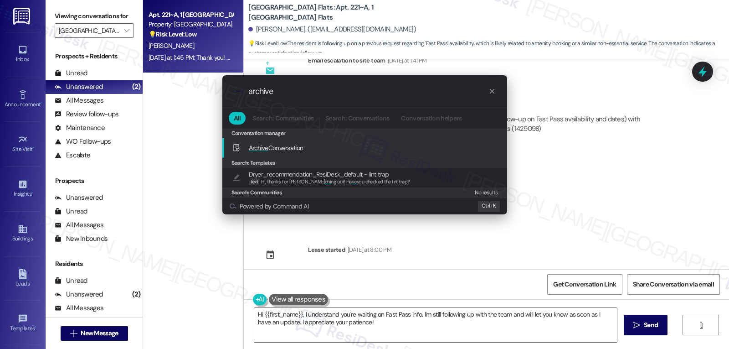
type input "archive"
click at [268, 149] on span "Archive Conversation" at bounding box center [276, 148] width 55 height 8
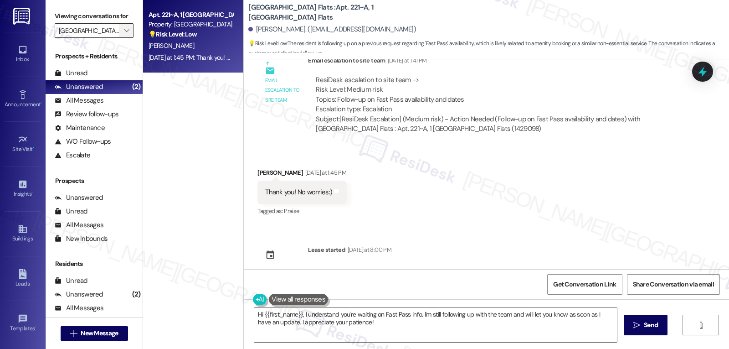
click at [124, 34] on icon "" at bounding box center [126, 30] width 5 height 7
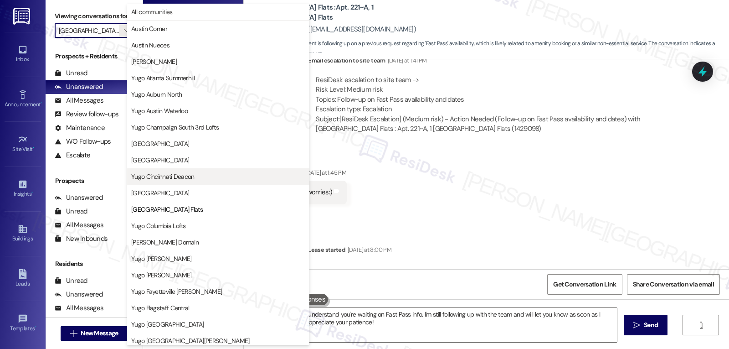
scroll to position [148, 0]
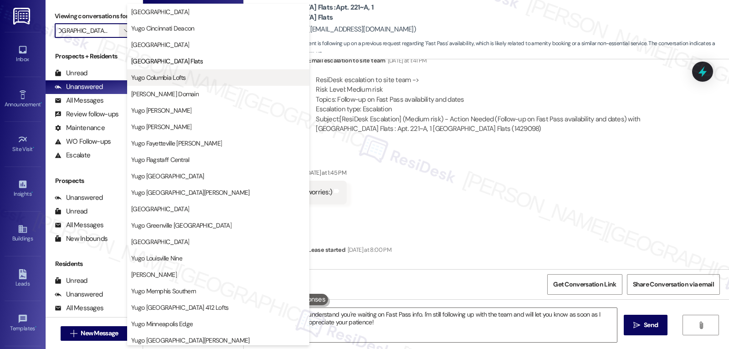
click at [179, 79] on span "Yugo Columbia Lofts" at bounding box center [158, 77] width 55 height 9
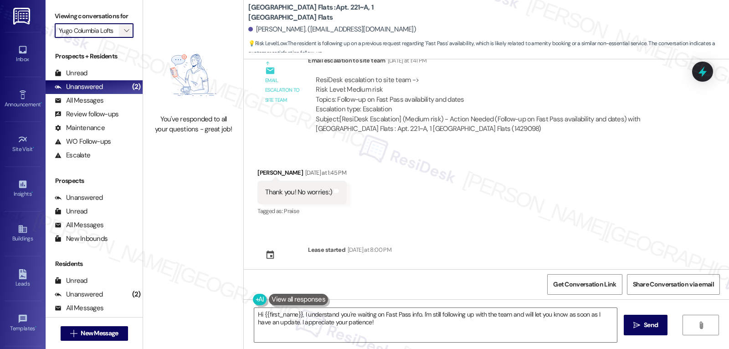
click at [124, 38] on button "" at bounding box center [126, 30] width 15 height 15
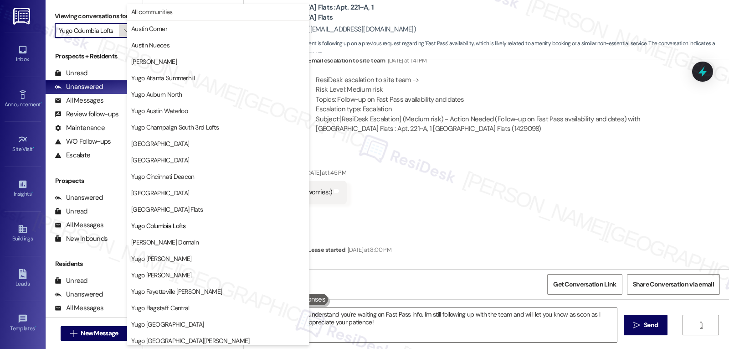
scroll to position [148, 0]
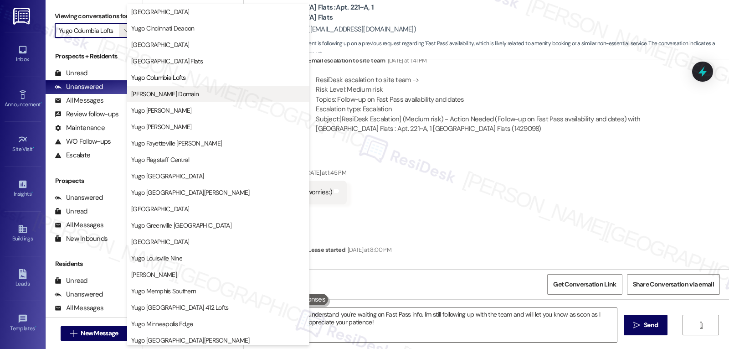
click at [170, 98] on span "Yugo Corvallis Domain" at bounding box center [164, 93] width 67 height 9
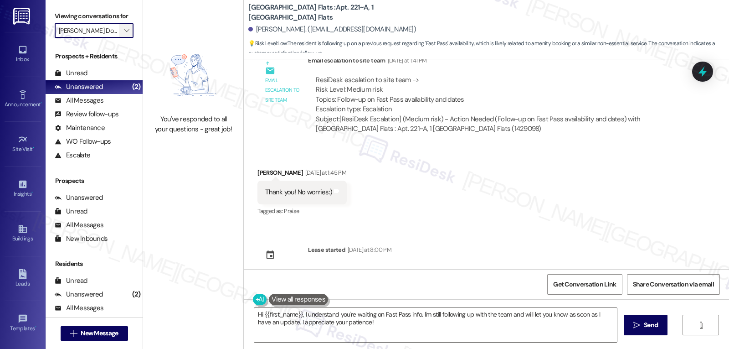
click at [123, 38] on span "" at bounding box center [126, 30] width 9 height 15
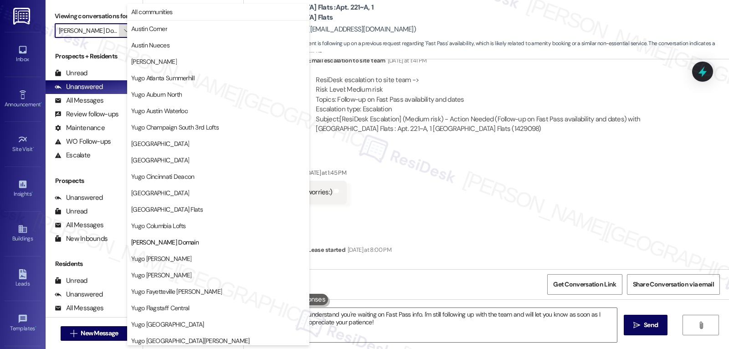
scroll to position [148, 0]
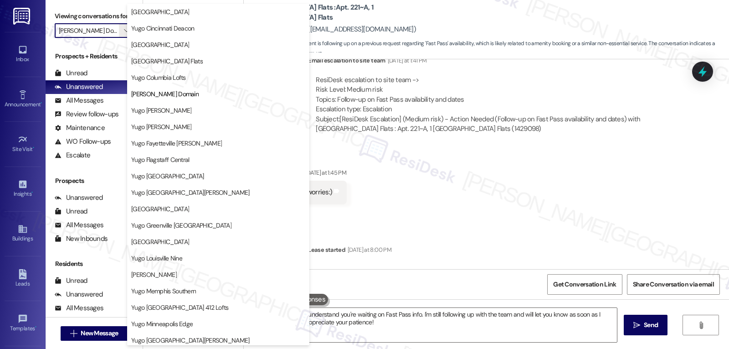
click at [171, 125] on span "Yugo Eugene Skybox" at bounding box center [161, 126] width 60 height 9
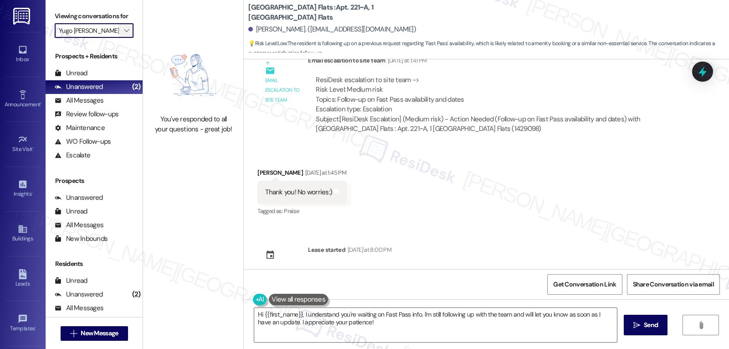
click at [122, 38] on span "" at bounding box center [126, 30] width 9 height 15
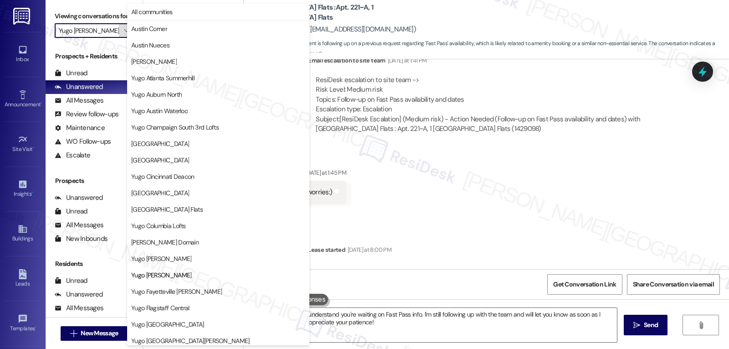
scroll to position [148, 0]
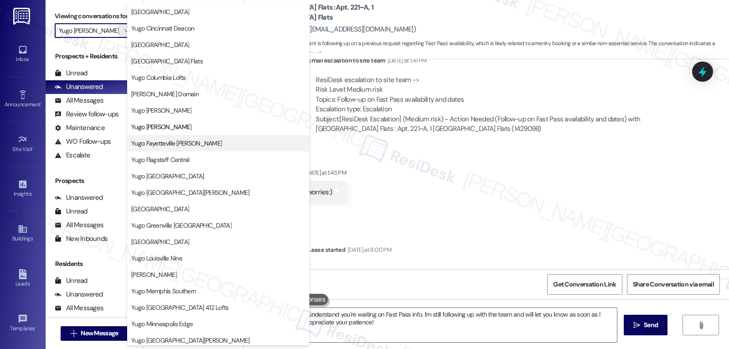
click at [161, 144] on span "Yugo Fayetteville Dickson" at bounding box center [176, 143] width 91 height 9
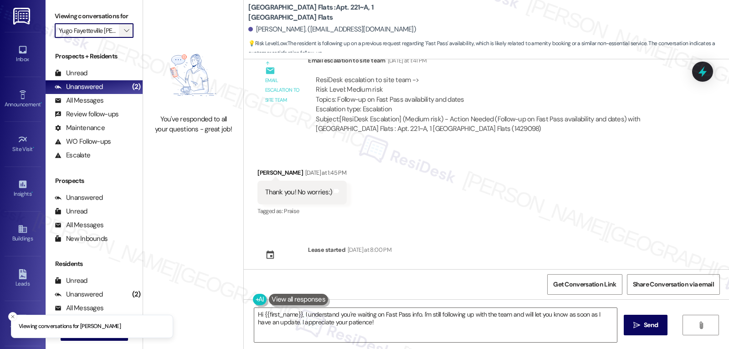
click at [119, 38] on button "" at bounding box center [126, 30] width 15 height 15
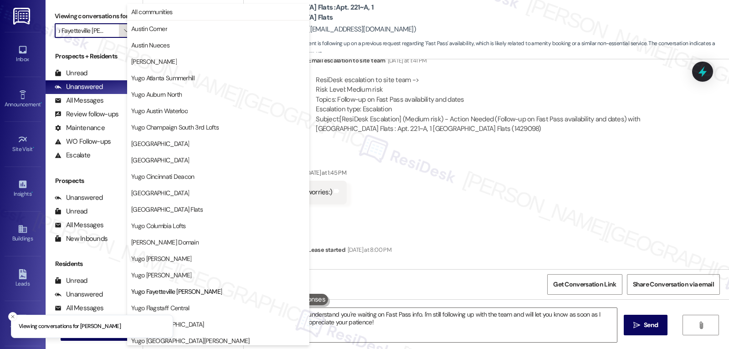
scroll to position [148, 0]
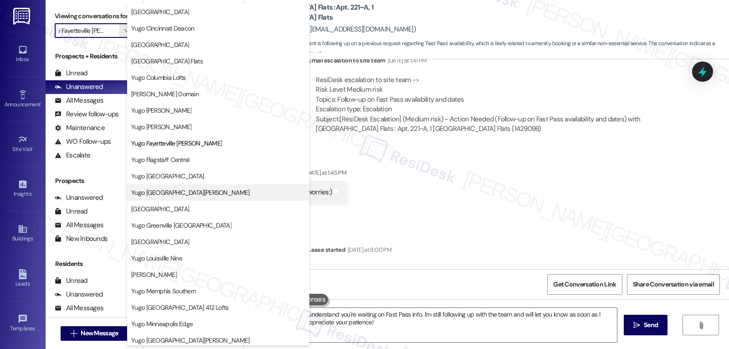
click at [175, 194] on span "Yugo Fort Collins Grove" at bounding box center [190, 192] width 118 height 9
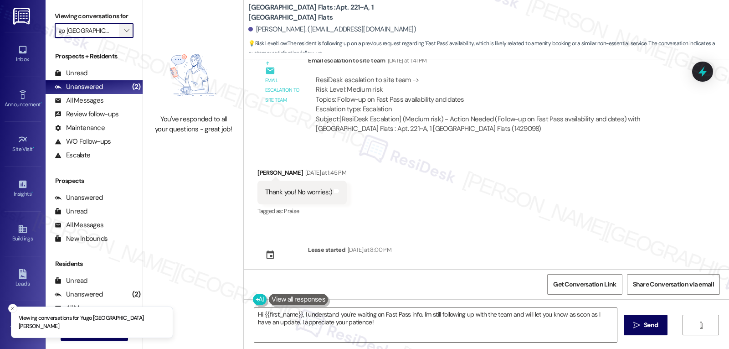
scroll to position [0, 7]
click at [119, 38] on button "" at bounding box center [126, 30] width 15 height 15
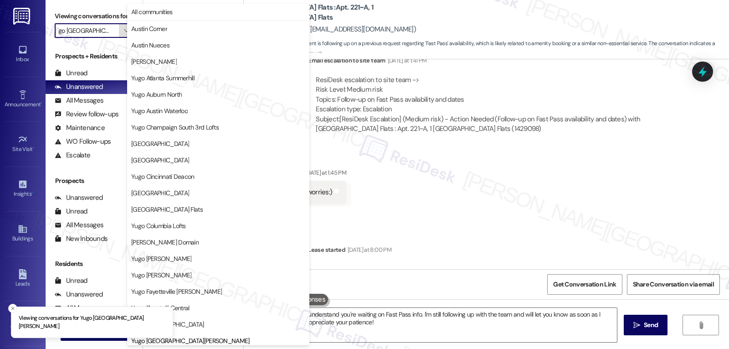
scroll to position [312, 0]
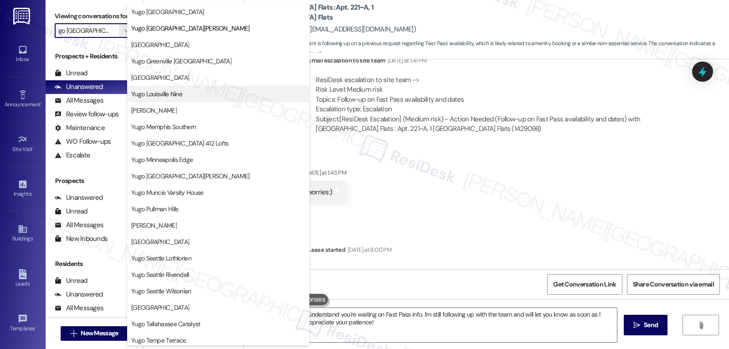
click at [184, 101] on button "Yugo Louisville Nine" at bounding box center [218, 94] width 182 height 16
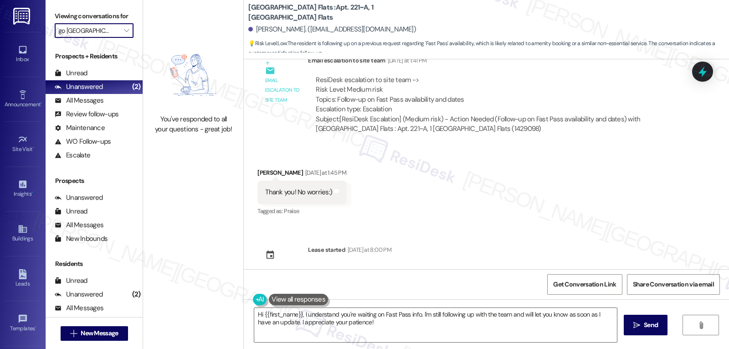
type input "Yugo Louisville Nine"
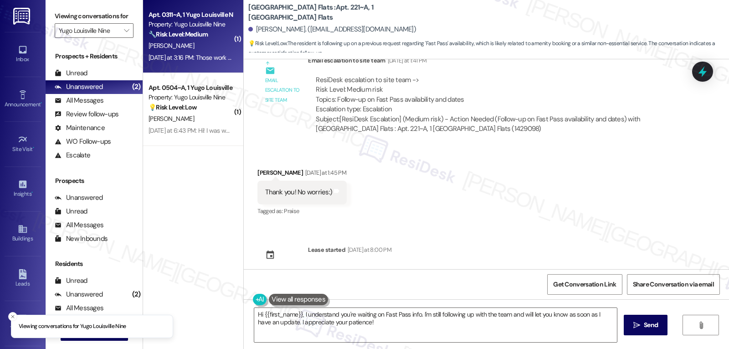
click at [175, 46] on div "S. Swinford" at bounding box center [191, 45] width 86 height 11
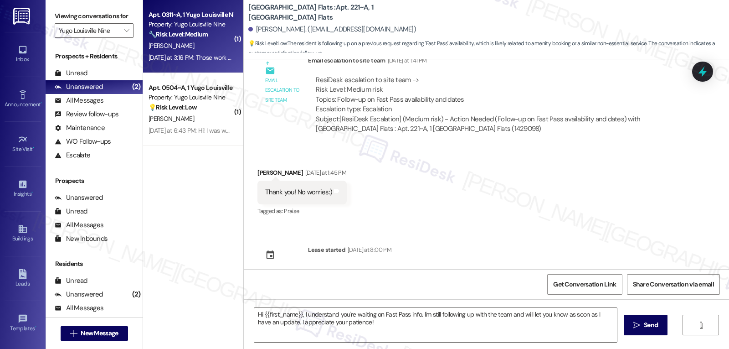
type textarea "Fetching suggested responses. Please feel free to read through the conversation…"
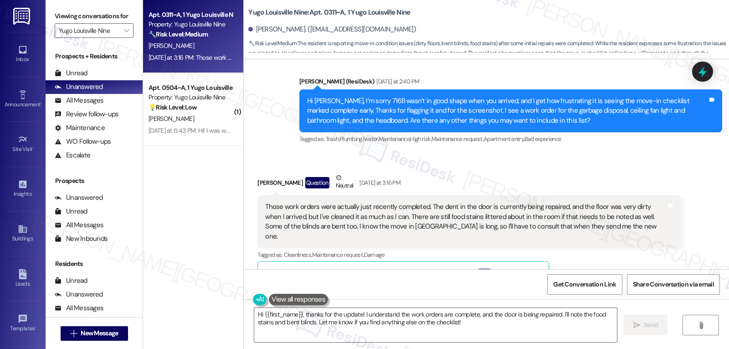
scroll to position [7655, 0]
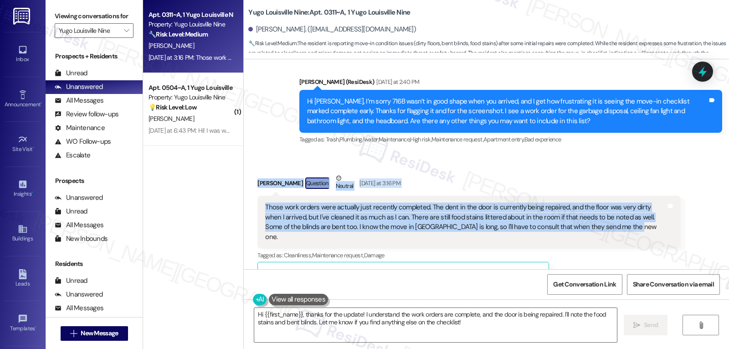
drag, startPoint x: 249, startPoint y: 124, endPoint x: 603, endPoint y: 173, distance: 358.0
click at [603, 173] on div "Received via SMS Steven Swinford Question Neutral Yesterday at 3:16 PM Those wo…" at bounding box center [469, 300] width 437 height 268
copy div "Steven Swinford Question Neutral Yesterday at 3:16 PM Those work orders were ac…"
click at [475, 327] on textarea "Hi {{first_name}}, thanks for the update! I understand the work orders are comp…" at bounding box center [435, 325] width 363 height 34
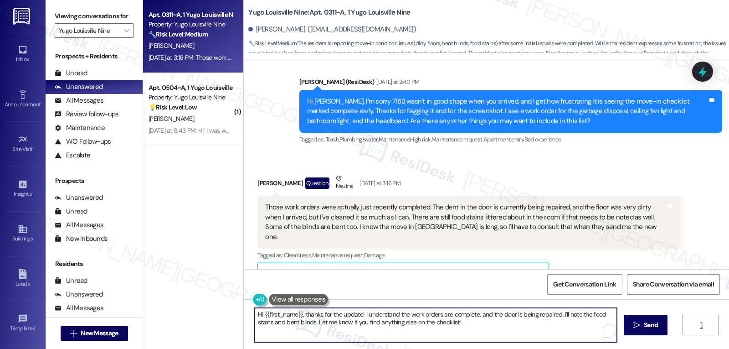
paste textarea "Steven — thanks for the update. I’m glad the dent is being repaired, but I’m so…"
click at [284, 314] on textarea "Hi Steven — thanks for the update. I’m glad the dent is being repaired, but I’m…" at bounding box center [435, 325] width 363 height 34
click at [474, 329] on textarea "Hi Steven, thanks for the update. I’m glad the dent is being repaired, but I’m …" at bounding box center [435, 325] width 363 height 34
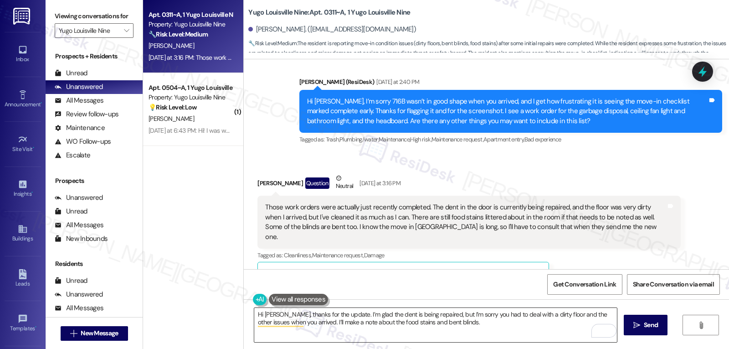
click at [498, 324] on textarea "Hi Steven, thanks for the update. I’m glad the dent is being repaired, but I’m …" at bounding box center [435, 325] width 363 height 34
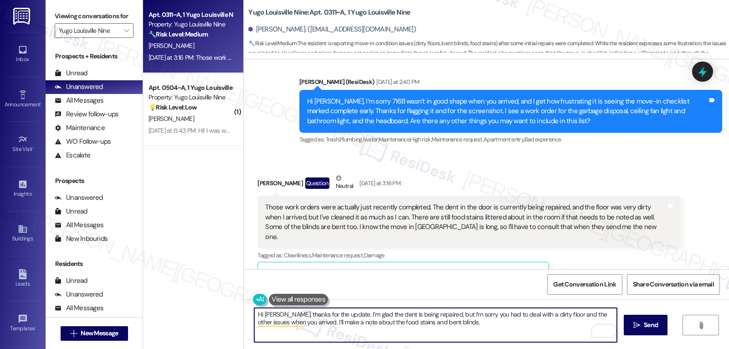
paste textarea "Once you get the new move-in checklist, feel free to share anything else you sp…"
click at [421, 332] on textarea "Hi Steven, thanks for the update. I’m glad the dent is being repaired, but I’m …" at bounding box center [435, 325] width 363 height 34
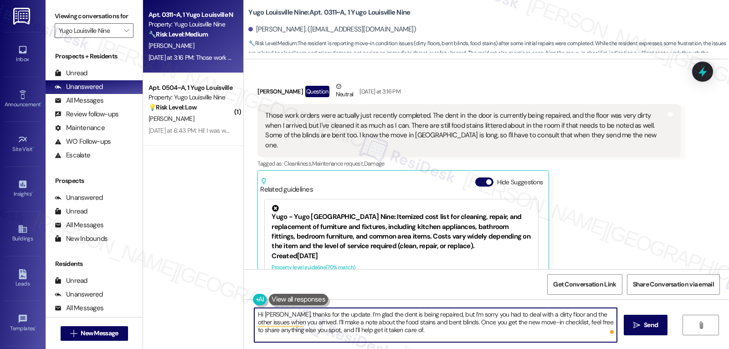
scroll to position [7837, 0]
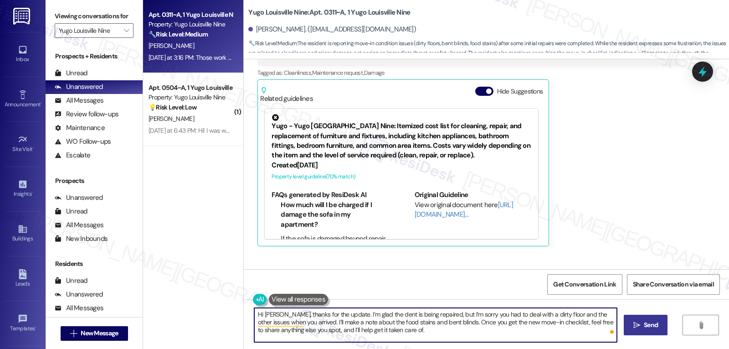
type textarea "Hi Steven, thanks for the update. I’m glad the dent is being repaired, but I’m …"
click at [642, 328] on span "Send" at bounding box center [651, 325] width 18 height 10
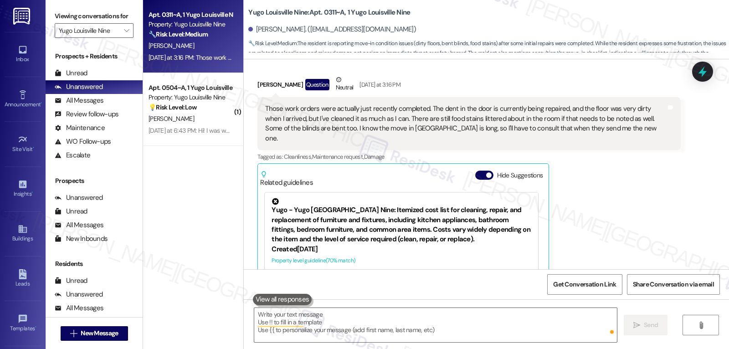
scroll to position [7753, 0]
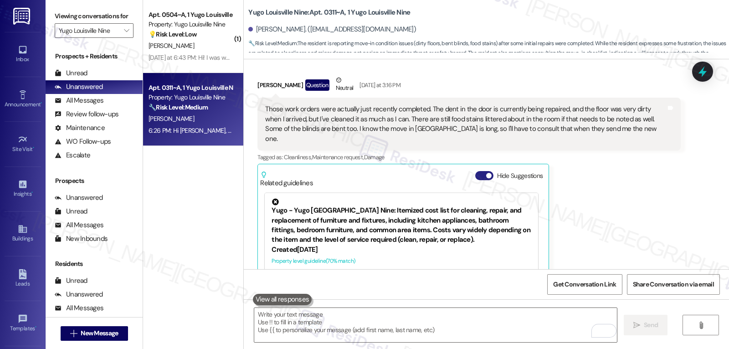
click at [479, 171] on button "Hide Suggestions" at bounding box center [484, 175] width 18 height 9
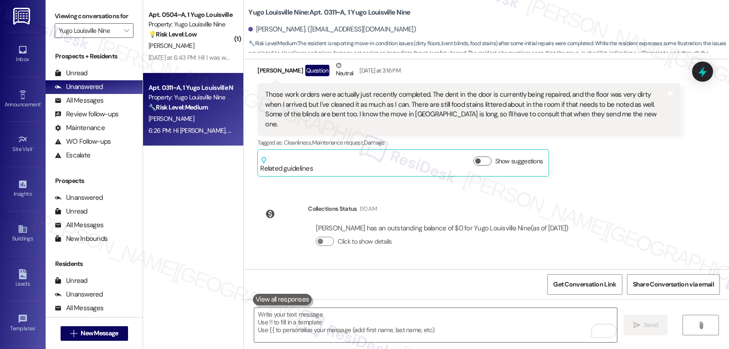
scroll to position [7780, 0]
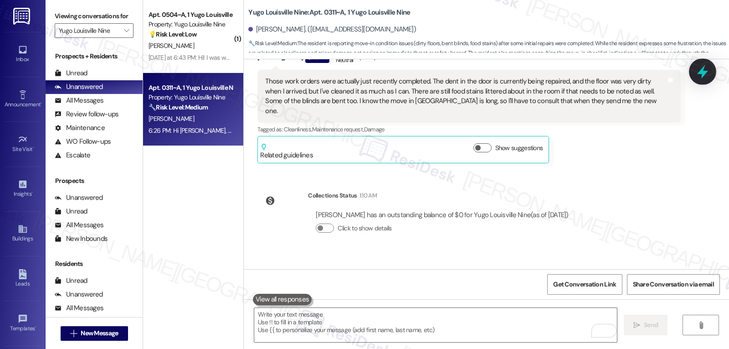
click at [702, 73] on icon at bounding box center [702, 72] width 11 height 14
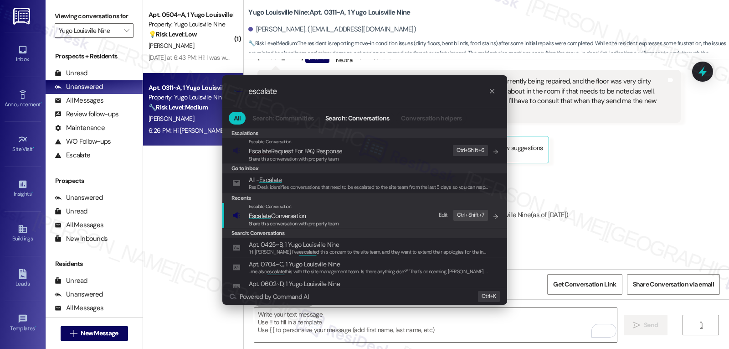
type input "escalate"
click at [264, 214] on span "Escalate" at bounding box center [260, 215] width 22 height 8
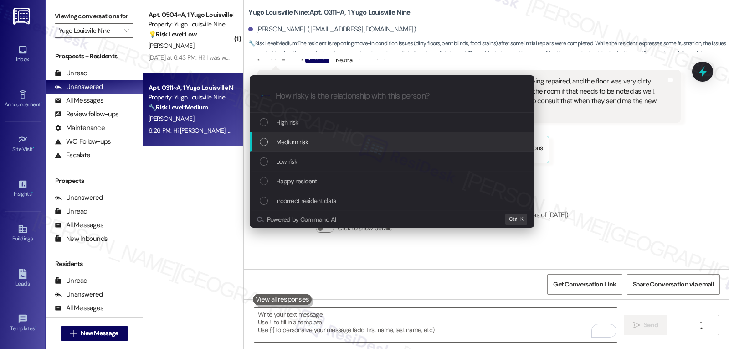
click at [309, 146] on div "Medium risk" at bounding box center [393, 142] width 267 height 10
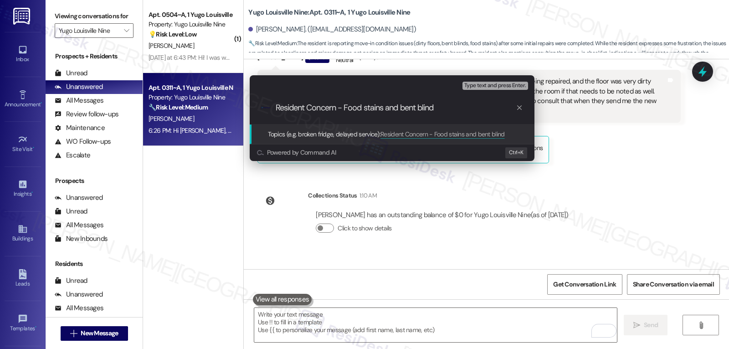
type input "Resident Concern - Food stains and bent blinds"
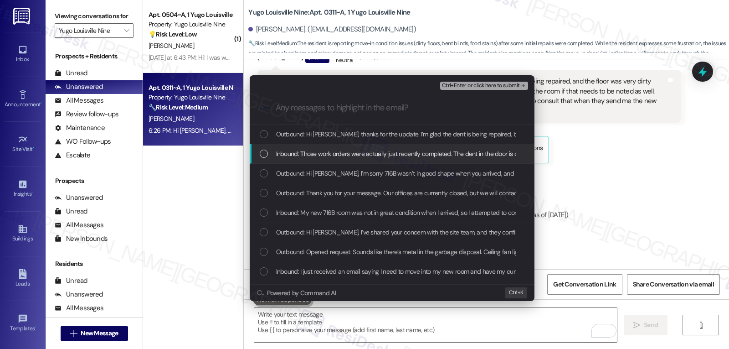
click at [269, 155] on div "Inbound: Those work orders were actually just recently completed. The dent in t…" at bounding box center [393, 154] width 267 height 10
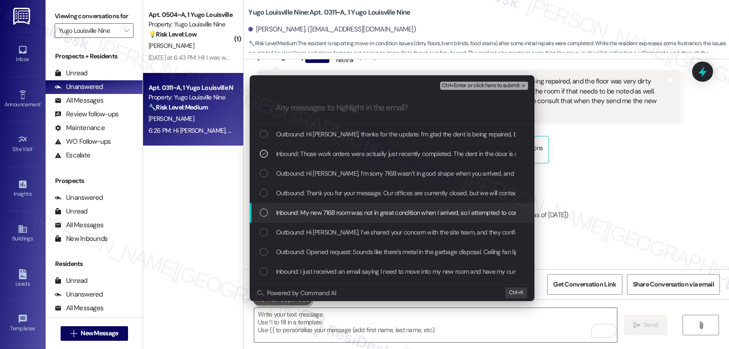
click at [259, 212] on div "Inbound: My new 716B room was not in great condition when I arrived, so I attem…" at bounding box center [392, 213] width 285 height 20
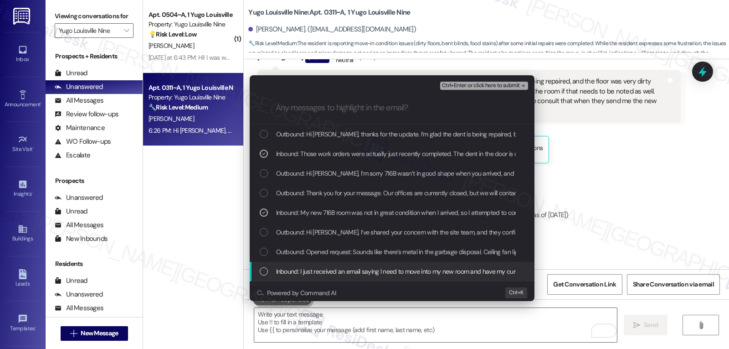
click at [264, 273] on div "List of options" at bounding box center [264, 271] width 8 height 8
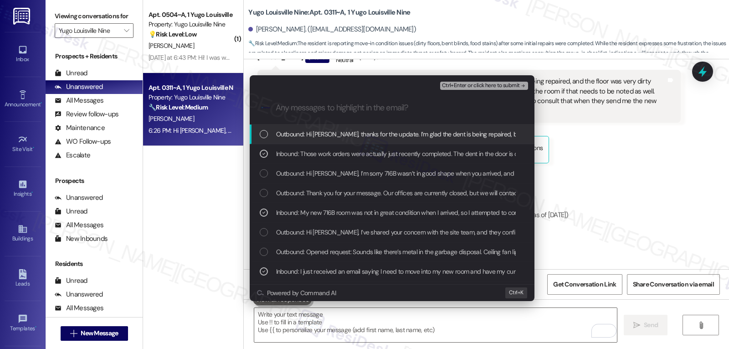
click at [512, 83] on span "Ctrl+Enter or click here to submit" at bounding box center [481, 85] width 78 height 6
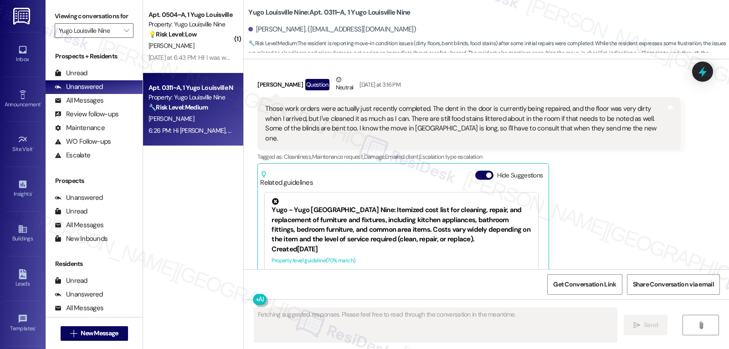
scroll to position [7753, 0]
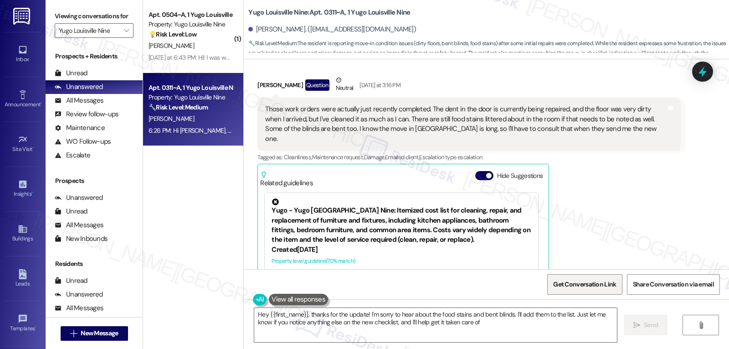
type textarea "Hey {{first_name}}, thanks for the update! I'm sorry to hear about the food sta…"
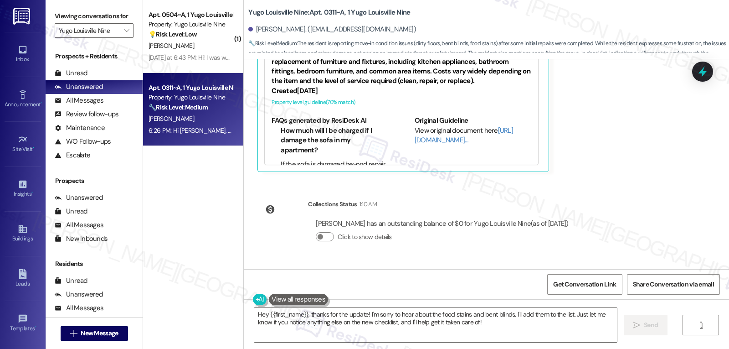
scroll to position [7933, 0]
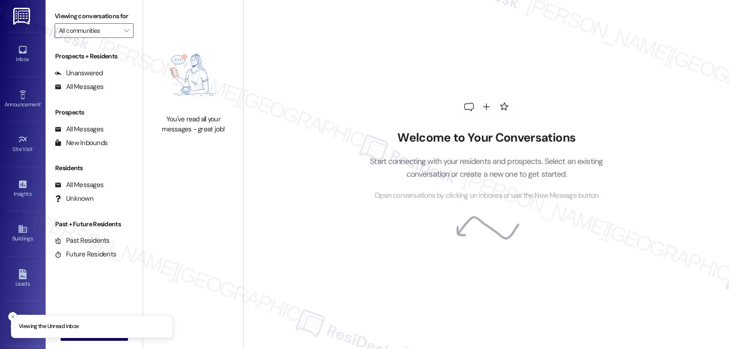
type input "Yugo Louisville Nine"
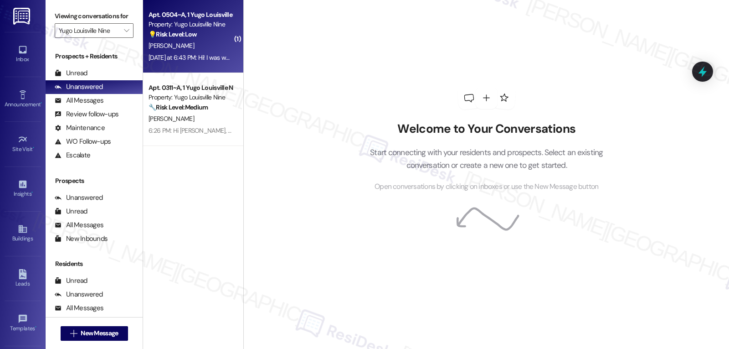
click at [190, 46] on div "[PERSON_NAME]" at bounding box center [191, 45] width 86 height 11
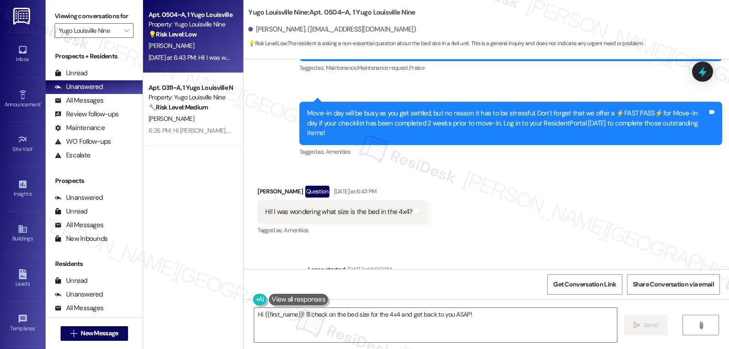
scroll to position [165, 0]
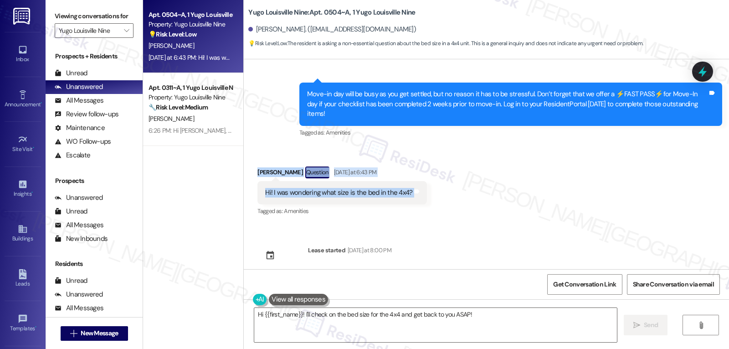
drag, startPoint x: 246, startPoint y: 164, endPoint x: 433, endPoint y: 185, distance: 187.6
click at [433, 185] on div "Received via SMS [PERSON_NAME] Question [DATE] at 6:43 PM Hi! I was wondering w…" at bounding box center [486, 185] width 485 height 79
copy div "[PERSON_NAME] Question [DATE] at 6:43 PM Hi! I was wondering what size is the b…"
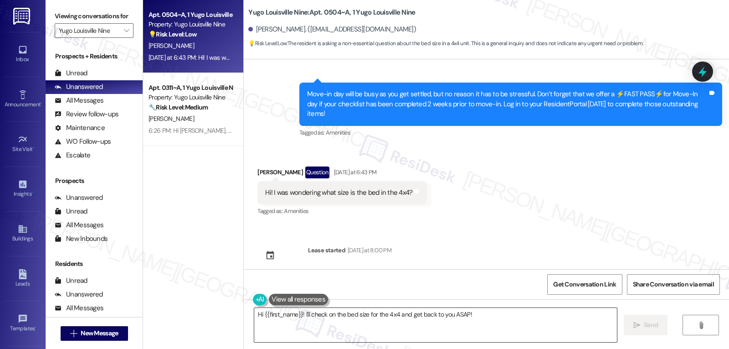
click at [366, 326] on textarea "Hi {{first_name}}! I'll check on the bed size for the 4x4 and get back to you A…" at bounding box center [435, 325] width 363 height 34
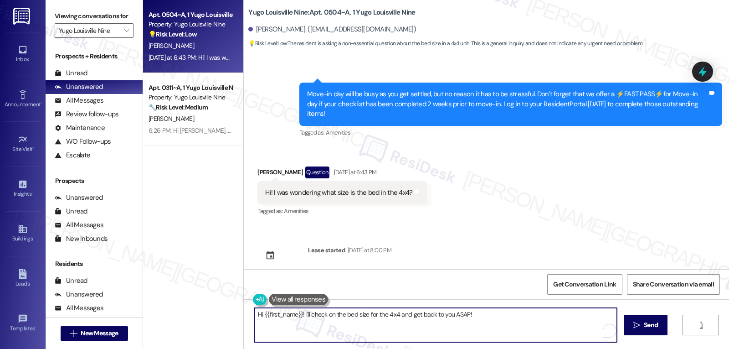
paste textarea "[PERSON_NAME] — I can check on that for you. I’ll confirm the bed size in the 4…"
click at [296, 313] on textarea "Hi [PERSON_NAME] — I can check on that for you. I’ll confirm the bed size in th…" at bounding box center [435, 325] width 363 height 34
click at [584, 316] on textarea "Hi [PERSON_NAME], I can check on that for you. I’ll confirm the bed size in the…" at bounding box center [435, 325] width 363 height 34
type textarea "Hi [PERSON_NAME], I can check on that for you. I’ll confirm the bed size in the…"
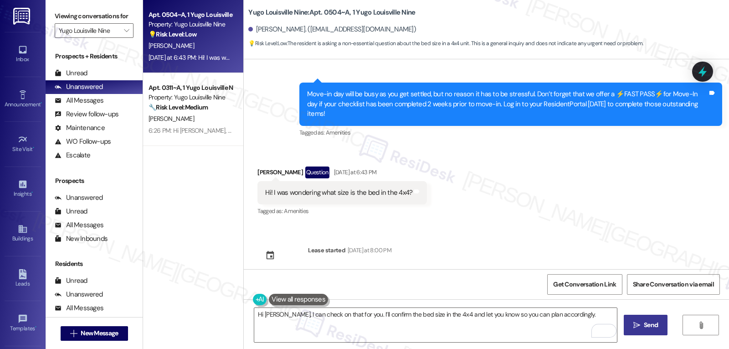
click at [635, 325] on icon "" at bounding box center [637, 324] width 7 height 7
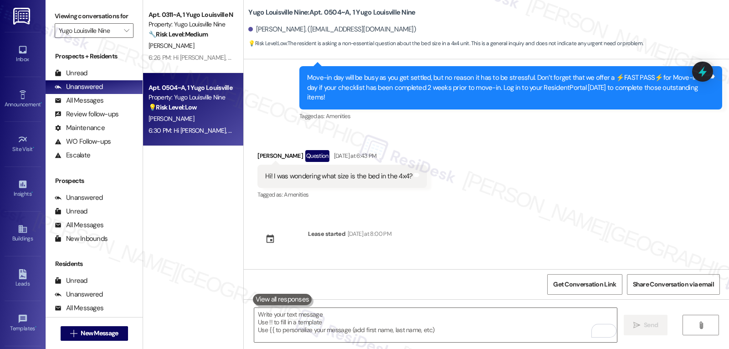
scroll to position [229, 0]
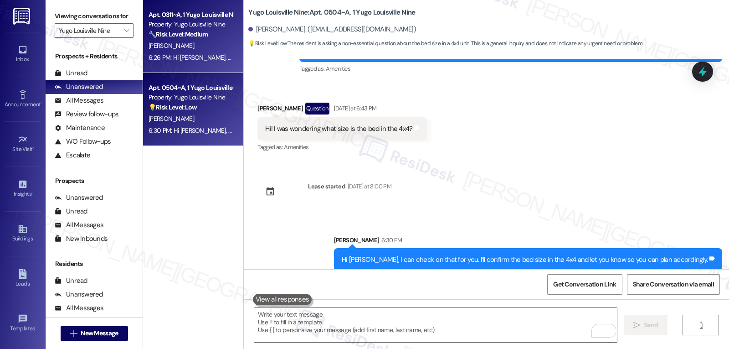
click at [173, 40] on div "Apt. 0311~A, 1 Yugo Louisville Nine Property: Yugo Louisville Nine 🔧 Risk Level…" at bounding box center [191, 24] width 86 height 31
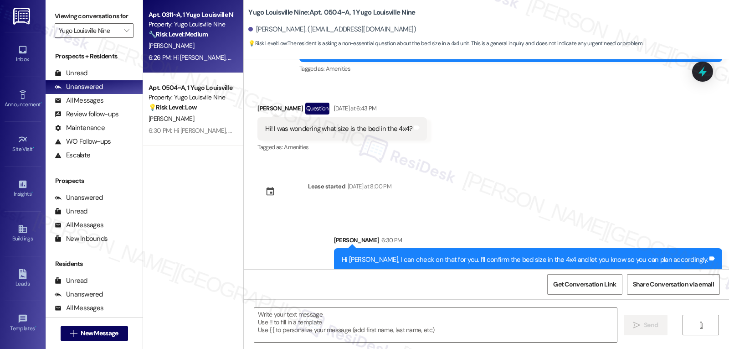
type textarea "Fetching suggested responses. Please feel free to read through the conversation…"
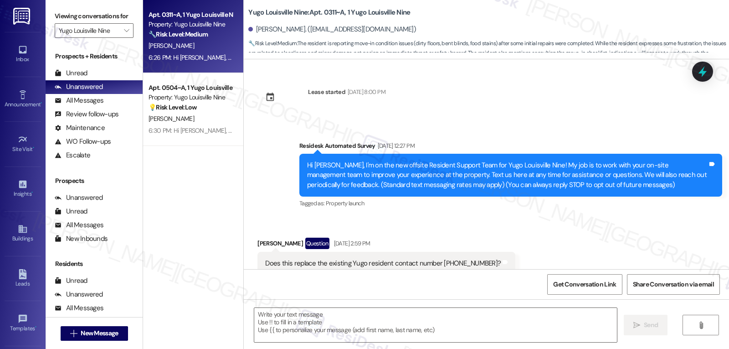
type textarea "Fetching suggested responses. Please feel free to read through the conversation…"
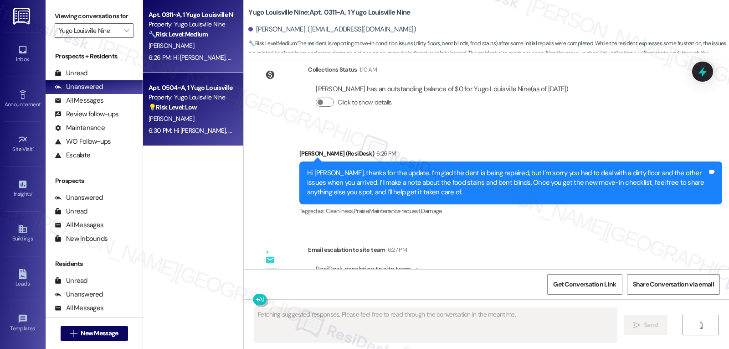
click at [174, 113] on div "[PERSON_NAME]" at bounding box center [191, 118] width 86 height 11
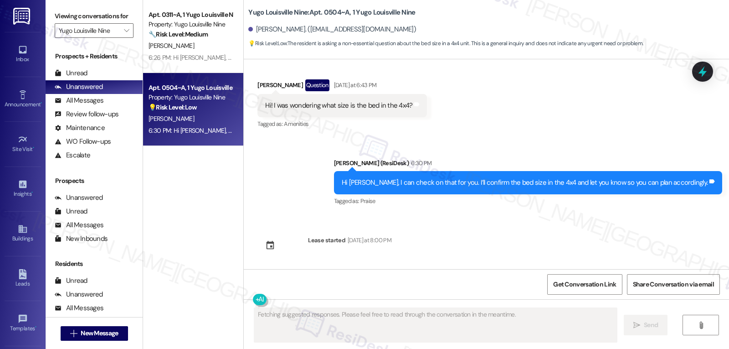
scroll to position [242, 0]
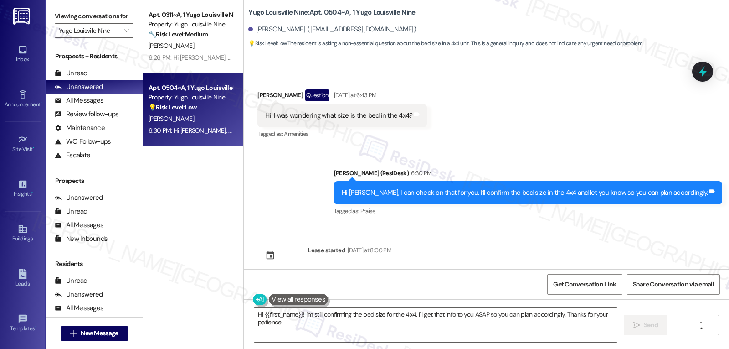
type textarea "Hi {{first_name}}! I'm still confirming the bed size for the 4x4. I'll get that…"
click at [706, 70] on icon at bounding box center [702, 71] width 15 height 15
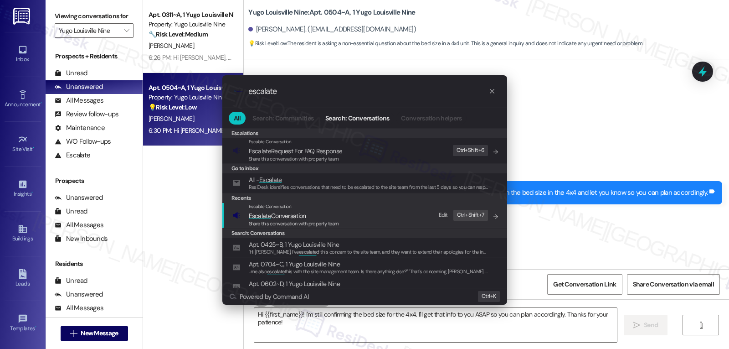
type input "escalate"
click at [303, 219] on span "Escalate Conversation" at bounding box center [277, 215] width 57 height 8
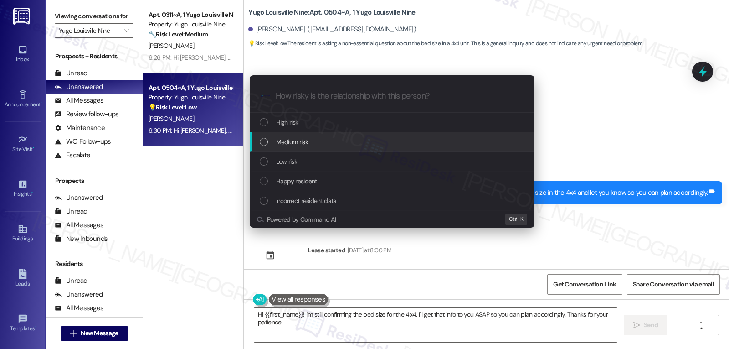
click at [318, 143] on div "Medium risk" at bounding box center [393, 142] width 267 height 10
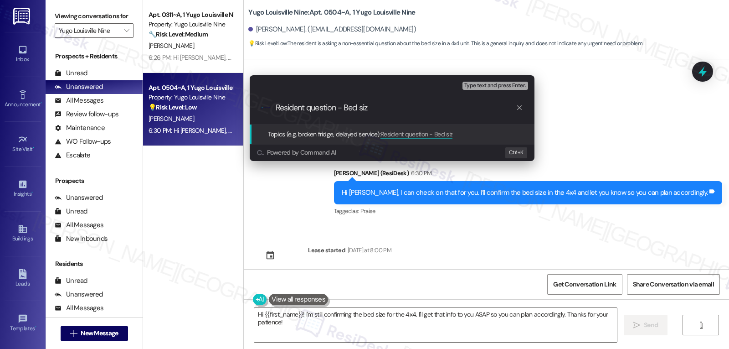
type input "Resident question - Bed size"
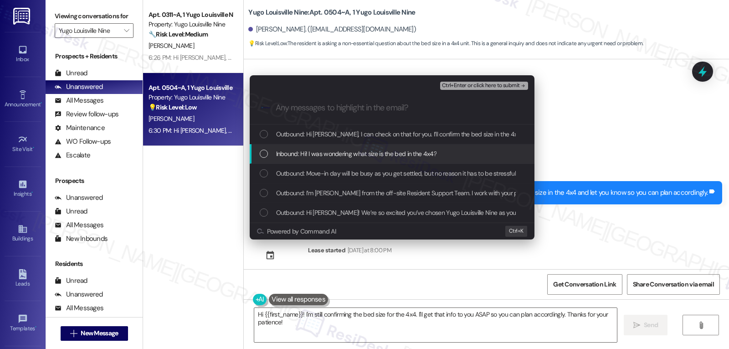
click at [315, 155] on span "Inbound: Hi! I was wondering what size is the bed in the 4x4?" at bounding box center [356, 154] width 160 height 10
click at [489, 87] on span "Ctrl+Enter or click here to submit" at bounding box center [481, 85] width 78 height 6
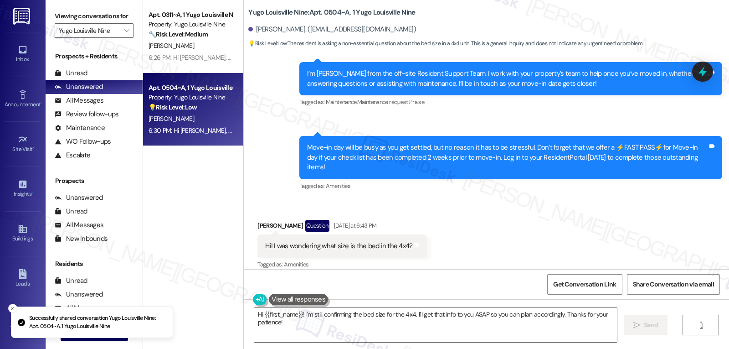
scroll to position [111, 0]
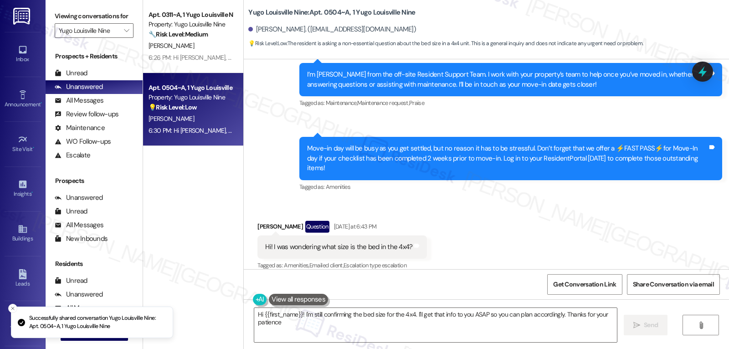
type textarea "Hi {{first_name}}! I'm still confirming the bed size for the 4x4. I'll get that…"
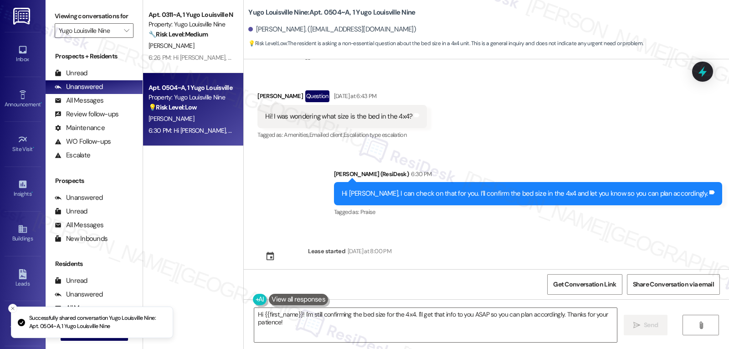
scroll to position [242, 0]
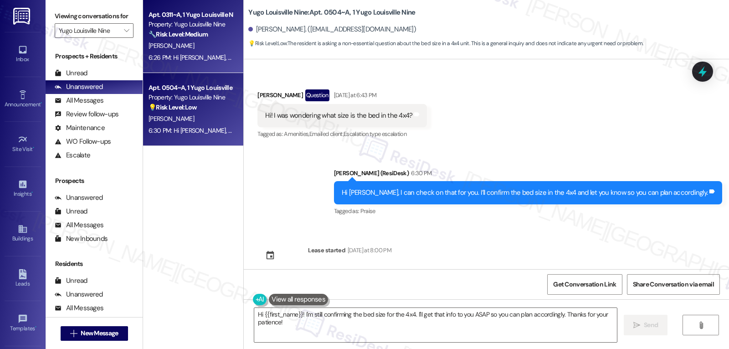
click at [186, 62] on div "6:26 PM: Hi [PERSON_NAME], thanks for the update. I’m glad the dent is being re…" at bounding box center [191, 57] width 86 height 11
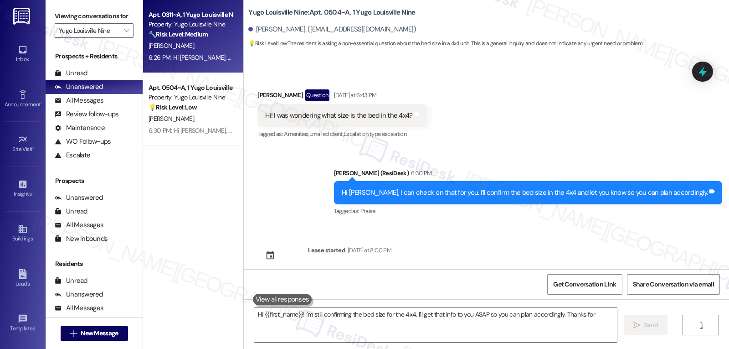
type textarea "Hi {{first_name}}! I'm still confirming the bed size for the 4x4. I'll get that…"
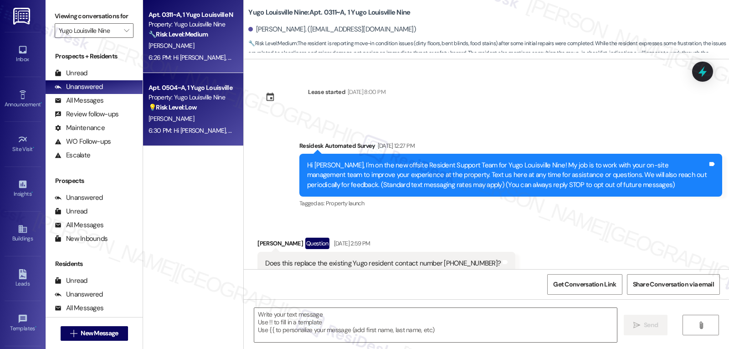
scroll to position [8046, 0]
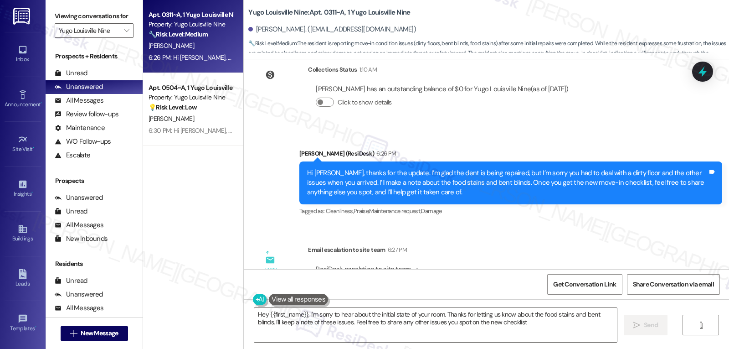
type textarea "Hey {{first_name}}, I'm sorry to hear about the initial state of your room. Tha…"
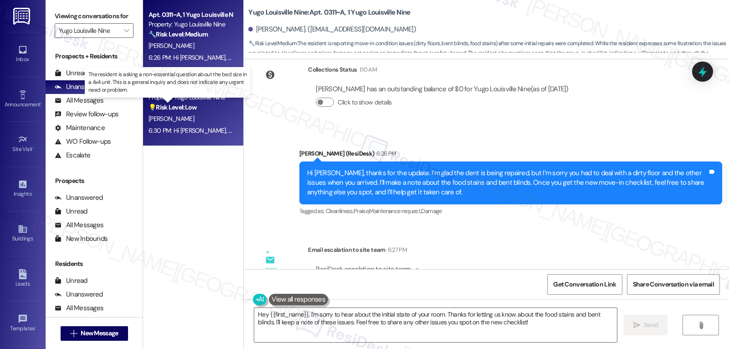
click at [151, 105] on strong "💡 Risk Level: Low" at bounding box center [173, 107] width 48 height 8
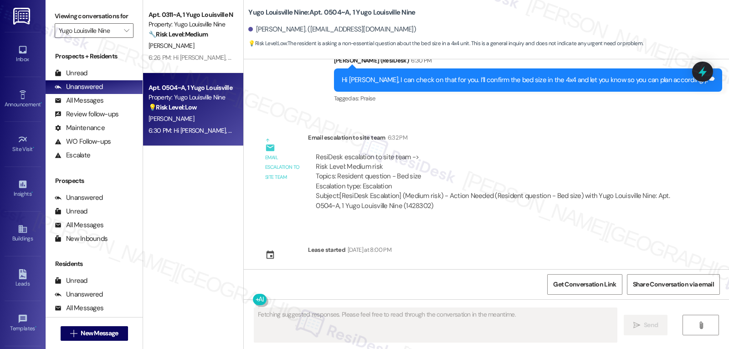
scroll to position [172, 0]
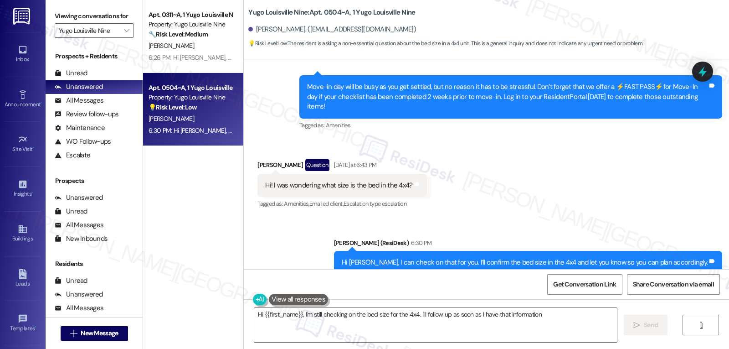
type textarea "Hi {{first_name}}, I'm still checking on the bed size for the 4x4. I'll follow …"
click at [124, 34] on icon "" at bounding box center [126, 30] width 5 height 7
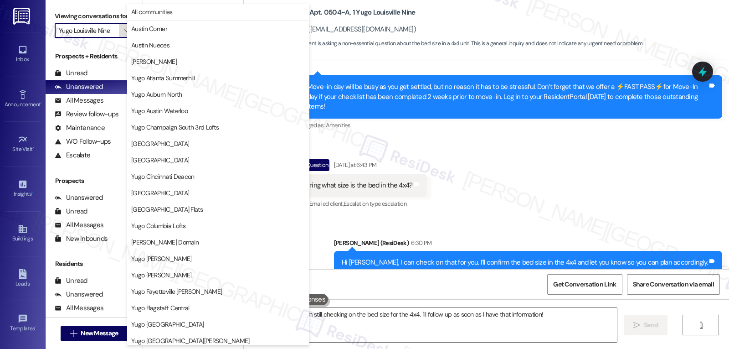
scroll to position [312, 0]
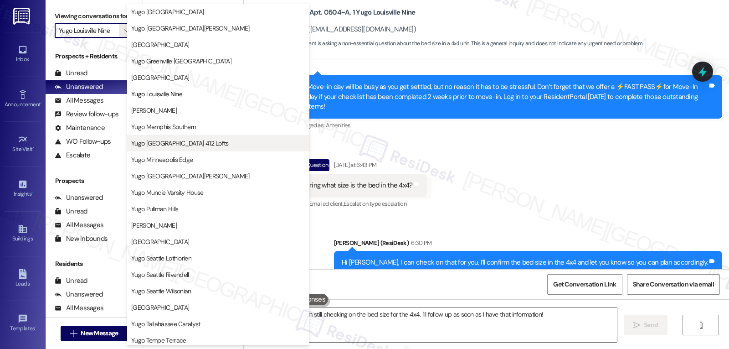
click at [168, 144] on span "Yugo [GEOGRAPHIC_DATA] 412 Lofts" at bounding box center [180, 143] width 98 height 9
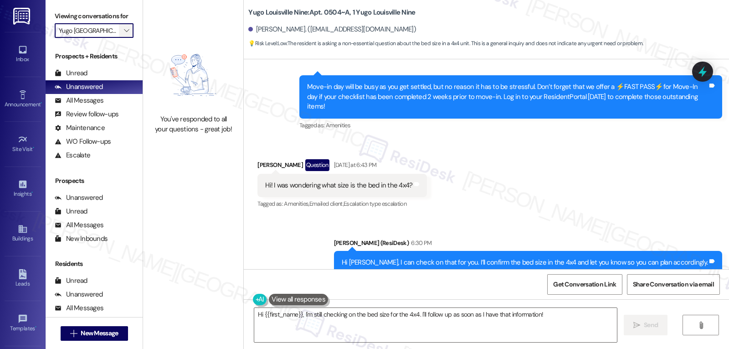
click at [124, 34] on icon "" at bounding box center [126, 30] width 5 height 7
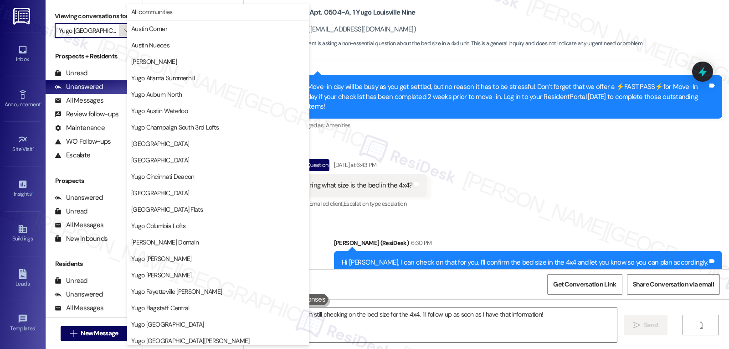
scroll to position [312, 0]
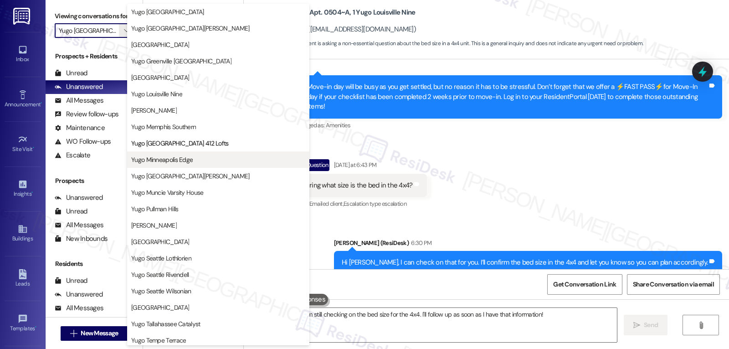
click at [161, 164] on span "Yugo Minneapolis Edge" at bounding box center [162, 159] width 62 height 9
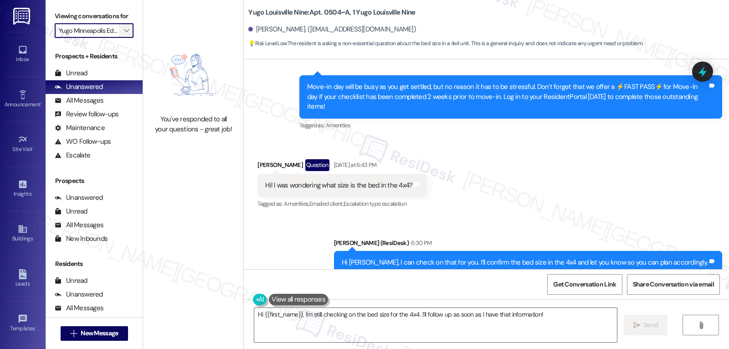
click at [122, 36] on span "" at bounding box center [126, 30] width 9 height 15
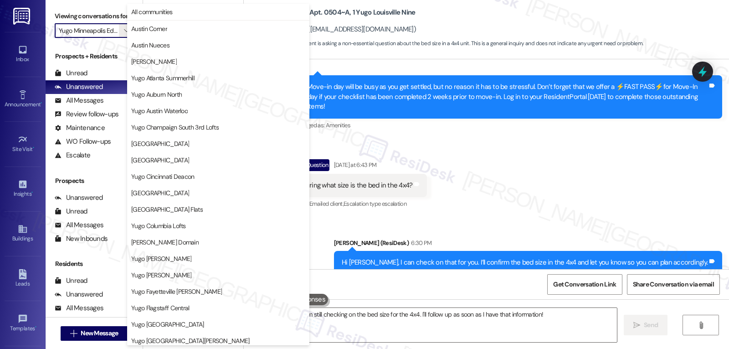
scroll to position [312, 0]
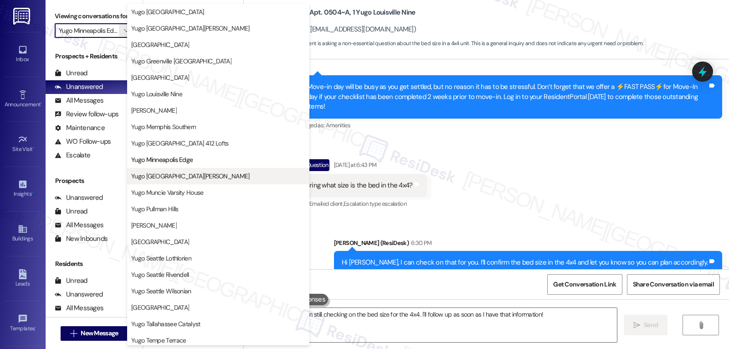
click at [184, 179] on span "Yugo [GEOGRAPHIC_DATA][PERSON_NAME]" at bounding box center [190, 175] width 118 height 9
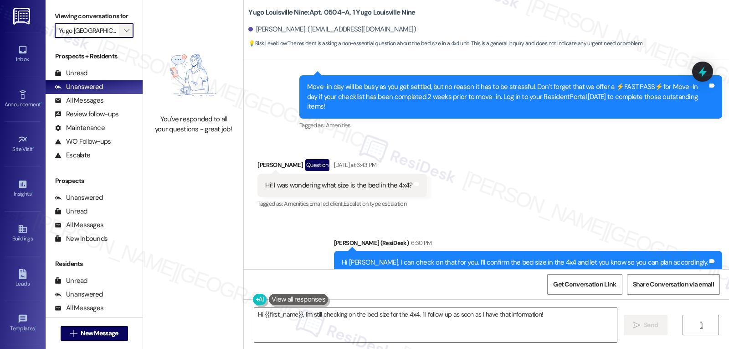
click at [122, 36] on span "" at bounding box center [126, 30] width 9 height 15
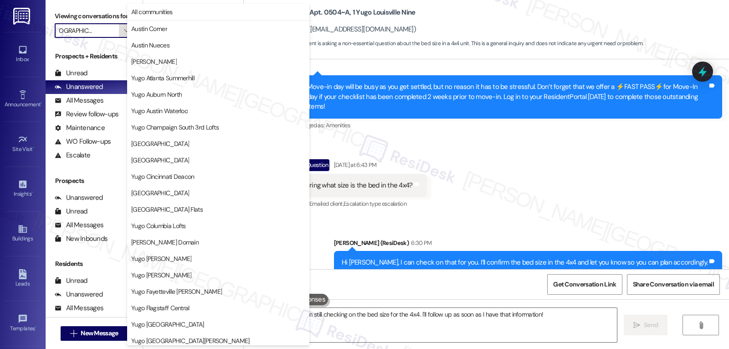
scroll to position [381, 0]
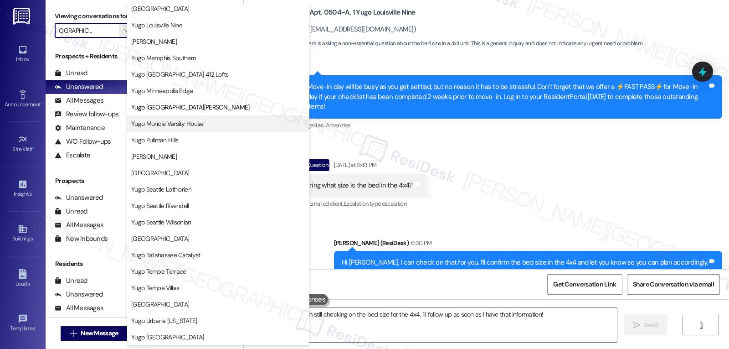
click at [179, 129] on button "Yugo Muncie Varsity House" at bounding box center [218, 123] width 182 height 16
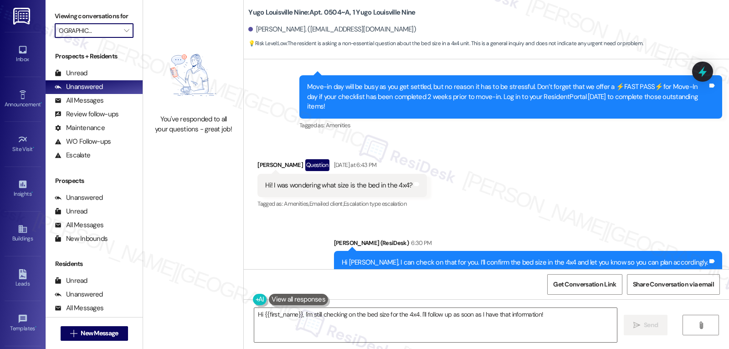
type input "Yugo Muncie Varsity House"
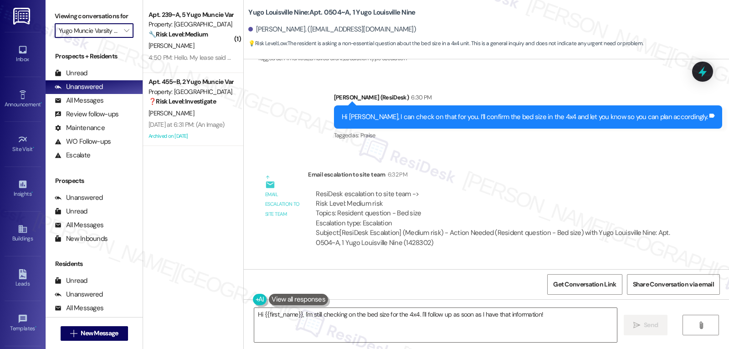
scroll to position [355, 0]
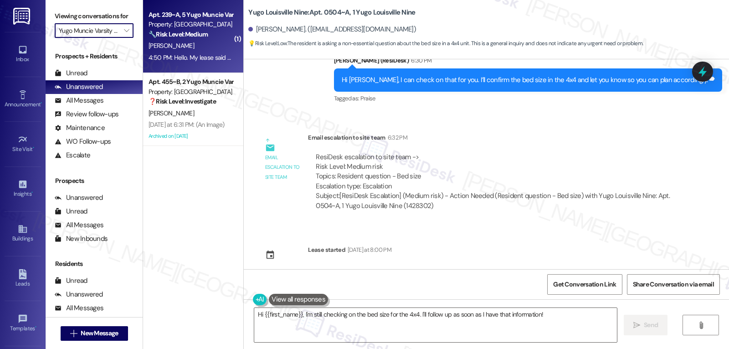
click at [194, 63] on div "4:50 PM: Hello. My lease said the 1st! Am I able to get my keys [DATE]? I'll ha…" at bounding box center [191, 57] width 86 height 11
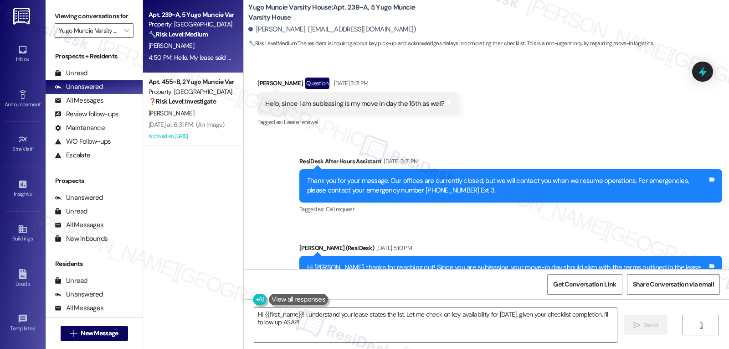
scroll to position [435, 0]
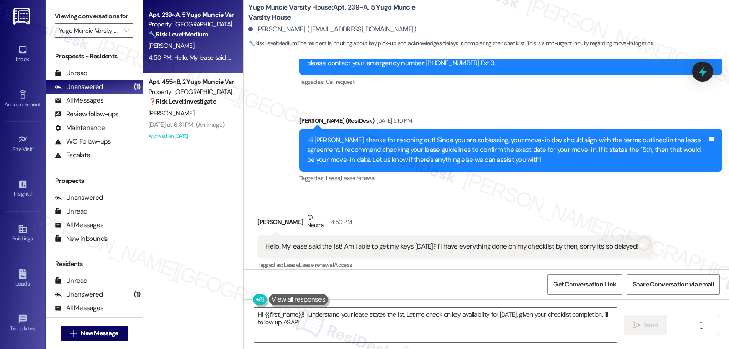
click at [188, 52] on div "4:50 PM: Hello. My lease said the 1st! Am I able to get my keys [DATE]? I'll ha…" at bounding box center [191, 57] width 86 height 11
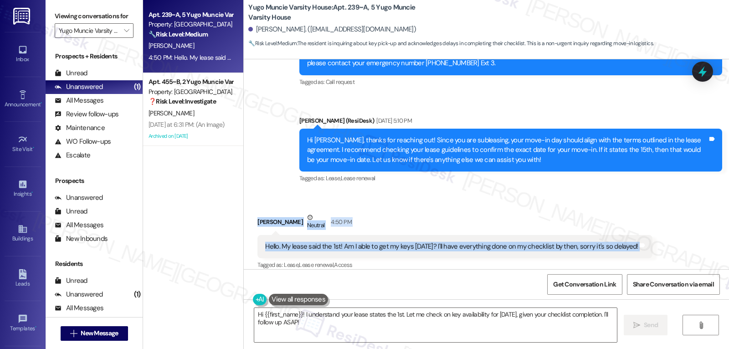
drag, startPoint x: 249, startPoint y: 215, endPoint x: 679, endPoint y: 244, distance: 431.2
click at [679, 244] on div "Received via SMS [PERSON_NAME] Neutral 4:50 PM Hello. My lease said the 1st! Am…" at bounding box center [486, 235] width 485 height 87
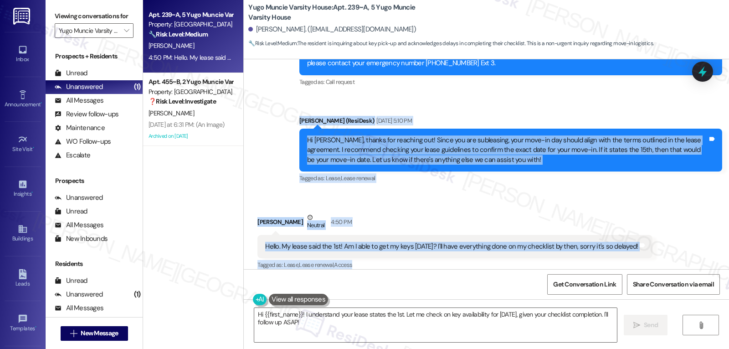
drag, startPoint x: 291, startPoint y: 111, endPoint x: 634, endPoint y: 257, distance: 372.2
click at [634, 257] on div "Sent via SMS [PERSON_NAME] (ResiDesk) [DATE] 1:12 PM Hi [PERSON_NAME]! We’re so…" at bounding box center [486, 164] width 485 height 210
copy div "[PERSON_NAME] (ResiDesk) [DATE] 5:10 PM Hi [PERSON_NAME], thanks for reaching o…"
click at [443, 171] on div "Tagged as: [PERSON_NAME] , Click to highlight conversations about Lease Lease r…" at bounding box center [510, 177] width 423 height 13
drag, startPoint x: 289, startPoint y: 112, endPoint x: 687, endPoint y: 242, distance: 419.0
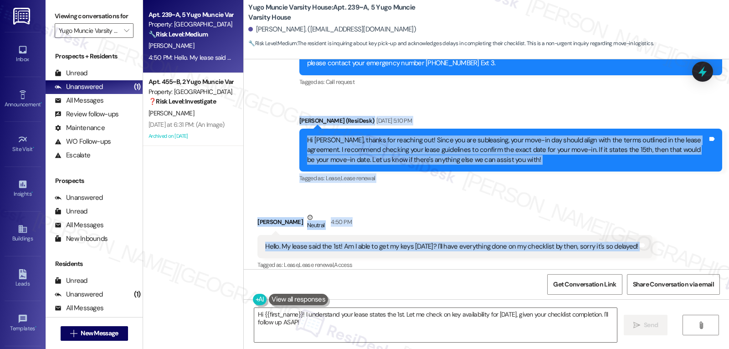
click at [687, 242] on div "Sent via SMS [PERSON_NAME] (ResiDesk) [DATE] 1:12 PM Hi [PERSON_NAME]! We’re so…" at bounding box center [486, 164] width 485 height 210
copy div "[PERSON_NAME] (ResiDesk) [DATE] 5:10 PM Hi [PERSON_NAME], thanks for reaching o…"
click at [320, 334] on textarea "Hi {{first_name}}! I understand your lease states the 1st. Let me check on key …" at bounding box center [435, 325] width 363 height 34
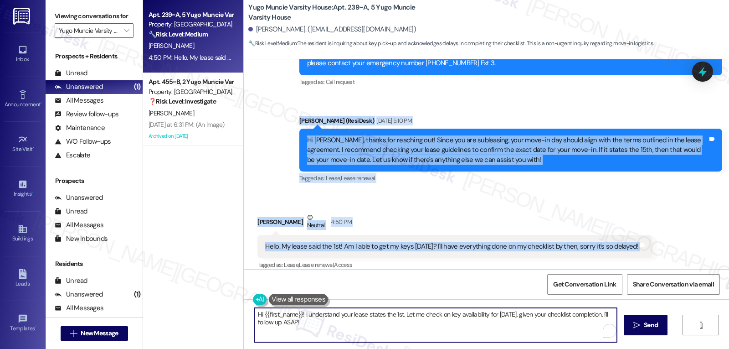
paste textarea "Addyson — thanks for clarifying. If your lease states the 1st, I’ll check with …"
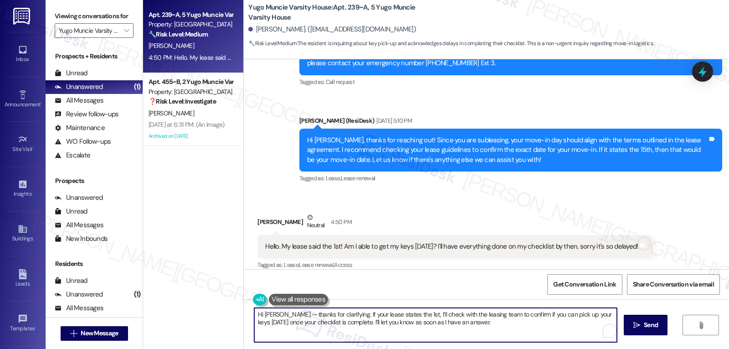
click at [289, 318] on textarea "Hi [PERSON_NAME] — thanks for clarifying. If your lease states the 1st, I’ll ch…" at bounding box center [435, 325] width 363 height 34
click at [528, 336] on textarea "Hi [PERSON_NAME], thanks for clarifying. If your lease states the 1st, I’ll che…" at bounding box center [435, 325] width 363 height 34
type textarea "Hi [PERSON_NAME], thanks for clarifying. If your lease states the 1st, I’ll che…"
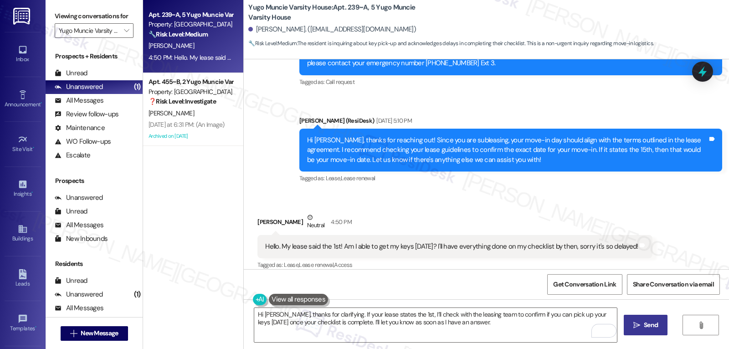
click at [628, 327] on button " Send" at bounding box center [646, 324] width 44 height 21
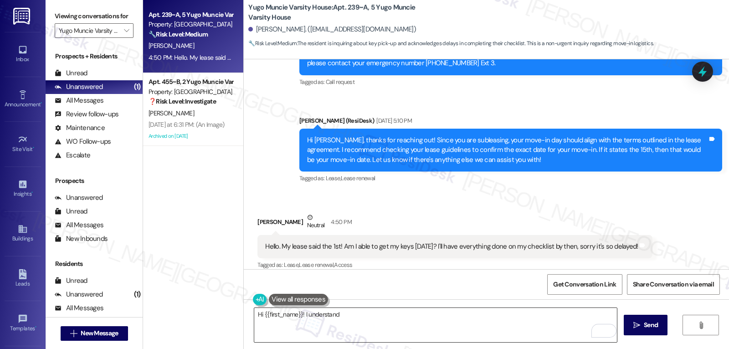
scroll to position [434, 0]
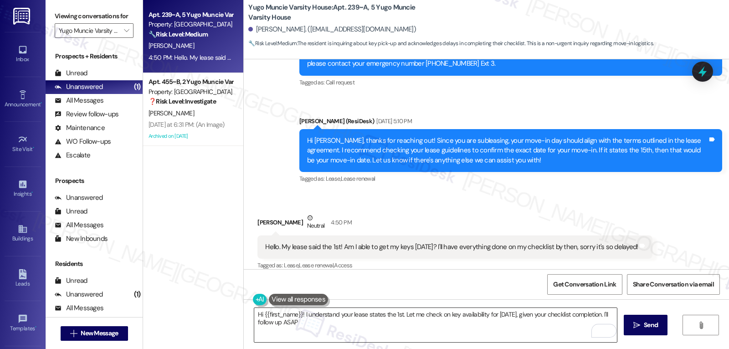
type textarea "Hi {{first_name}}! I understand your lease states the 1st. Let me check on key …"
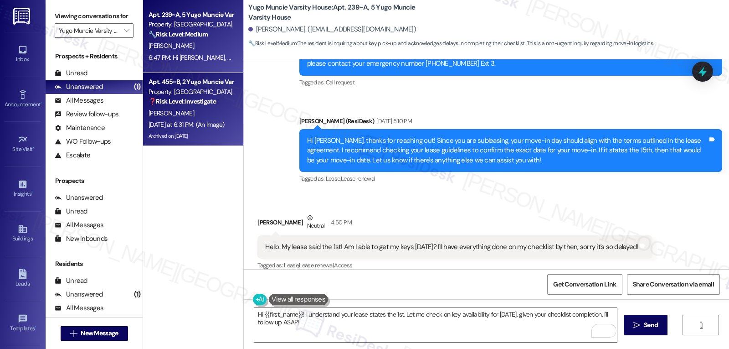
click at [199, 83] on div "Apt. 455~B, 2 Yugo Muncie Varsity House" at bounding box center [191, 82] width 84 height 10
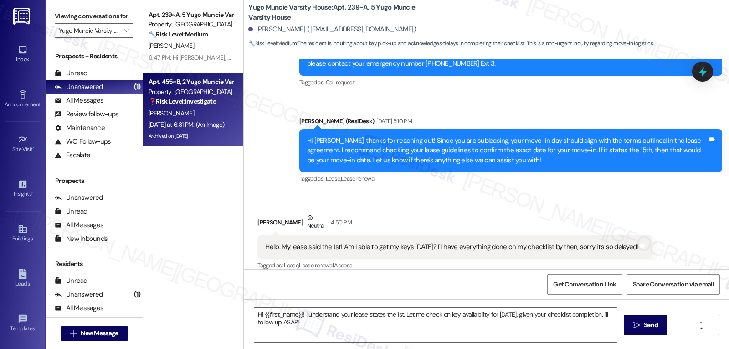
type textarea "Fetching suggested responses. Please feel free to read through the conversation…"
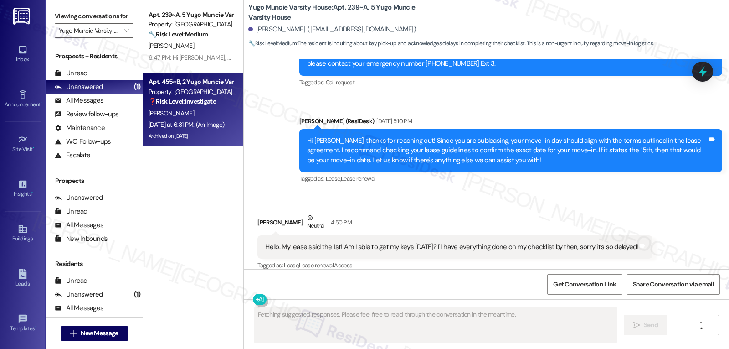
scroll to position [2609, 0]
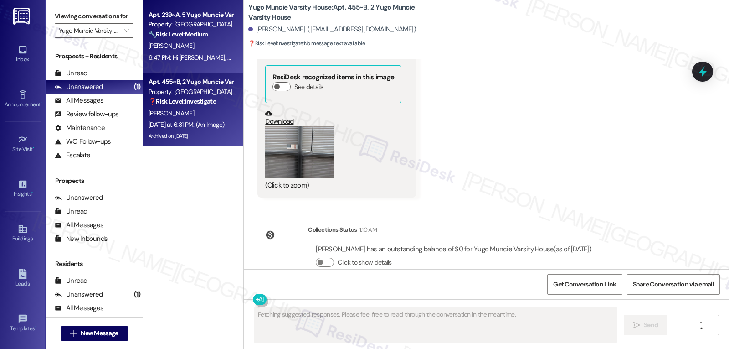
click at [178, 54] on div "6:47 PM: Hi [PERSON_NAME], thanks for clarifying. If your lease states the 1st,…" at bounding box center [452, 57] width 607 height 8
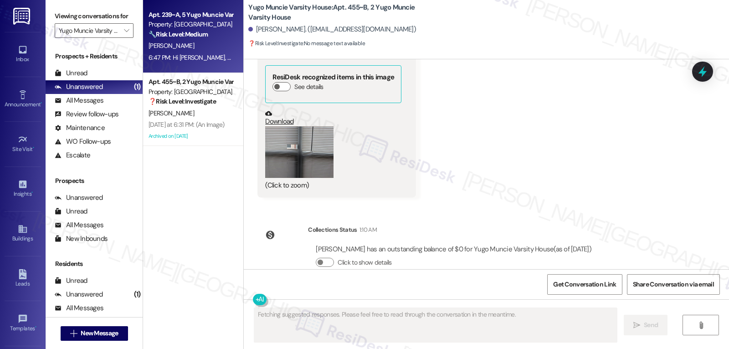
scroll to position [521, 0]
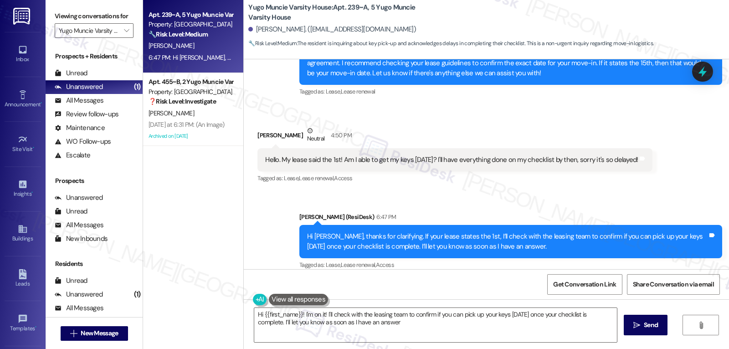
type textarea "Hi {{first_name}}! I'm on it! I'll check with the leasing team to confirm if yo…"
click at [716, 69] on div "Hi [PERSON_NAME], thanks for reaching out! Since you are subleasing, your move-…" at bounding box center [510, 63] width 423 height 43
click at [699, 73] on icon at bounding box center [702, 72] width 11 height 14
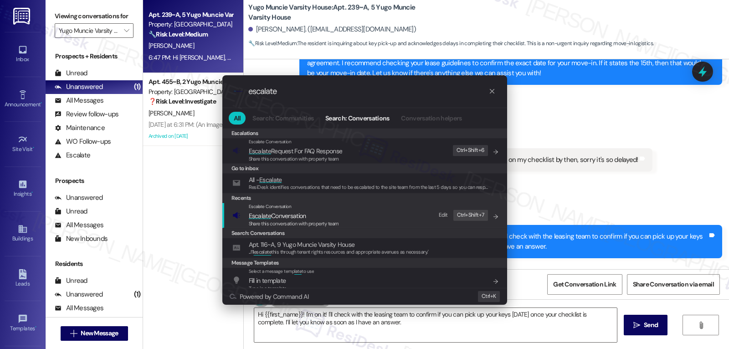
type input "escalate"
click at [293, 217] on span "Escalate Conversation" at bounding box center [277, 215] width 57 height 8
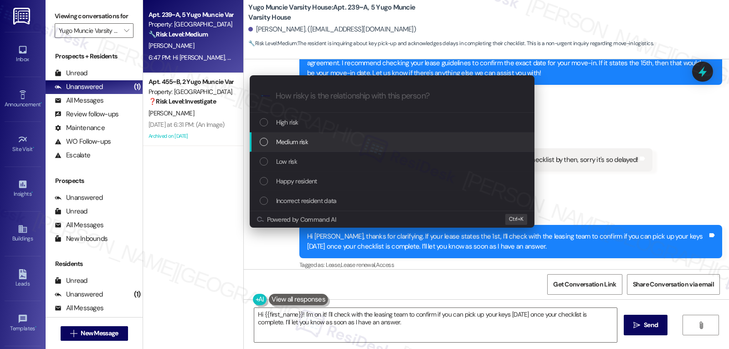
click at [352, 149] on div "Medium risk" at bounding box center [392, 142] width 285 height 20
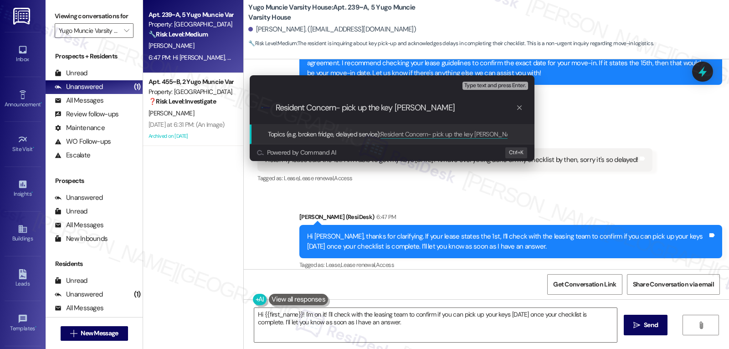
type input "Resident Concern- pick up the key early"
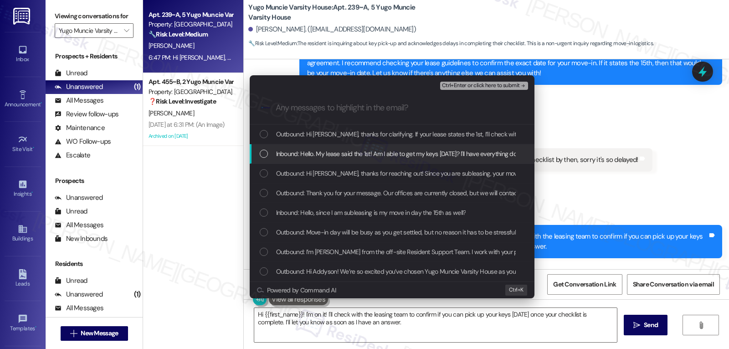
click at [351, 151] on span "Inbound: Hello. My lease said the 1st! Am I able to get my keys [DATE]? I'll ha…" at bounding box center [460, 154] width 368 height 10
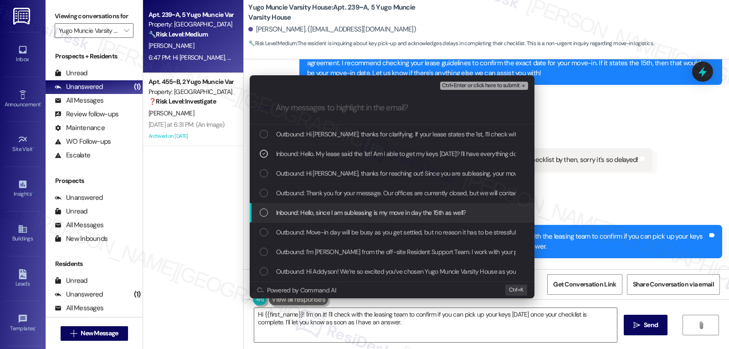
click at [339, 208] on span "Inbound: Hello, since I am subleasing is my move in day the 15th as well?" at bounding box center [371, 212] width 190 height 10
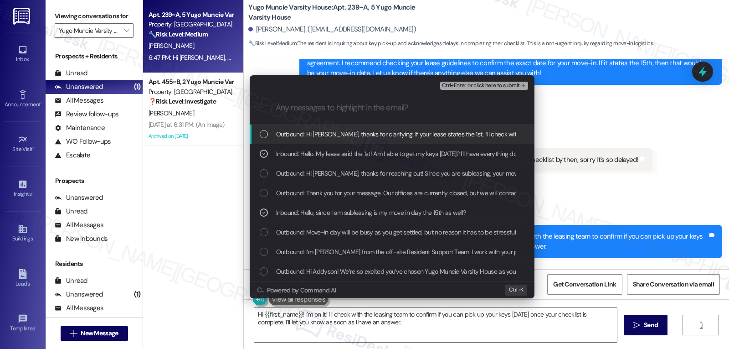
click at [483, 82] on span "Ctrl+Enter or click here to submit" at bounding box center [481, 85] width 78 height 6
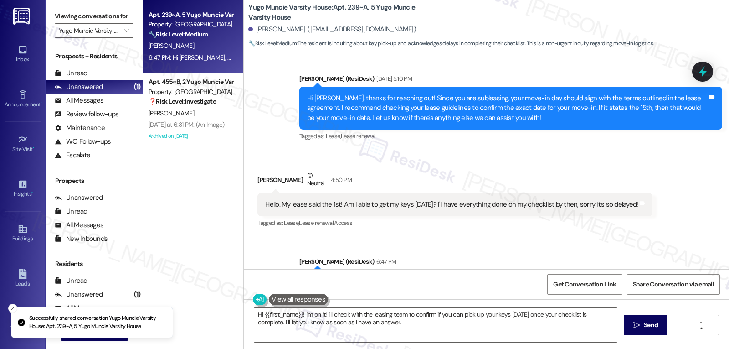
scroll to position [434, 0]
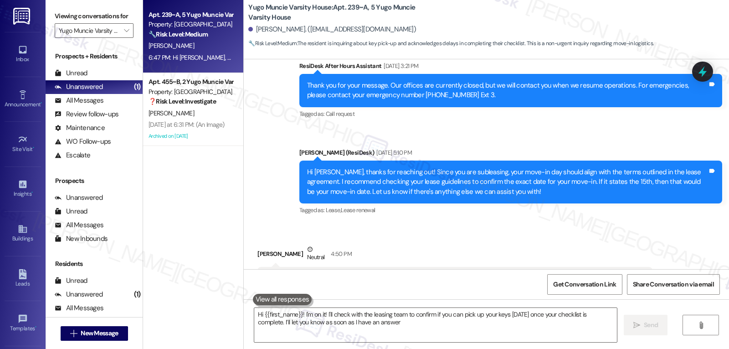
type textarea "Hi {{first_name}}! I'm on it! I'll check with the leasing team to confirm if yo…"
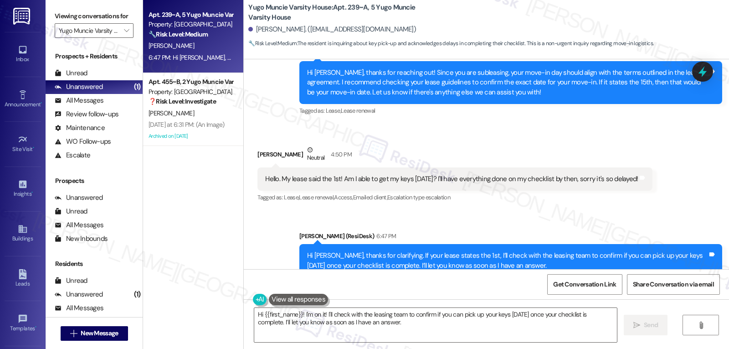
scroll to position [521, 0]
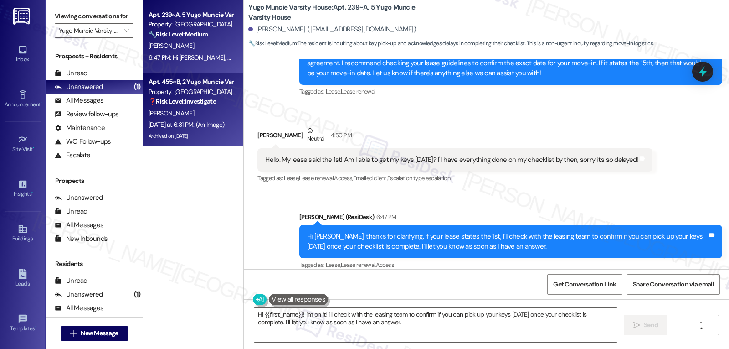
click at [172, 117] on div "[PERSON_NAME]" at bounding box center [191, 113] width 86 height 11
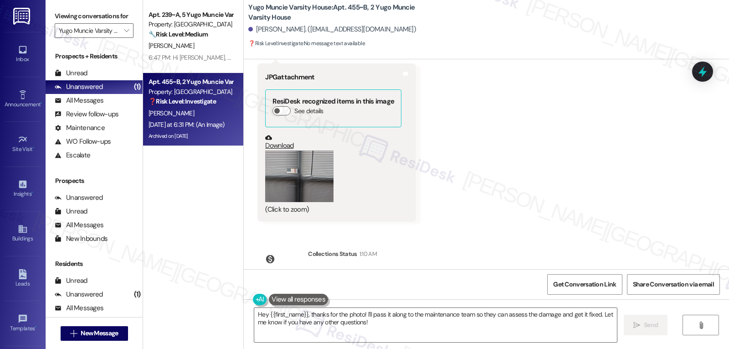
scroll to position [2609, 0]
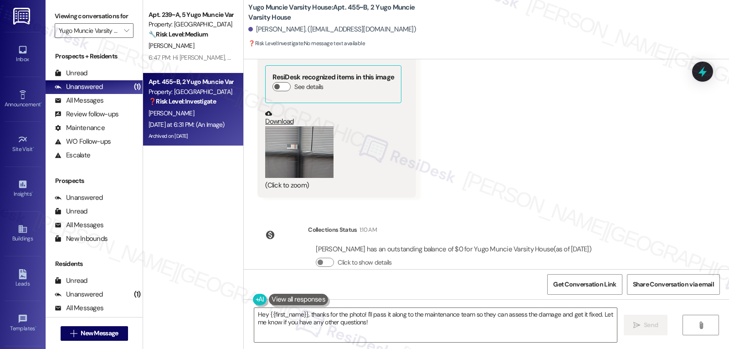
click at [251, 120] on div "Received via SMS [PERSON_NAME] [DATE] at 6:31 PM JPG attachment ResiDesk recogn…" at bounding box center [337, 112] width 172 height 184
click at [335, 143] on div "(Click to zoom)" at bounding box center [333, 158] width 136 height 64
click at [309, 140] on button "Zoom image" at bounding box center [299, 152] width 68 height 52
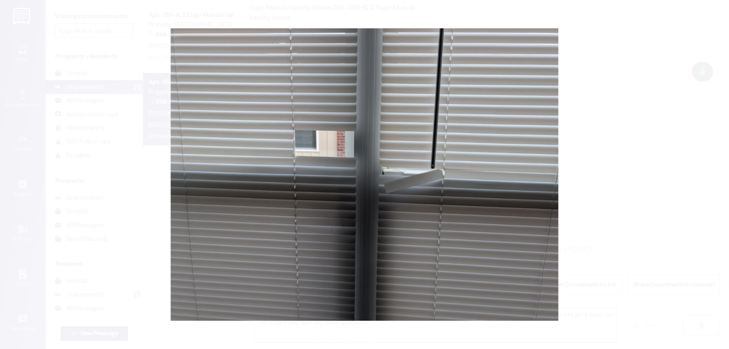
click at [580, 171] on button "Unzoom image" at bounding box center [364, 174] width 729 height 349
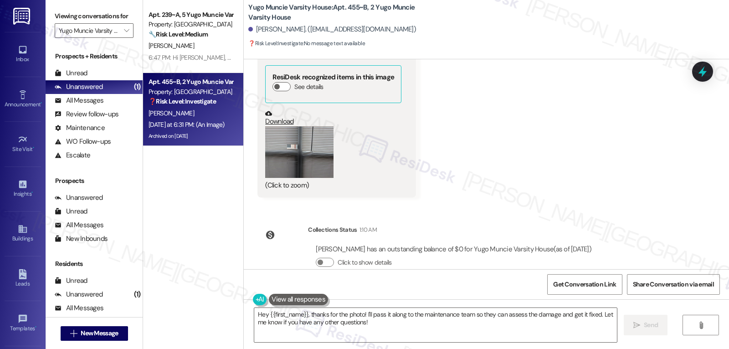
scroll to position [2518, 0]
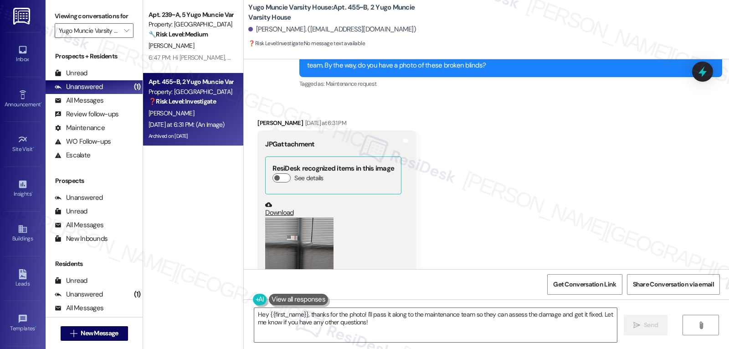
click at [258, 118] on div "[PERSON_NAME] [DATE] at 6:31 PM" at bounding box center [337, 124] width 159 height 13
copy div "[PERSON_NAME]"
click at [345, 327] on textarea "Hey {{first_name}}, thanks for the photo! I'll pass it along to the maintenance…" at bounding box center [435, 325] width 363 height 34
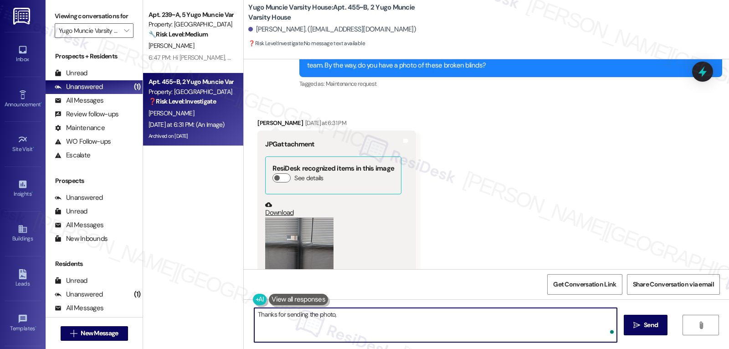
paste textarea "[PERSON_NAME]"
click at [301, 250] on div "(Click to zoom)" at bounding box center [333, 249] width 136 height 64
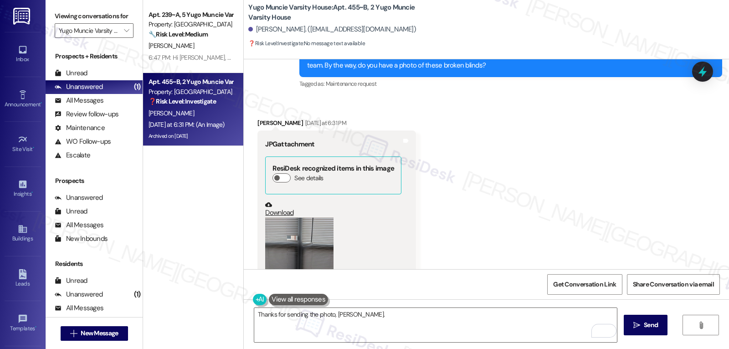
click at [288, 217] on button "Zoom image" at bounding box center [299, 243] width 68 height 52
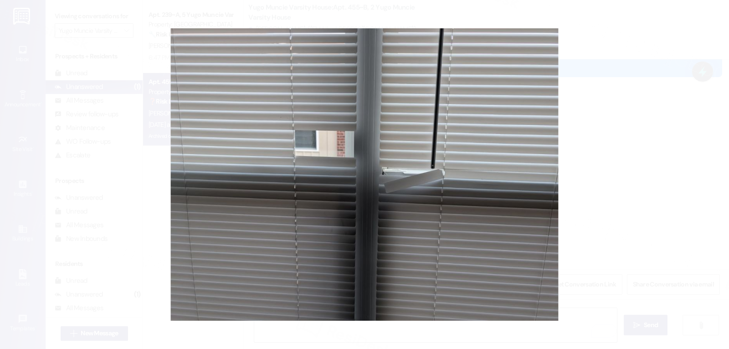
click at [670, 210] on button "Unzoom image" at bounding box center [364, 174] width 729 height 349
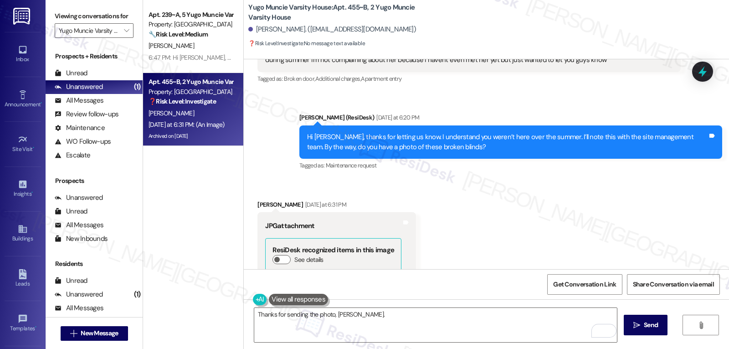
scroll to position [2336, 0]
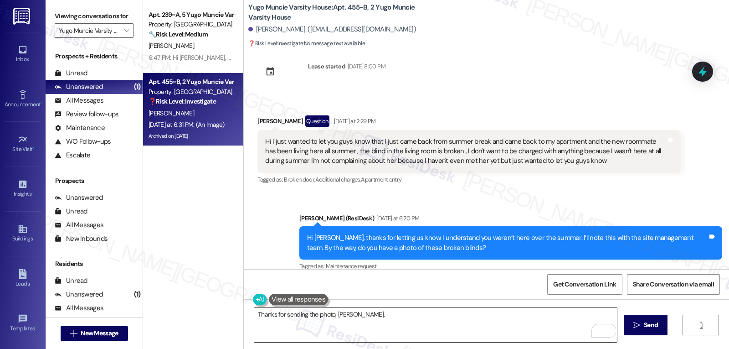
click at [396, 317] on textarea "Thanks for sending the photo, [PERSON_NAME]." at bounding box center [435, 325] width 363 height 34
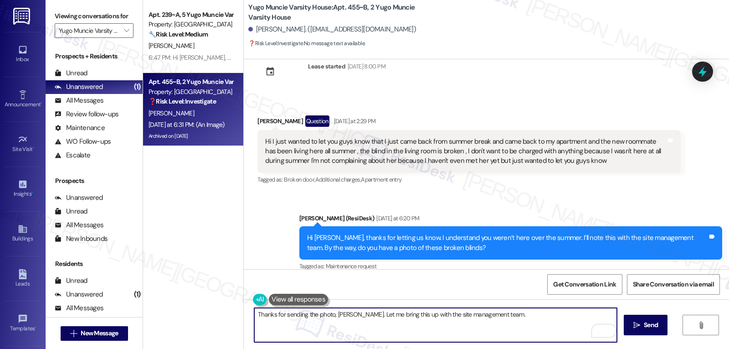
click at [515, 329] on textarea "Thanks for sending the photo, [PERSON_NAME]. Let me bring this up with the site…" at bounding box center [435, 325] width 363 height 34
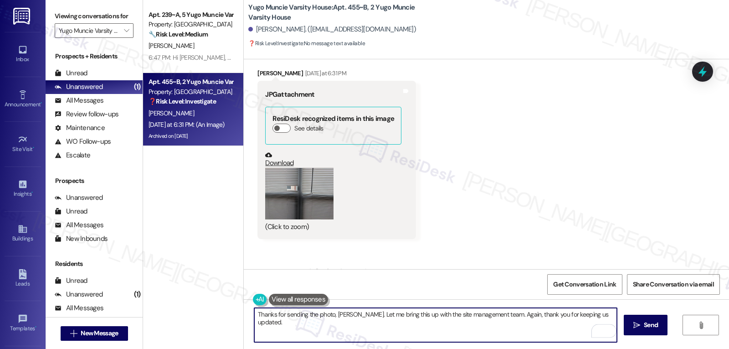
scroll to position [2609, 0]
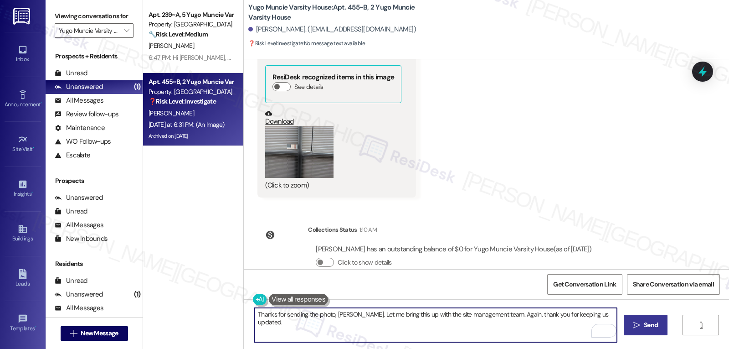
type textarea "Thanks for sending the photo, [PERSON_NAME]. Let me bring this up with the site…"
click at [647, 326] on span "Send" at bounding box center [651, 325] width 14 height 10
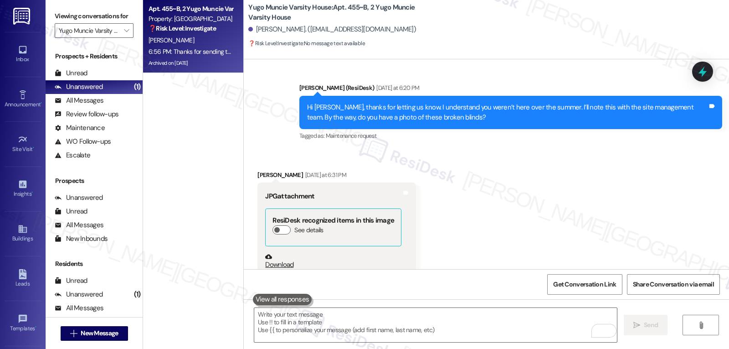
scroll to position [2434, 0]
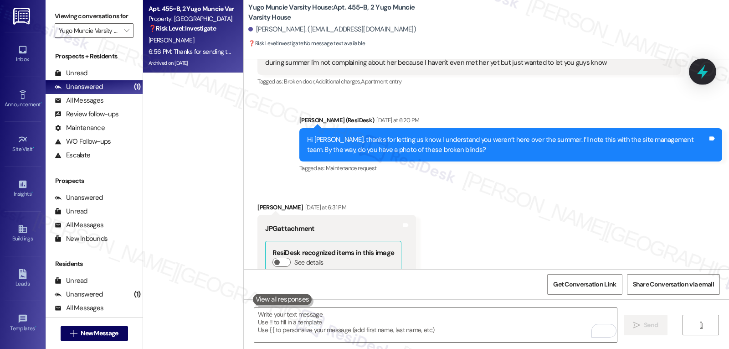
click at [703, 69] on icon at bounding box center [702, 72] width 11 height 14
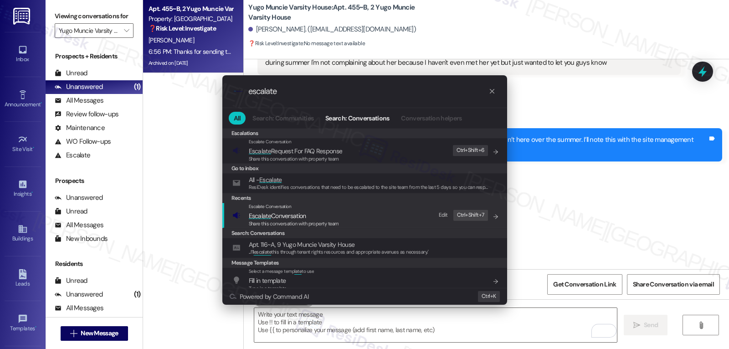
type input "escalate"
click at [287, 218] on span "Escalate Conversation" at bounding box center [277, 215] width 57 height 8
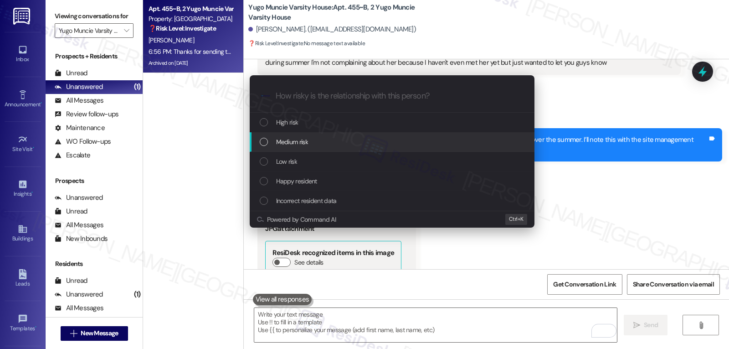
click at [339, 147] on div "Medium risk" at bounding box center [392, 142] width 285 height 20
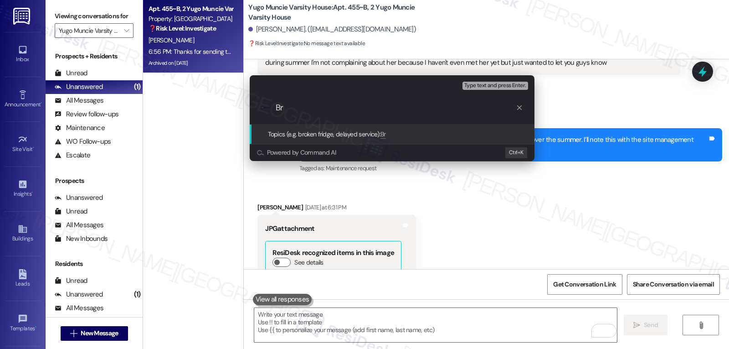
type input "B"
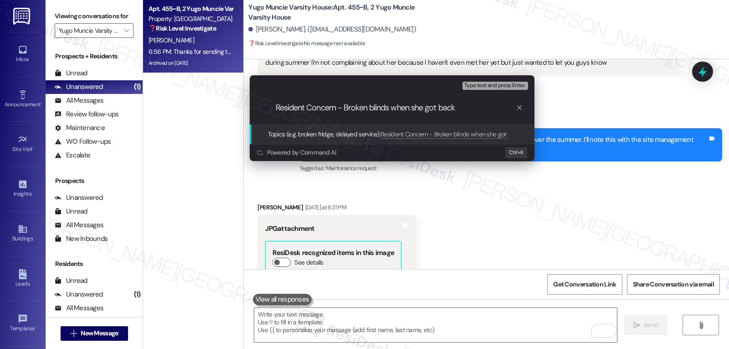
type input "Resident Concern - Broken blinds when she got back"
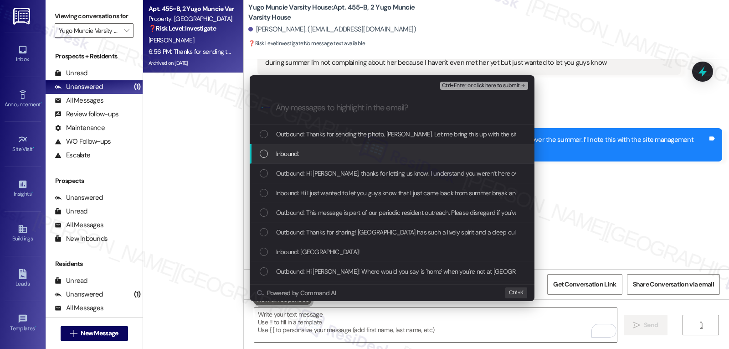
click at [368, 157] on div "Inbound:" at bounding box center [393, 154] width 267 height 10
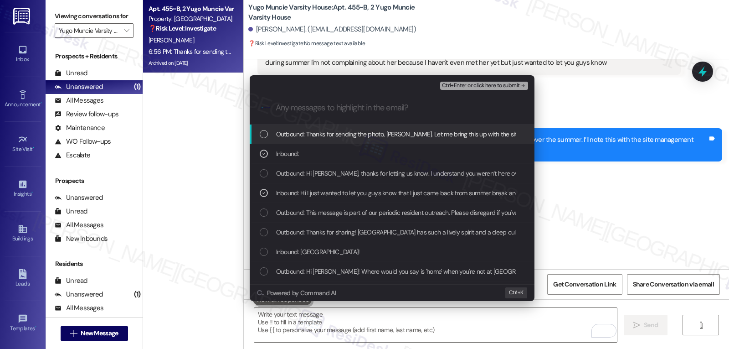
click at [489, 86] on span "Ctrl+Enter or click here to submit" at bounding box center [481, 85] width 78 height 6
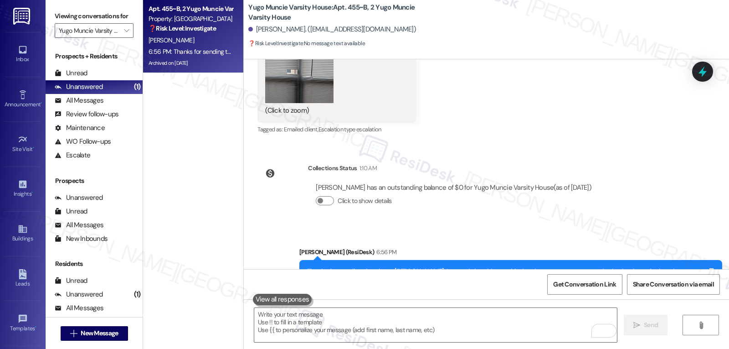
scroll to position [2700, 0]
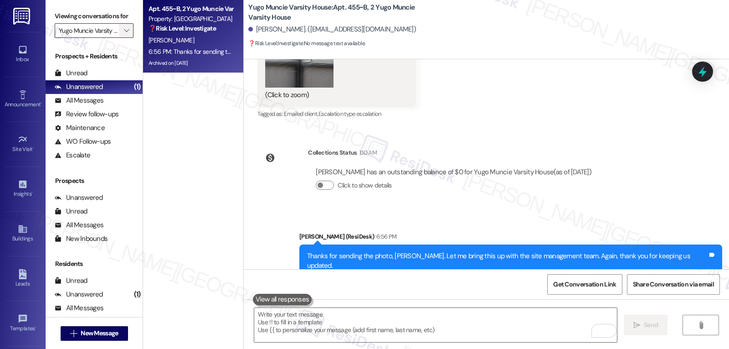
click at [122, 38] on span "" at bounding box center [126, 30] width 9 height 15
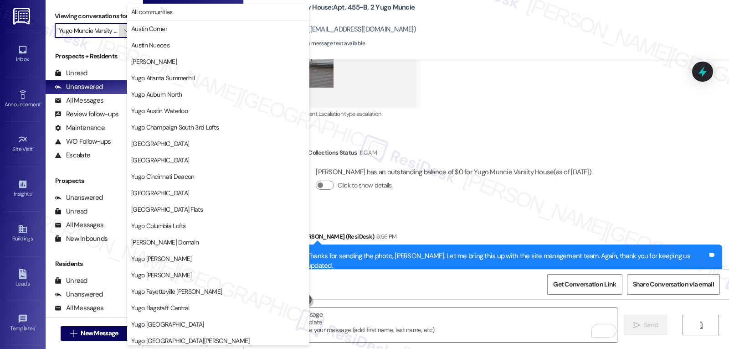
scroll to position [381, 0]
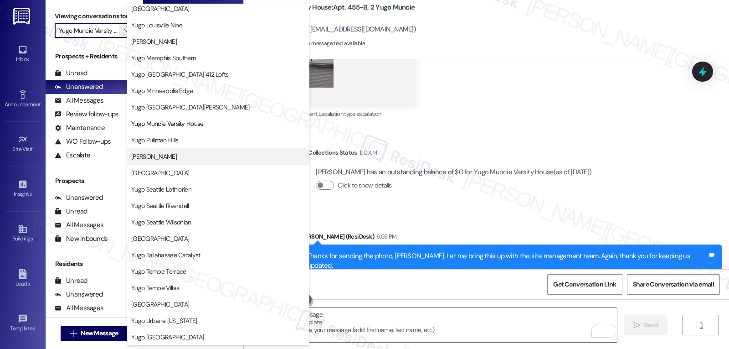
click at [173, 157] on span "[PERSON_NAME]" at bounding box center [154, 156] width 46 height 9
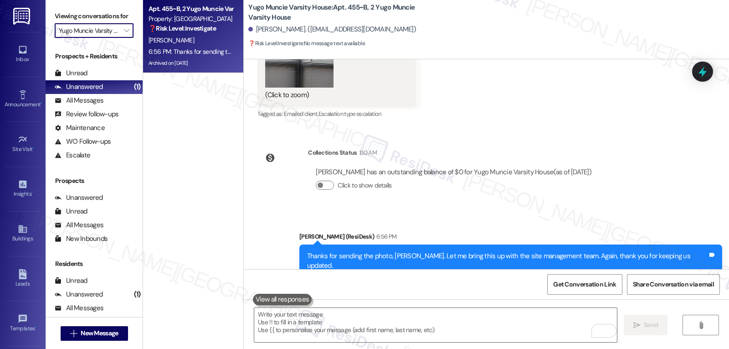
type input "[PERSON_NAME]"
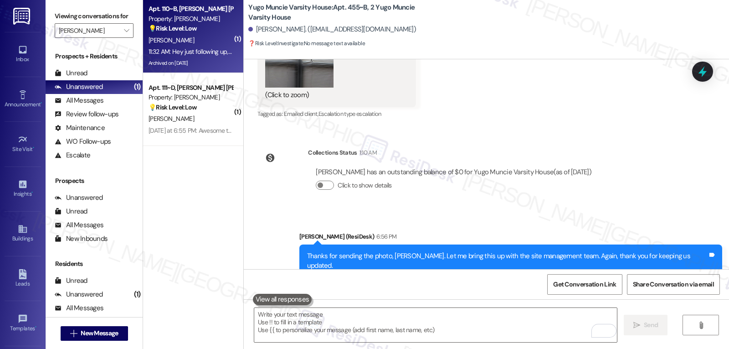
click at [194, 47] on div "11:32 AM: Hey just following up, is there a certain time to move in [DATE] or c…" at bounding box center [276, 51] width 255 height 8
type textarea "Fetching suggested responses. Please feel free to read through the conversation…"
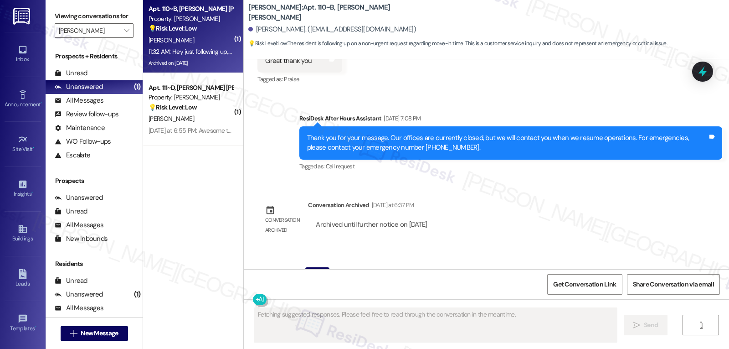
scroll to position [618, 0]
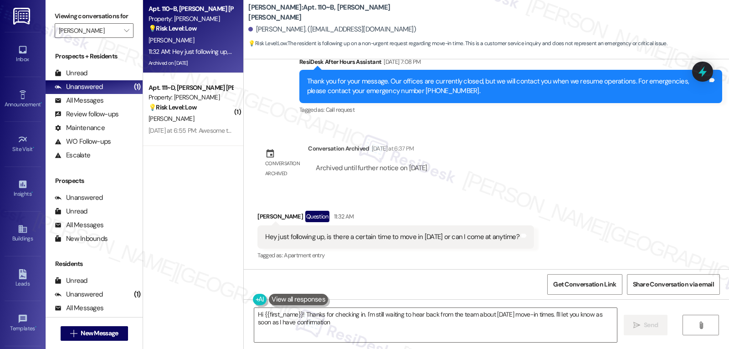
type textarea "Hi {{first_name}}! Thanks for checking in. I'm still waiting to hear back from …"
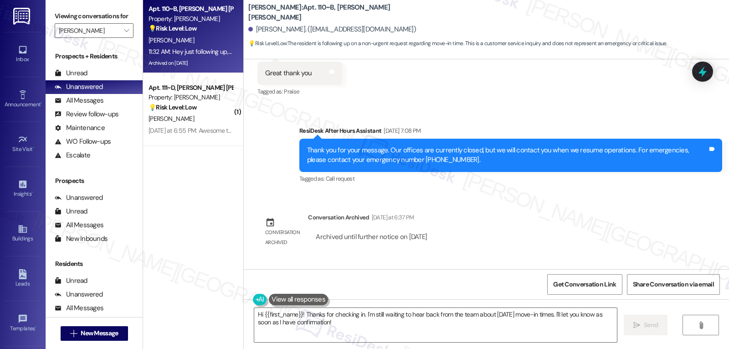
scroll to position [581, 0]
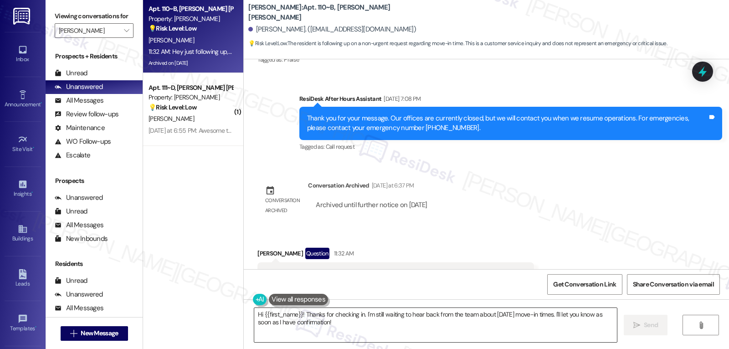
click at [481, 325] on textarea "Hi {{first_name}}! Thanks for checking in. I'm still waiting to hear back from …" at bounding box center [435, 325] width 363 height 34
click at [637, 324] on icon "" at bounding box center [637, 324] width 7 height 7
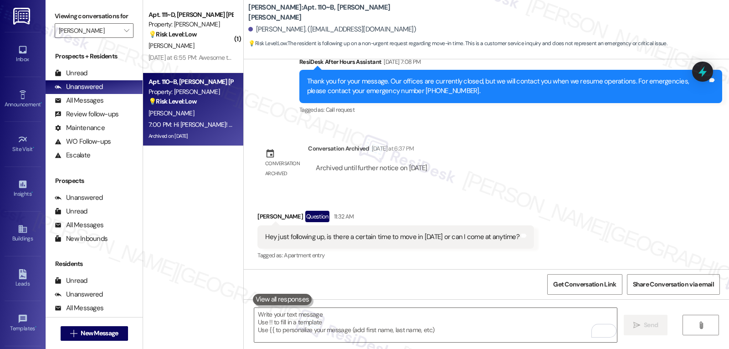
scroll to position [745, 0]
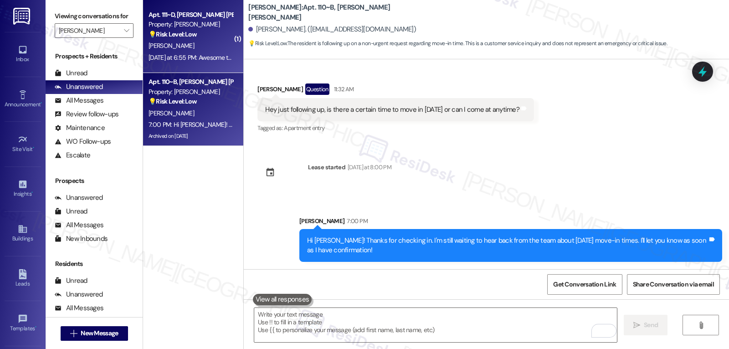
click at [165, 31] on strong "💡 Risk Level: Low" at bounding box center [173, 34] width 48 height 8
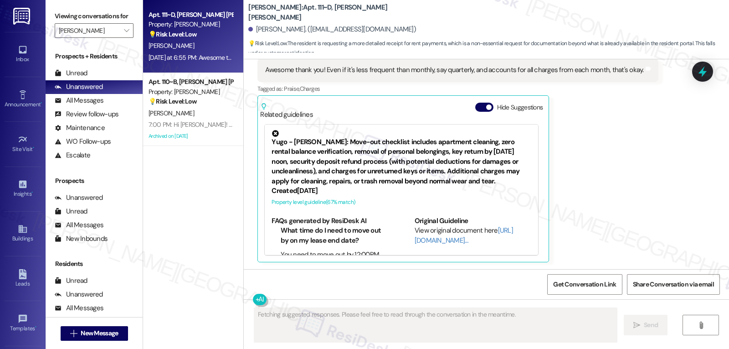
scroll to position [294, 0]
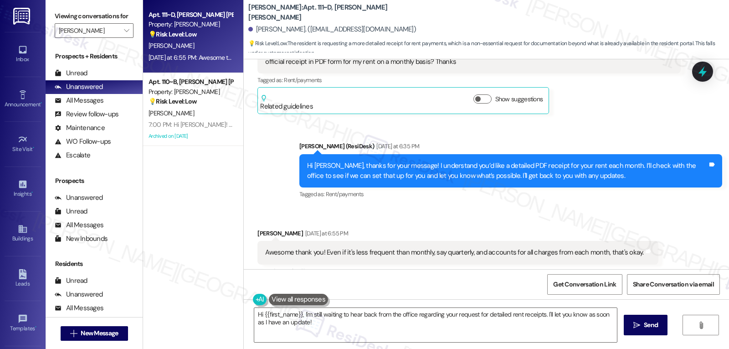
click at [375, 220] on div "Received via SMS [PERSON_NAME] [DATE] at 6:55 PM Awesome thank you! Even if it'…" at bounding box center [486, 329] width 485 height 243
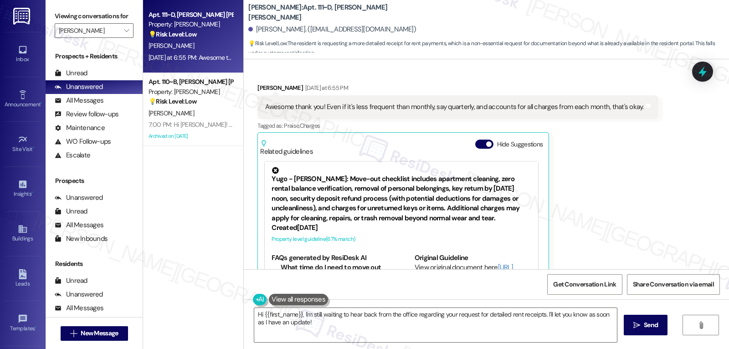
scroll to position [348, 0]
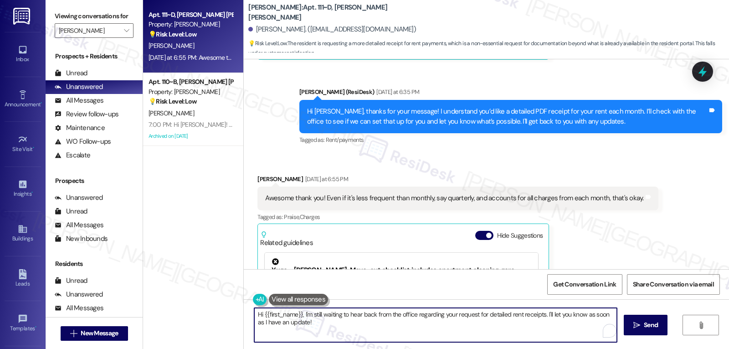
click at [307, 325] on textarea "Hi {{first_name}}, I'm still waiting to hear back from the office regarding you…" at bounding box center [435, 325] width 363 height 34
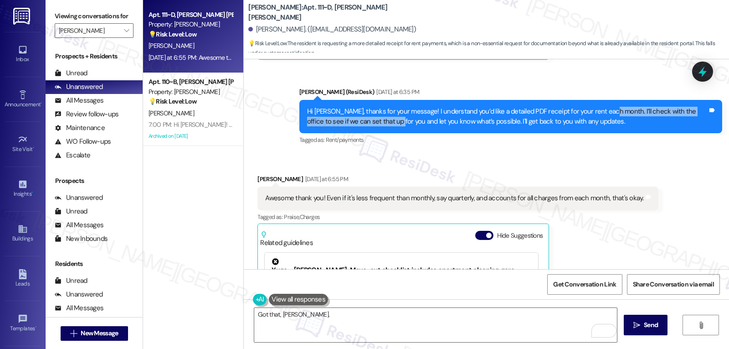
drag, startPoint x: 601, startPoint y: 111, endPoint x: 366, endPoint y: 125, distance: 235.1
click at [366, 125] on div "Hi [PERSON_NAME], thanks for your message! I understand you’d like a detailed P…" at bounding box center [507, 117] width 401 height 20
copy div "I’ll check with the office to see if we can set that up for you"
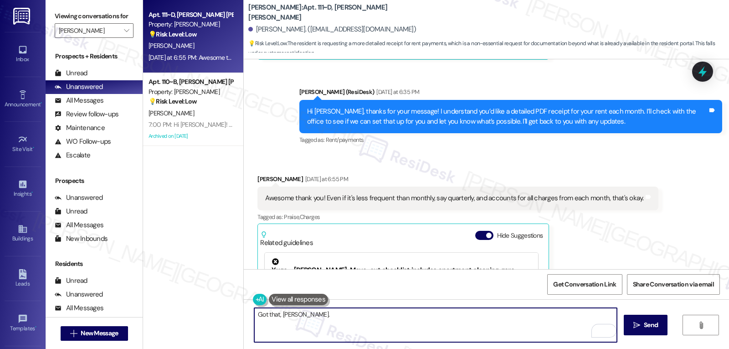
click at [337, 318] on textarea "Got that, [PERSON_NAME]." at bounding box center [435, 325] width 363 height 34
paste textarea "I’ll check with the office to see if we can set that up for you"
click at [605, 314] on textarea "Got that, [PERSON_NAME]. I’ll check with the office to see if we can set that u…" at bounding box center [435, 325] width 363 height 34
type textarea "Got that, [PERSON_NAME]. I’ll check with the office to see if we can set that u…"
click at [639, 326] on span " Send" at bounding box center [646, 325] width 29 height 10
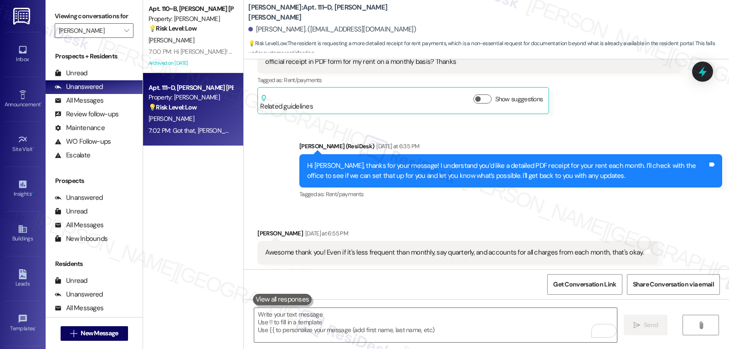
scroll to position [203, 0]
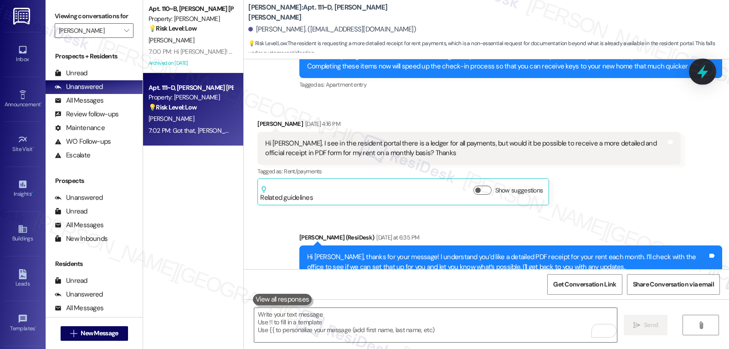
click at [701, 65] on icon at bounding box center [702, 71] width 15 height 15
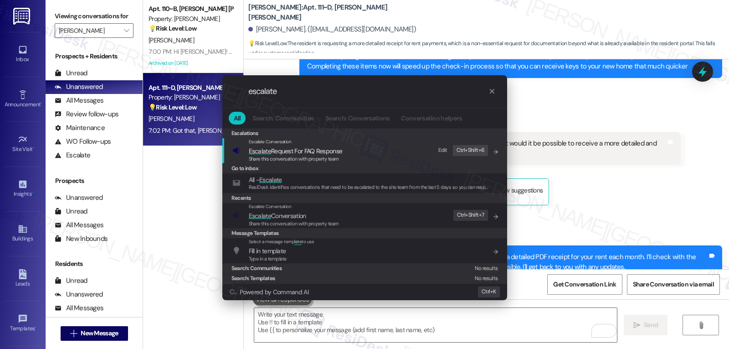
type input "escalate"
click at [356, 222] on div "Escalate Conversation Escalate Conversation Share this conversation with proper…" at bounding box center [365, 215] width 267 height 25
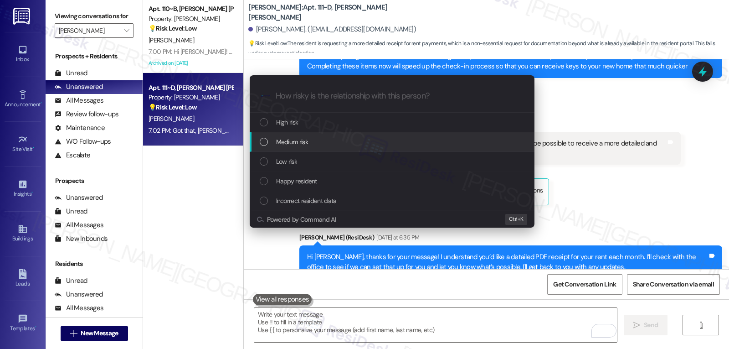
click at [309, 143] on div "Medium risk" at bounding box center [393, 142] width 267 height 10
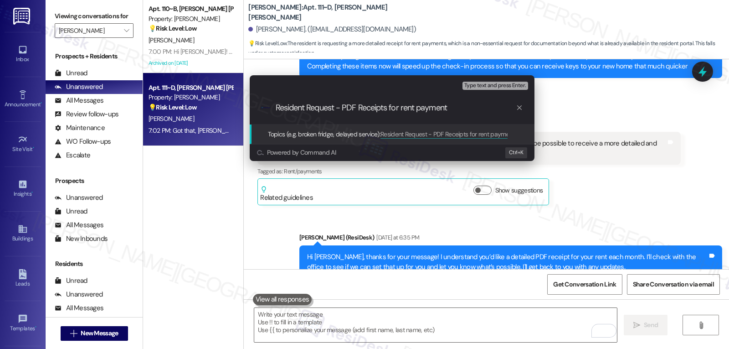
type input "Resident Request - PDF Receipts for rent payments"
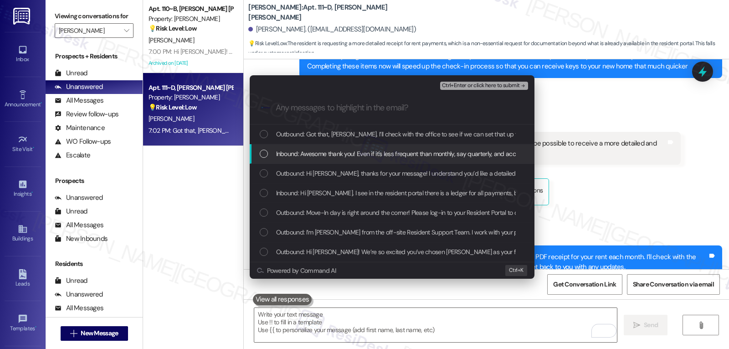
click at [266, 151] on div "List of options" at bounding box center [264, 153] width 8 height 8
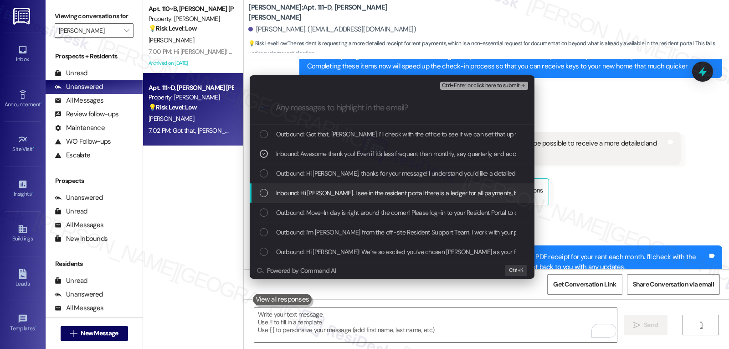
click at [264, 195] on div "List of options" at bounding box center [264, 193] width 8 height 8
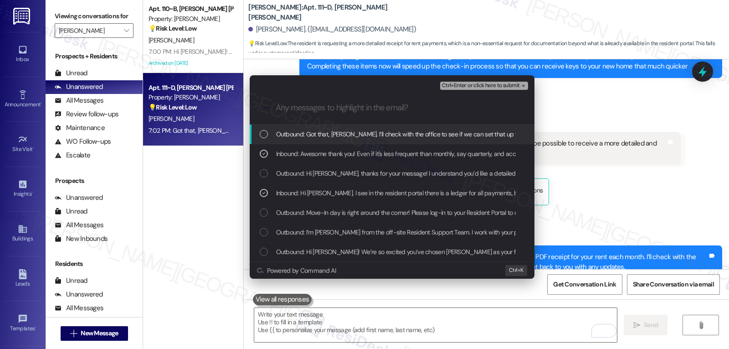
click at [516, 86] on span "Ctrl+Enter or click here to submit" at bounding box center [481, 85] width 78 height 6
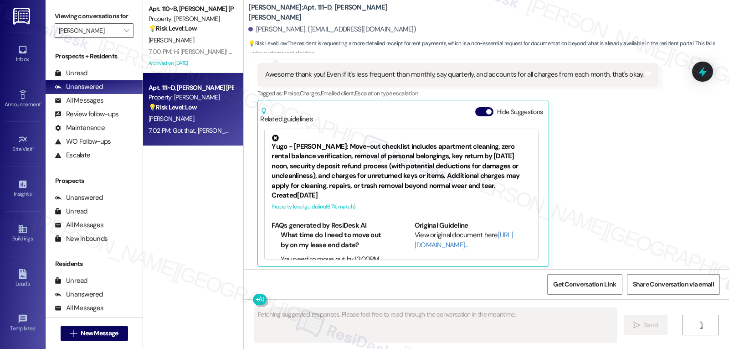
scroll to position [476, 0]
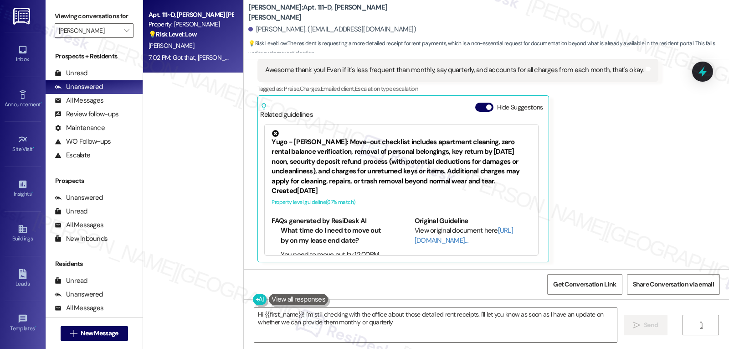
type textarea "Hi {{first_name}}! I'm still checking with the office about those detailed rent…"
click at [106, 38] on input "[PERSON_NAME]" at bounding box center [89, 30] width 60 height 15
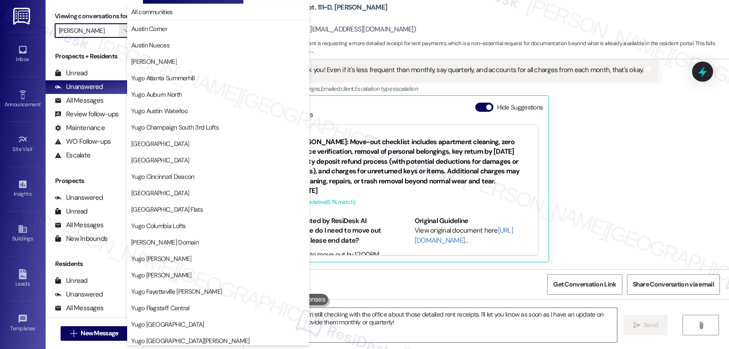
scroll to position [381, 0]
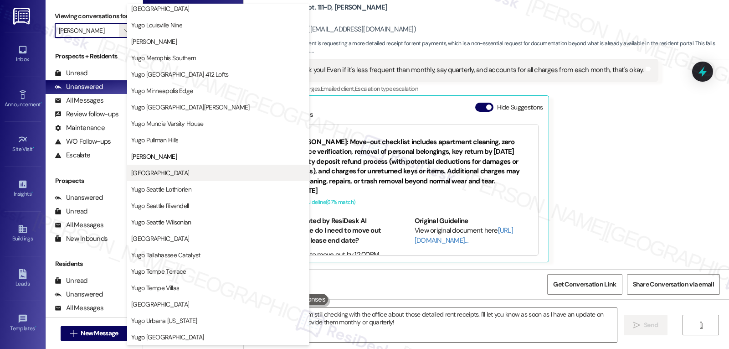
click at [172, 171] on span "[GEOGRAPHIC_DATA]" at bounding box center [160, 172] width 58 height 9
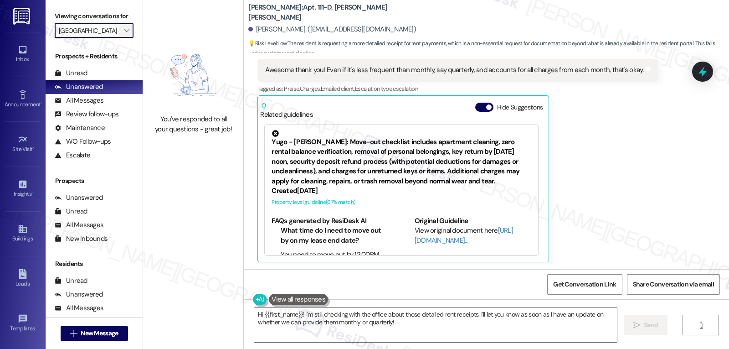
click at [124, 38] on button "" at bounding box center [126, 30] width 15 height 15
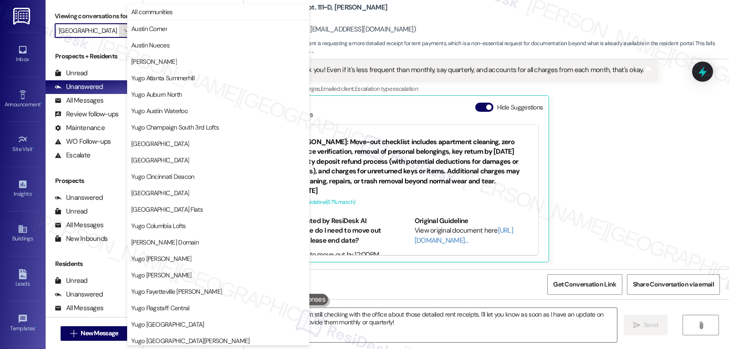
scroll to position [381, 0]
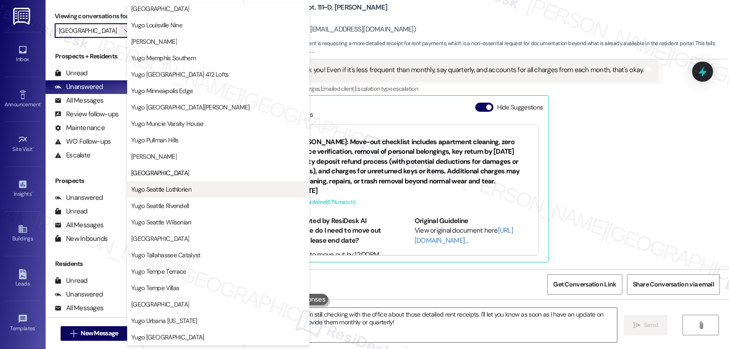
click at [178, 189] on span "Yugo Seattle Lothlorien" at bounding box center [161, 189] width 60 height 9
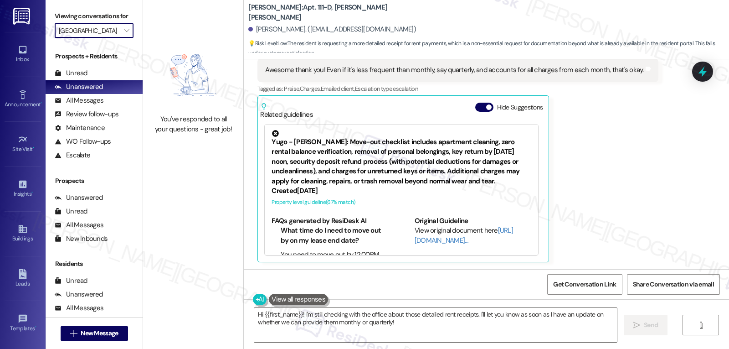
type input "Yugo Seattle Lothlorien"
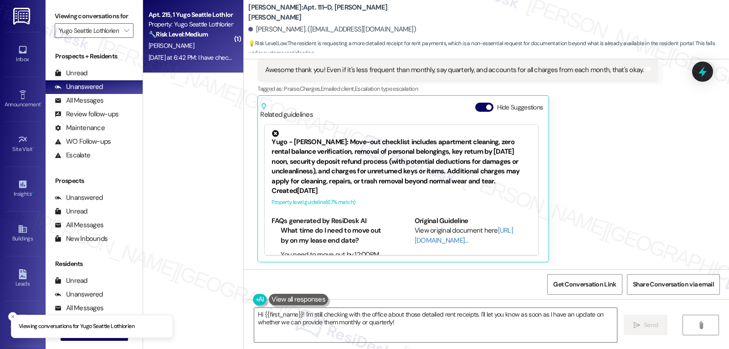
click at [195, 52] on div "[DATE] at 6:42 PM: I have checked with the staff. Thank you for your reply! [DA…" at bounding box center [191, 57] width 86 height 11
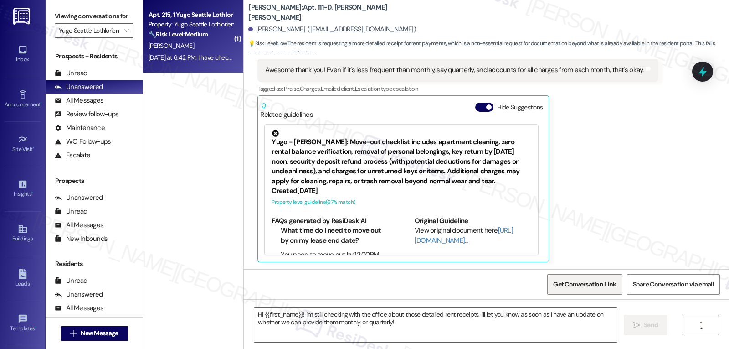
type textarea "Fetching suggested responses. Please feel free to read through the conversation…"
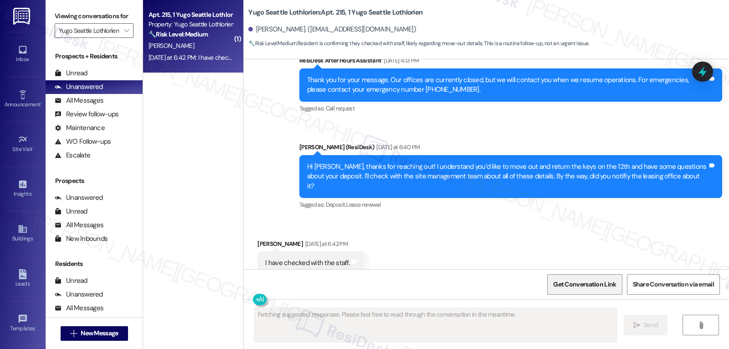
scroll to position [1730, 0]
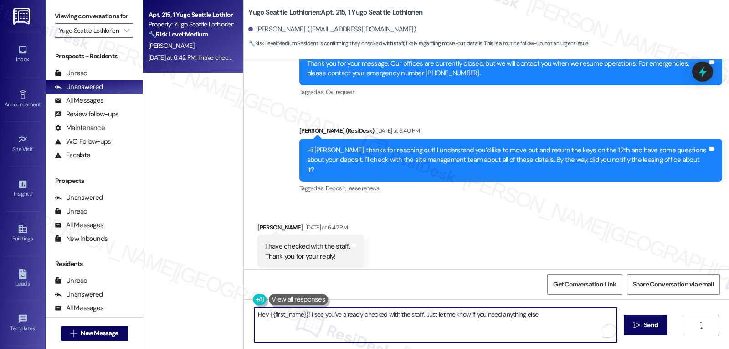
click at [360, 331] on textarea "Hey {{first_name}}! I see you've already checked with the staff. Just let me kn…" at bounding box center [435, 325] width 363 height 34
click at [555, 316] on textarea "Hey {{first_name}}! I see you've already checked with the staff. Just let me kn…" at bounding box center [435, 325] width 363 height 34
type textarea "Hey {{first_name}}! I see you've already checked with the staff. Just let me kn…"
click at [635, 325] on icon "" at bounding box center [637, 324] width 7 height 7
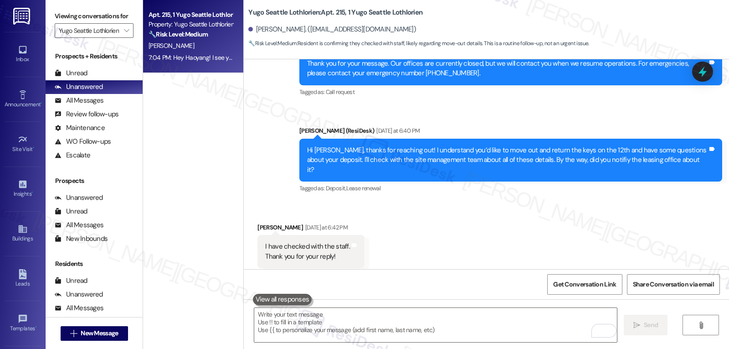
scroll to position [1793, 0]
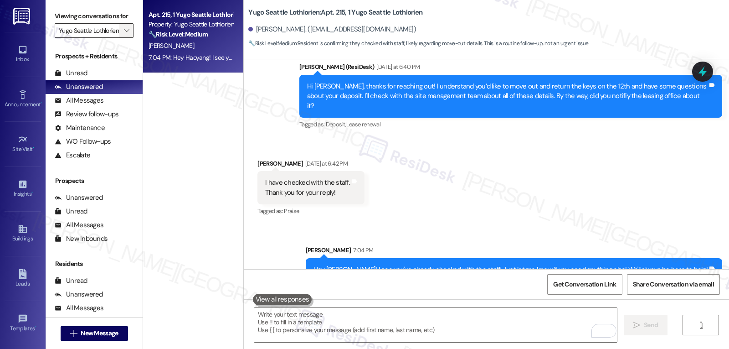
click at [124, 34] on icon "" at bounding box center [126, 30] width 5 height 7
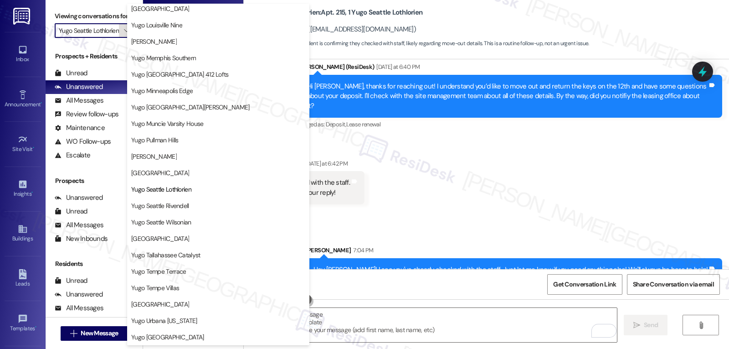
scroll to position [381, 0]
click at [179, 276] on button "Yugo Tempe Terrace" at bounding box center [218, 271] width 182 height 16
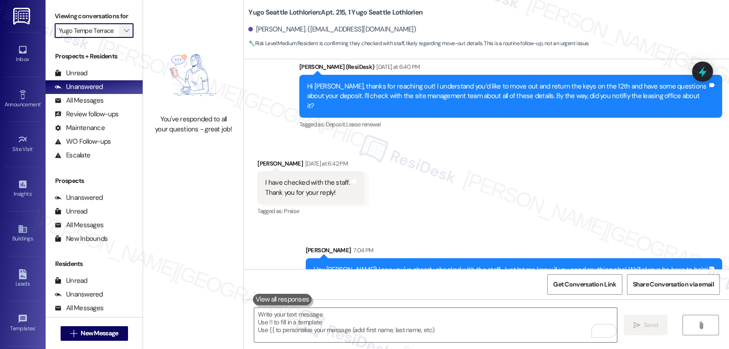
click at [124, 34] on icon "" at bounding box center [126, 30] width 5 height 7
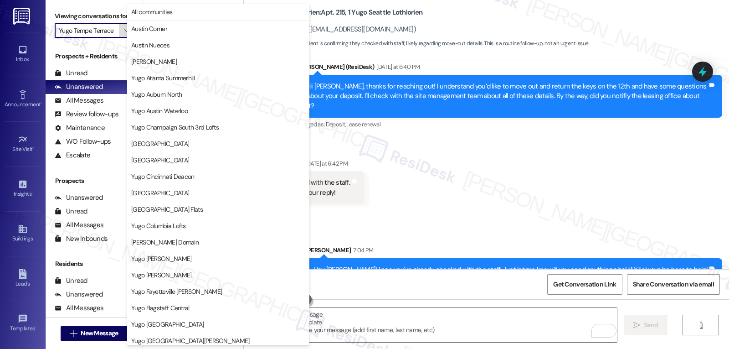
scroll to position [381, 0]
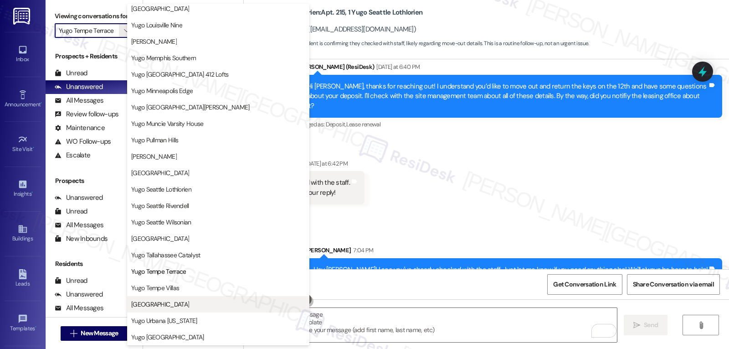
click at [187, 305] on span "[GEOGRAPHIC_DATA]" at bounding box center [160, 303] width 58 height 9
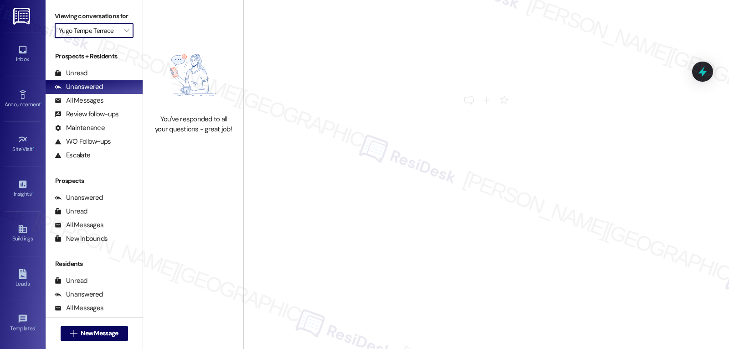
type input "[GEOGRAPHIC_DATA]"
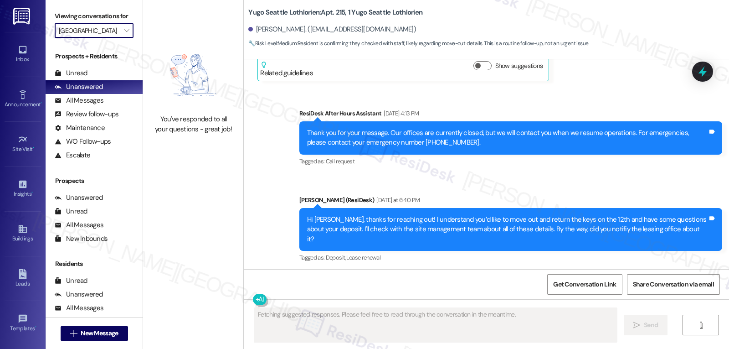
scroll to position [1730, 0]
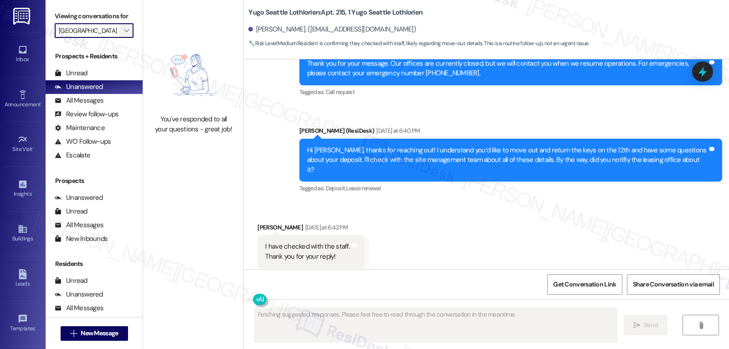
click at [124, 34] on icon "" at bounding box center [126, 30] width 5 height 7
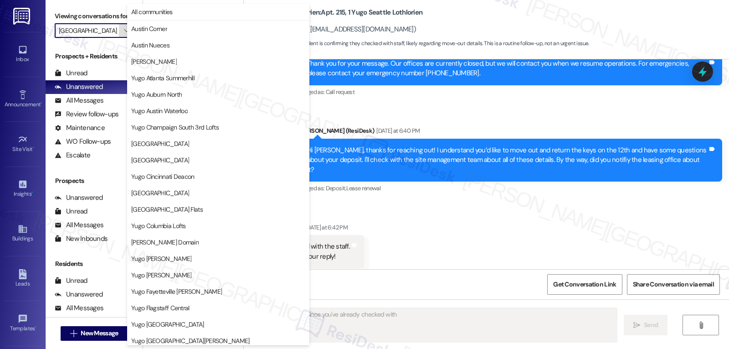
scroll to position [381, 0]
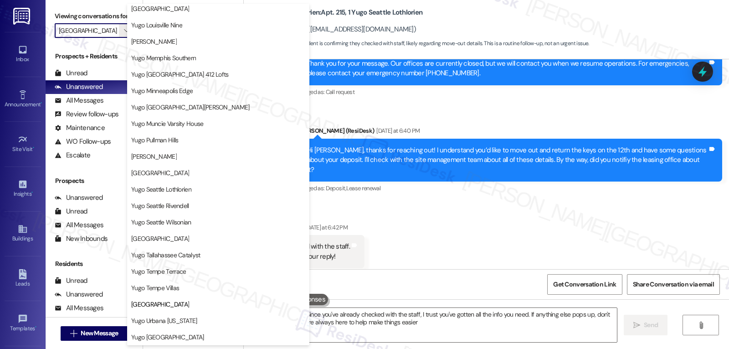
type textarea "Hi {{first_name}}! Since you've already checked with the staff, I trust you've …"
click at [201, 318] on span "Yugo Urbana [US_STATE]" at bounding box center [218, 320] width 174 height 9
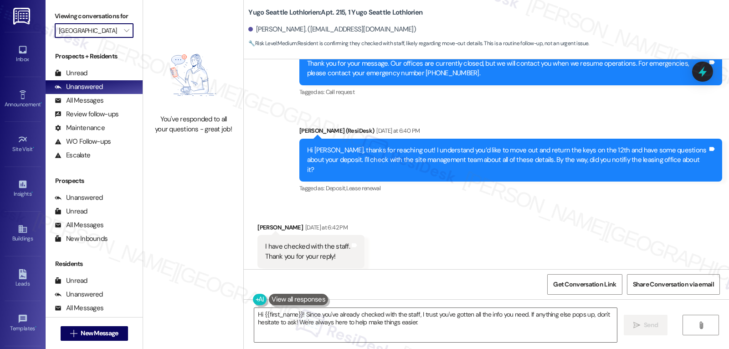
type input "Yugo Urbana [US_STATE]"
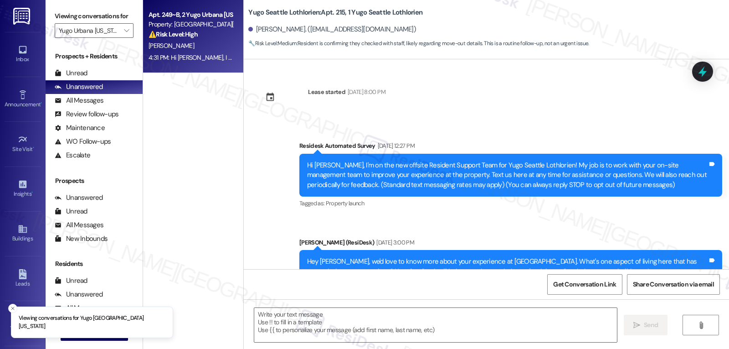
click at [186, 41] on div "[PERSON_NAME]" at bounding box center [191, 45] width 86 height 11
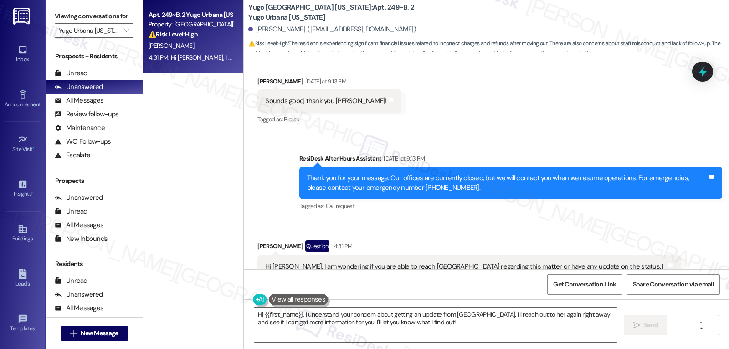
scroll to position [2289, 0]
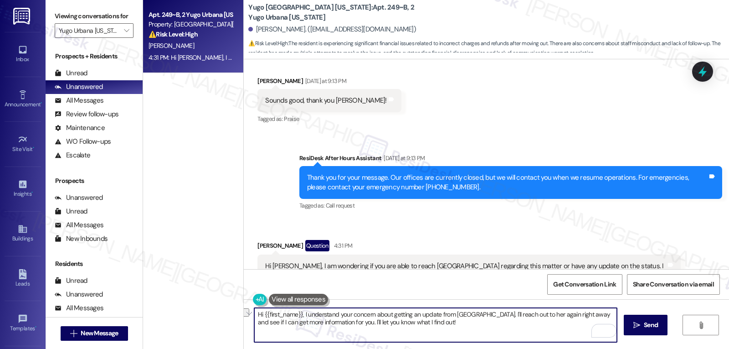
drag, startPoint x: 514, startPoint y: 314, endPoint x: 564, endPoint y: 317, distance: 49.8
click at [564, 317] on textarea "Hi {{first_name}}, I understand your concern about getting an update from [GEOG…" at bounding box center [435, 325] width 363 height 34
type textarea "Hi {{first_name}}, I understand your concern about getting an update from [GEOG…"
click at [395, 329] on textarea "Hi {{first_name}}, I understand your concern about getting an update from [GEOG…" at bounding box center [435, 325] width 363 height 34
click at [425, 329] on textarea "Hi {{first_name}}, I understand your concern about getting an update from [GEOG…" at bounding box center [435, 325] width 363 height 34
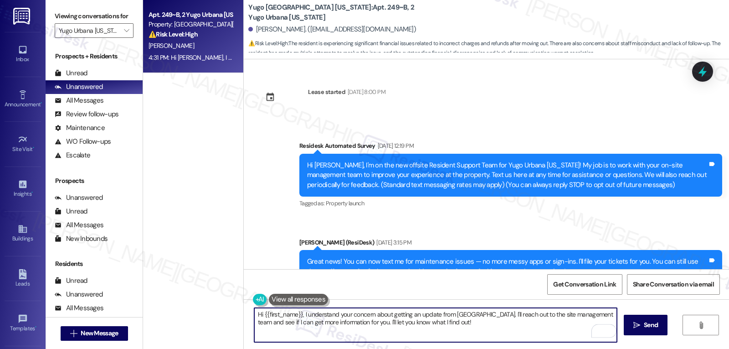
scroll to position [2289, 0]
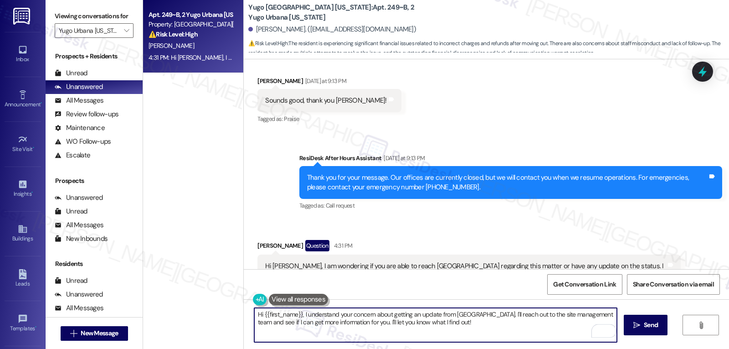
click at [433, 323] on textarea "Hi {{first_name}}, I understand your concern about getting an update from [GEOG…" at bounding box center [435, 325] width 363 height 34
type textarea "Hi {{first_name}}, I understand your concern about getting an update from [GEOG…"
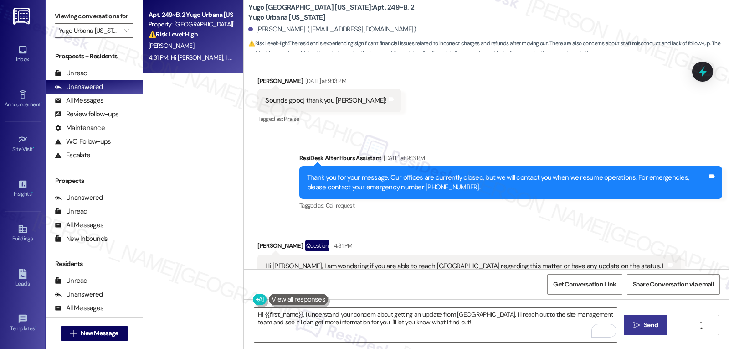
click at [649, 328] on span "Send" at bounding box center [651, 325] width 14 height 10
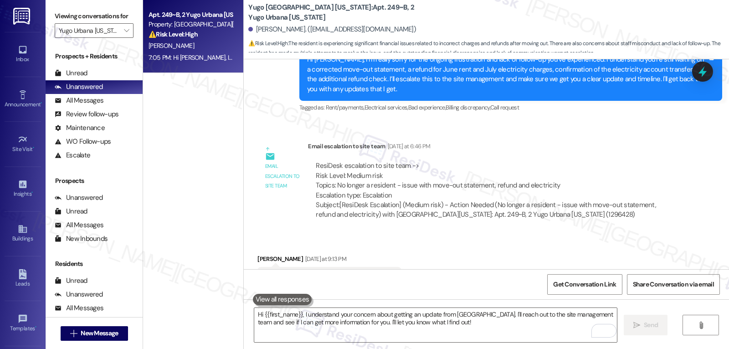
scroll to position [2089, 0]
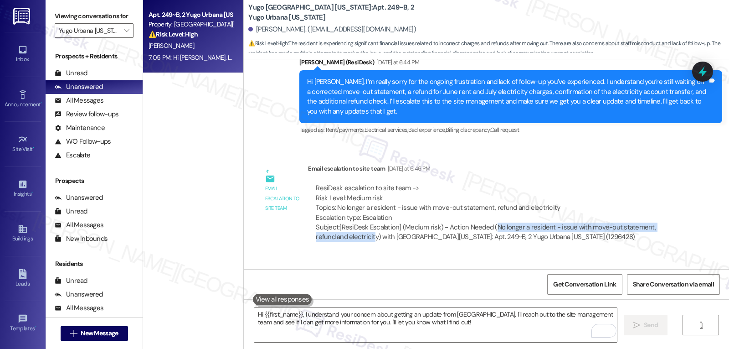
drag, startPoint x: 488, startPoint y: 189, endPoint x: 348, endPoint y: 198, distance: 140.2
click at [348, 222] on div "Subject: [ResiDesk Escalation] (Medium risk) - Action Needed (No longer a resid…" at bounding box center [494, 232] width 357 height 20
copy div "No longer a resident - issue with move-out statement, refund and electricit"
copy div "No longer a resident - issue with move-out statement, refund and electricity"
click at [693, 70] on div at bounding box center [702, 71] width 27 height 26
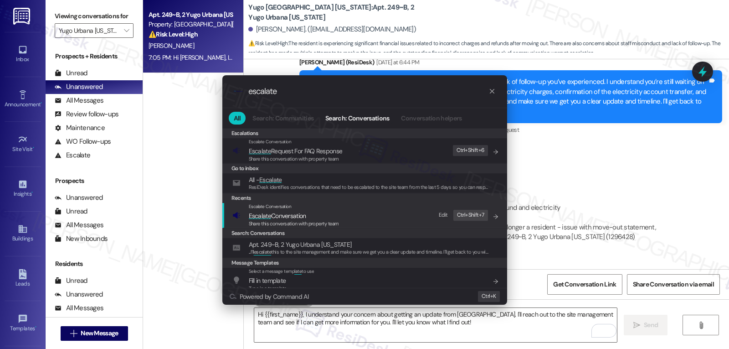
type input "escalate"
click at [285, 216] on span "Escalate Conversation" at bounding box center [277, 215] width 57 height 8
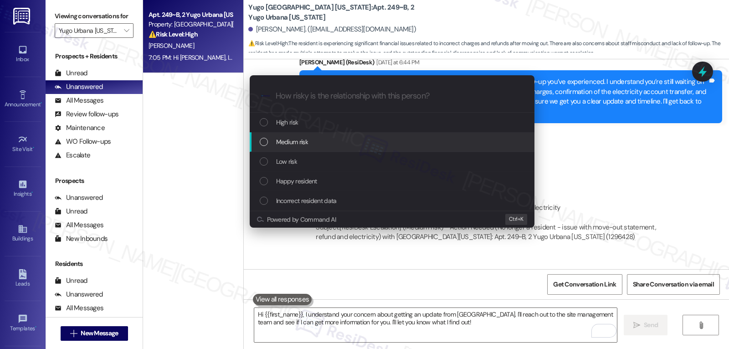
click at [312, 145] on div "Medium risk" at bounding box center [393, 142] width 267 height 10
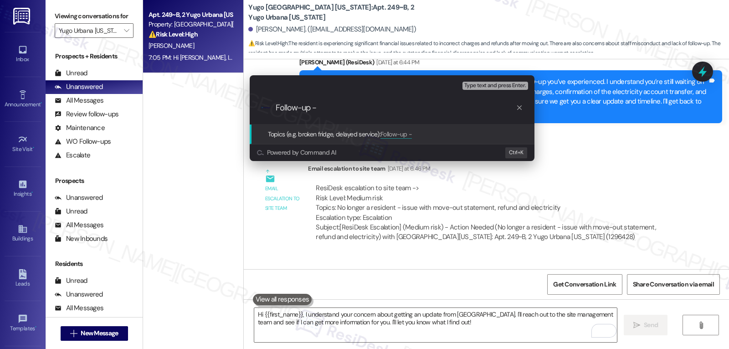
paste input "No longer a resident - issue with move-out statement, refund and electricity"
type input "Follow-up - No longer a resident - issue with move-out statement, refund and el…"
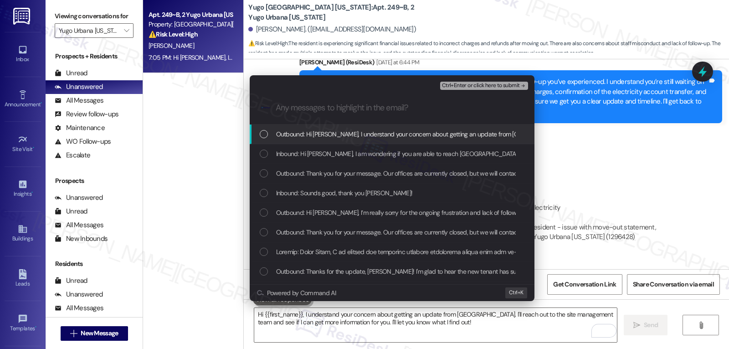
scroll to position [0, 0]
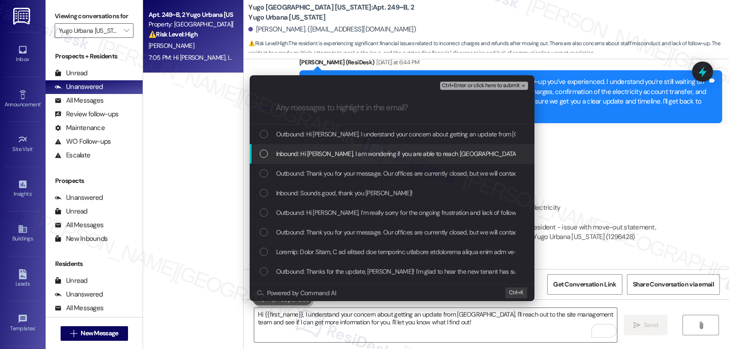
click at [351, 152] on span "Inbound: Hi [PERSON_NAME], I am wondering if you are able to reach [GEOGRAPHIC_…" at bounding box center [685, 154] width 819 height 10
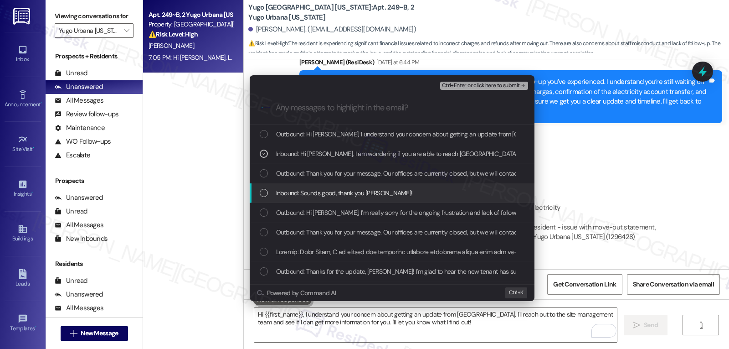
click at [310, 196] on span "Inbound: Sounds good, thank you [PERSON_NAME]!" at bounding box center [344, 193] width 137 height 10
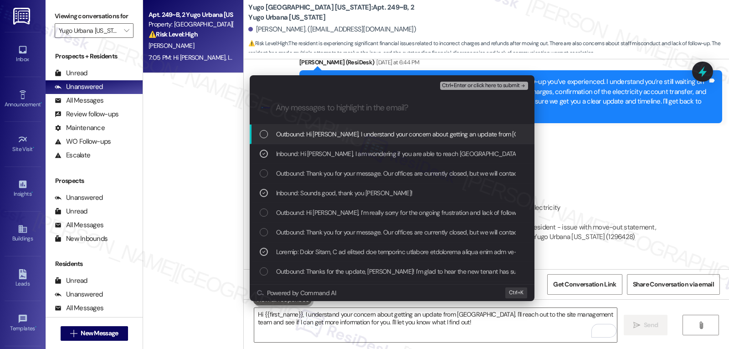
click at [501, 84] on span "Ctrl+Enter or click here to submit" at bounding box center [481, 85] width 78 height 6
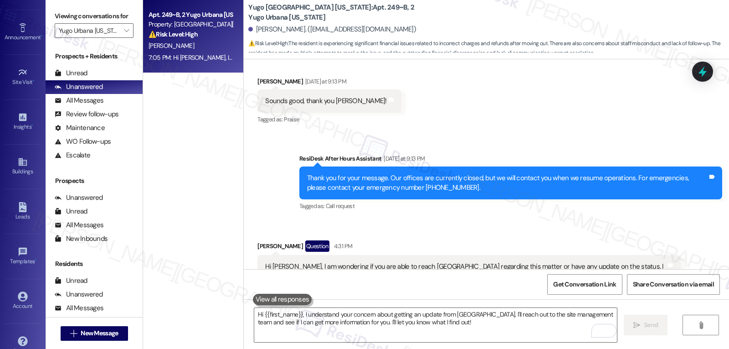
scroll to position [86, 0]
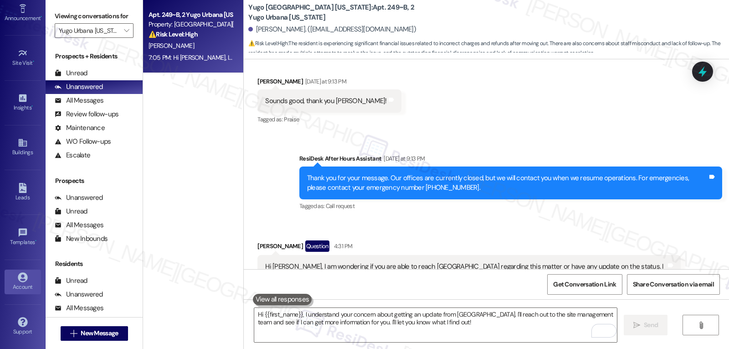
click at [12, 283] on div "Account" at bounding box center [23, 286] width 46 height 9
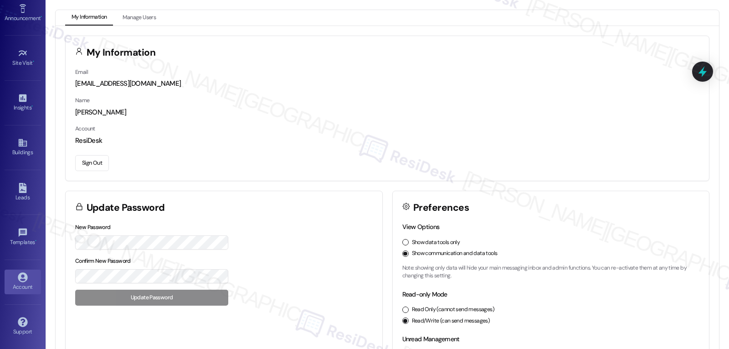
click at [100, 165] on button "Sign Out" at bounding box center [92, 163] width 34 height 16
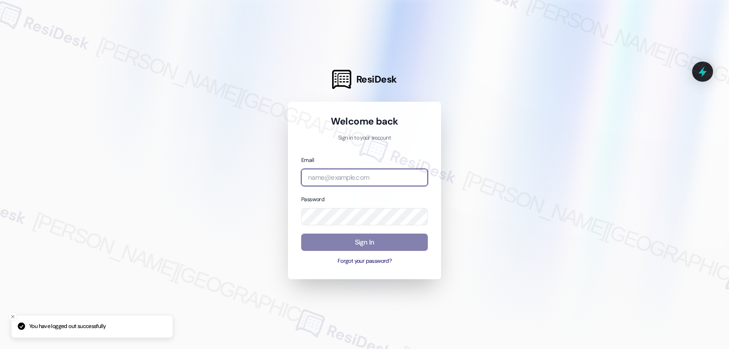
click at [335, 184] on input "email" at bounding box center [364, 178] width 127 height 18
drag, startPoint x: 333, startPoint y: 176, endPoint x: 449, endPoint y: 210, distance: 121.3
click at [333, 176] on input "email" at bounding box center [364, 178] width 127 height 18
paste input "automated-surveys-archway_equities-jomar.punay@archway_[DOMAIN_NAME]"
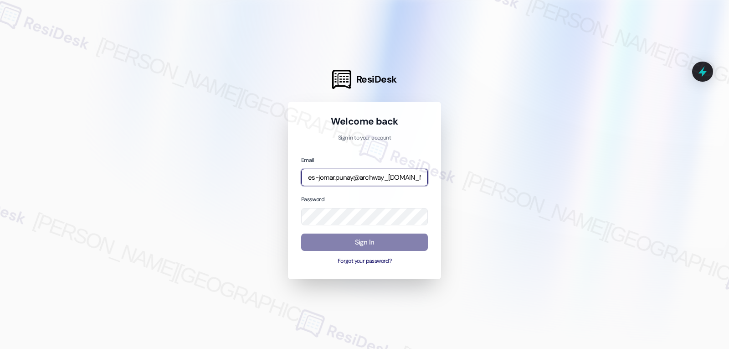
type input "automated-surveys-archway_equities-jomar.punay@archway_[DOMAIN_NAME]"
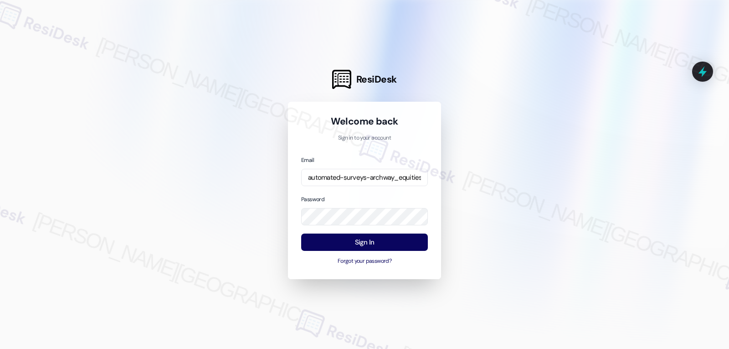
click at [345, 195] on div "Password" at bounding box center [364, 209] width 127 height 31
click at [354, 248] on button "Sign In" at bounding box center [364, 242] width 127 height 18
